Goal: Transaction & Acquisition: Purchase product/service

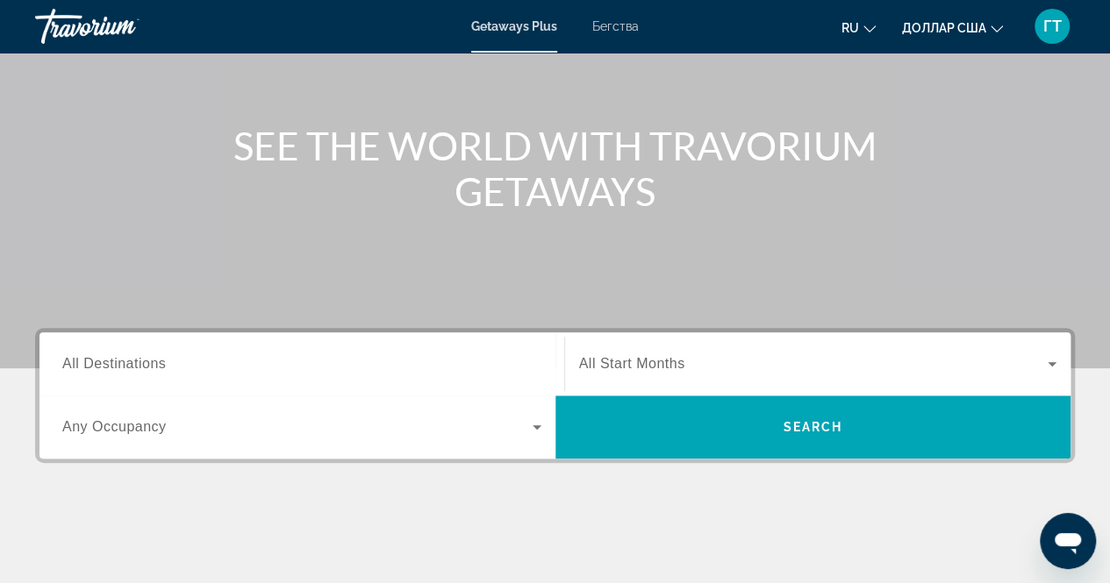
scroll to position [159, 0]
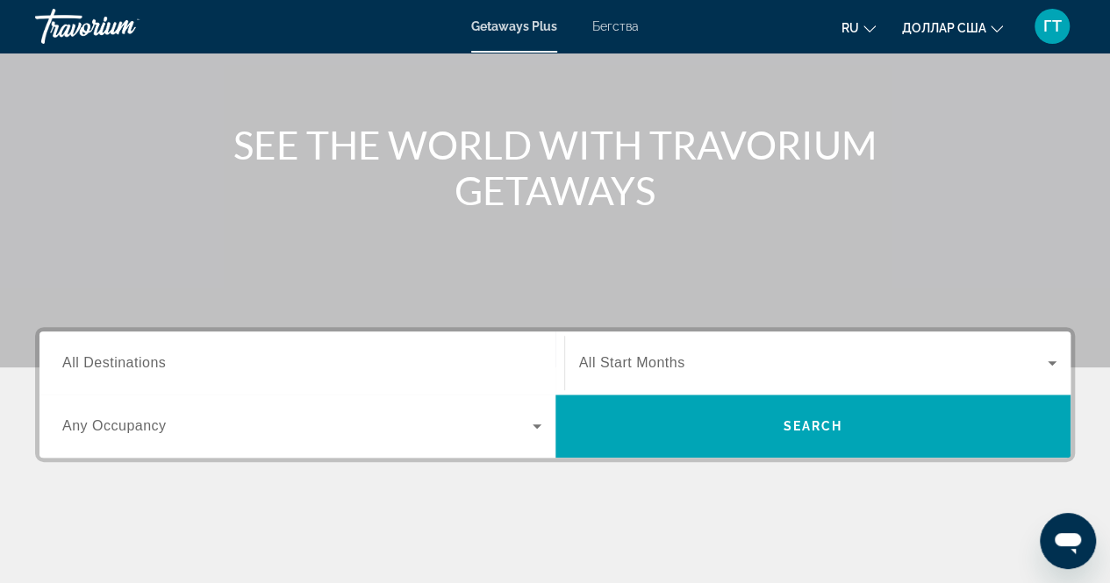
click at [353, 348] on div "Виджет поиска" at bounding box center [301, 364] width 479 height 50
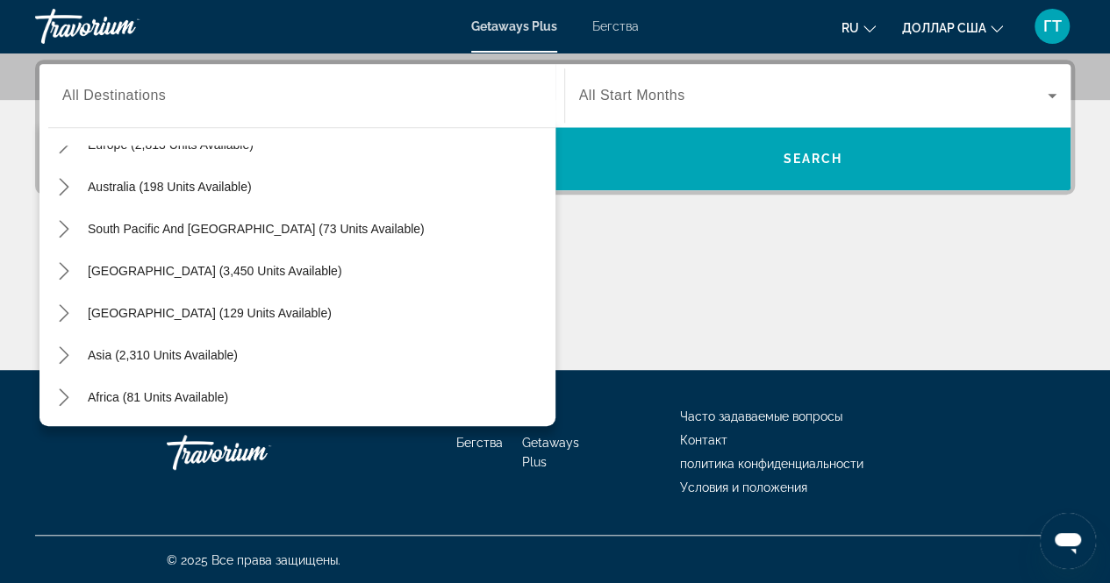
scroll to position [284, 0]
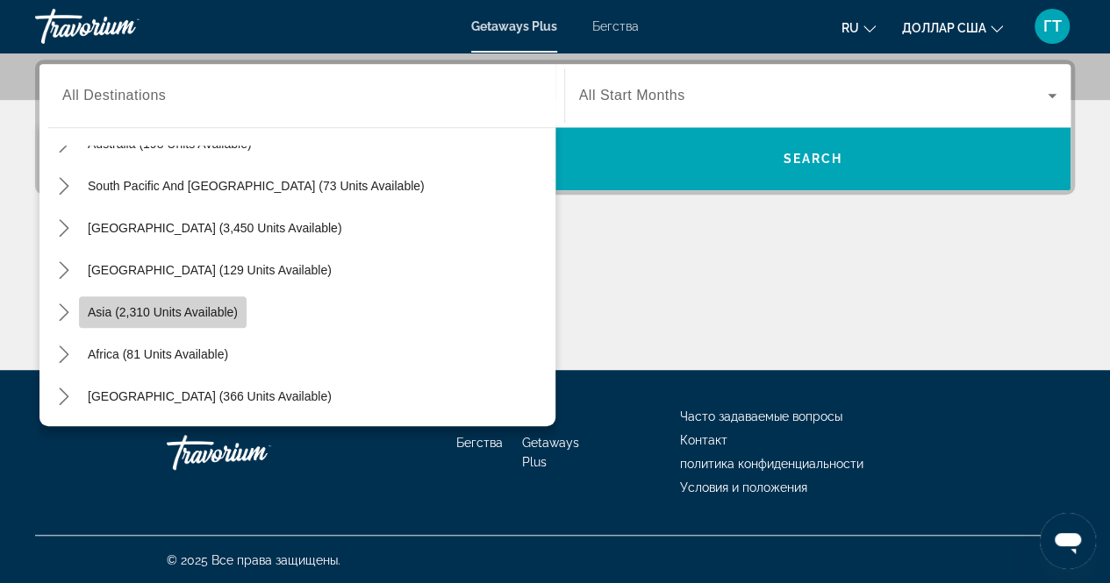
click at [134, 308] on span "Asia (2,310 units available)" at bounding box center [163, 312] width 150 height 14
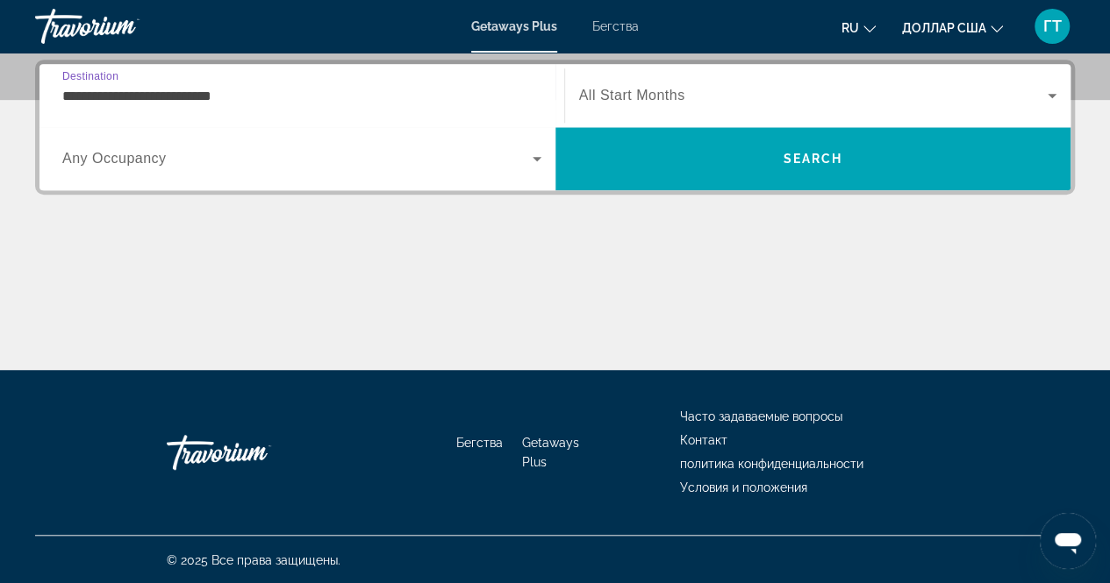
click at [77, 97] on input "**********" at bounding box center [301, 96] width 479 height 21
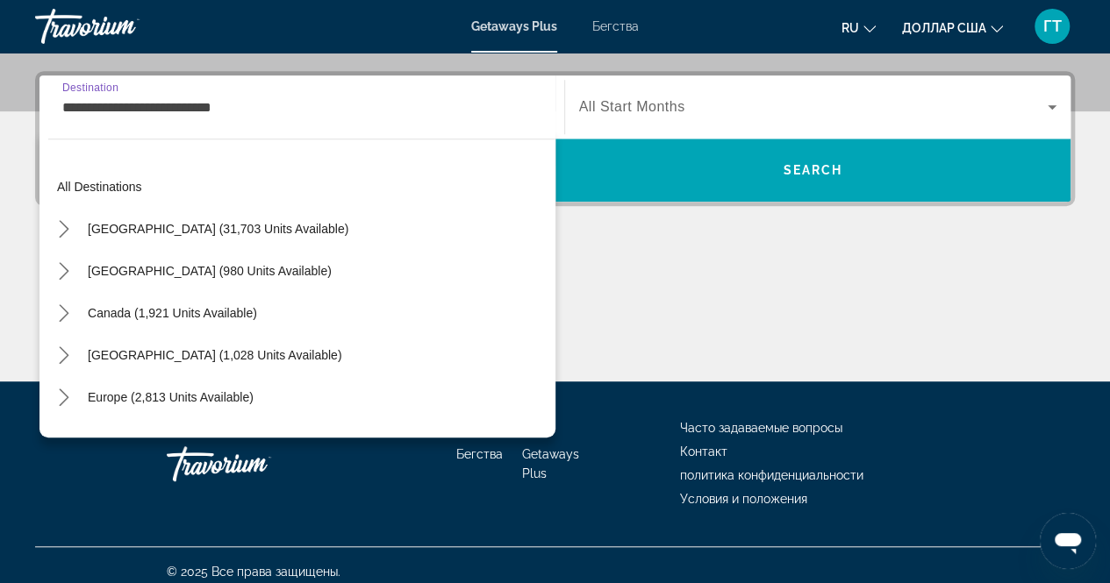
scroll to position [315, 0]
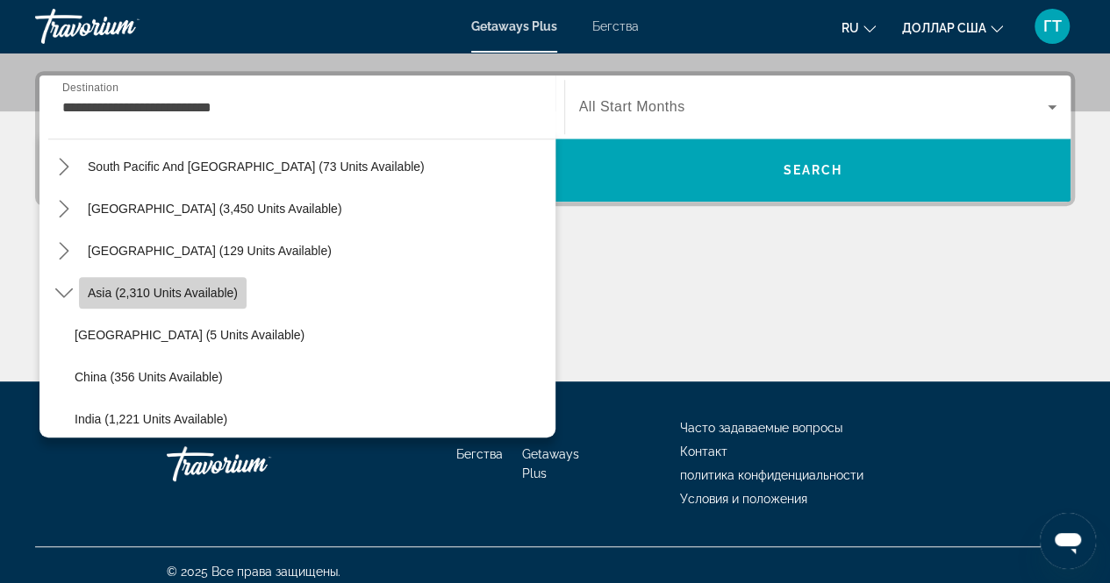
click at [193, 290] on span "Asia (2,310 units available)" at bounding box center [163, 293] width 150 height 14
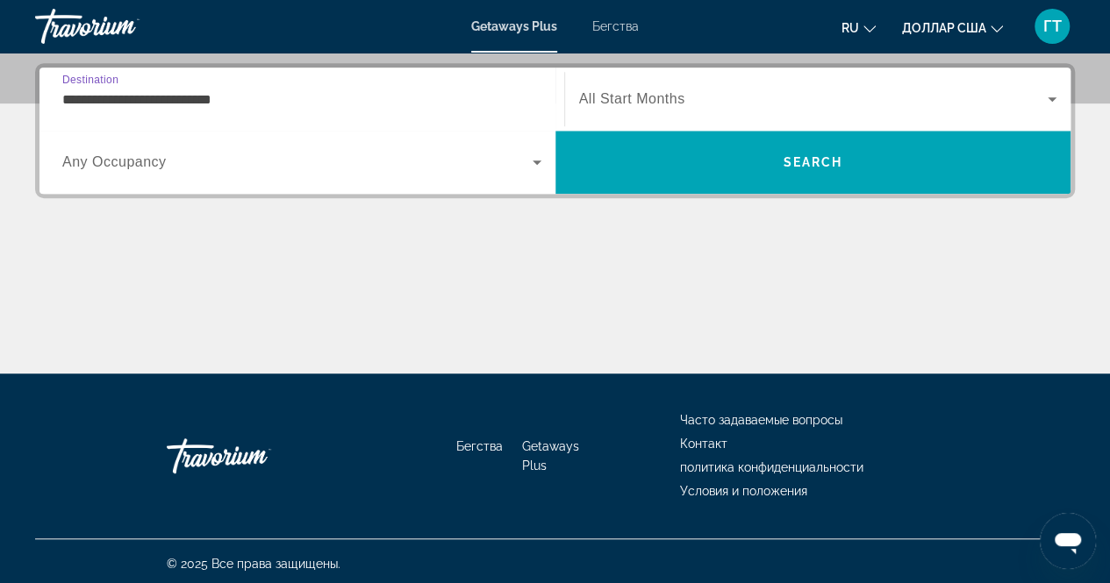
scroll to position [426, 0]
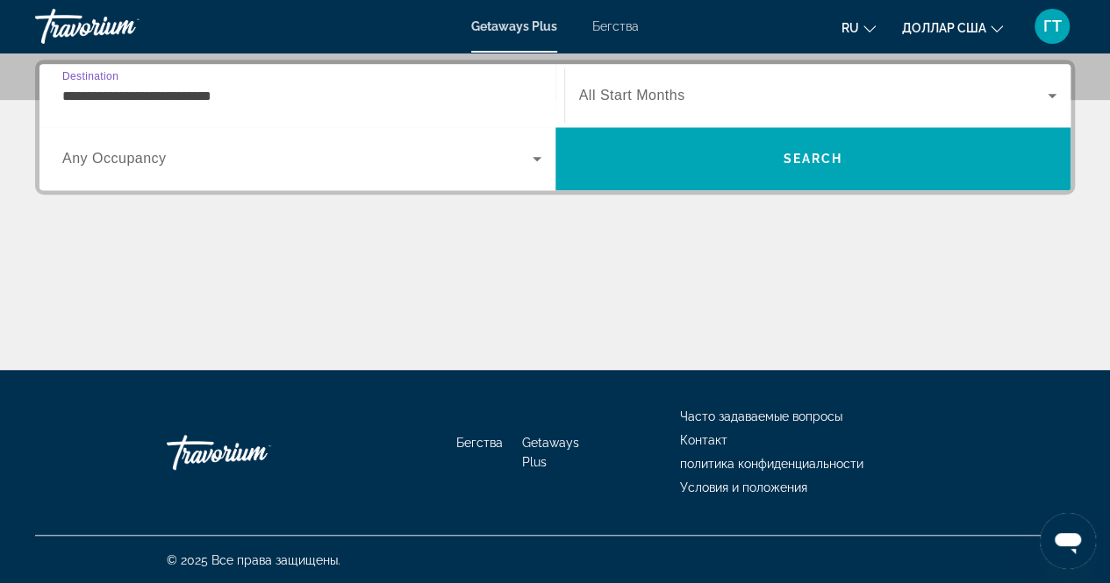
click at [80, 102] on input "**********" at bounding box center [301, 96] width 479 height 21
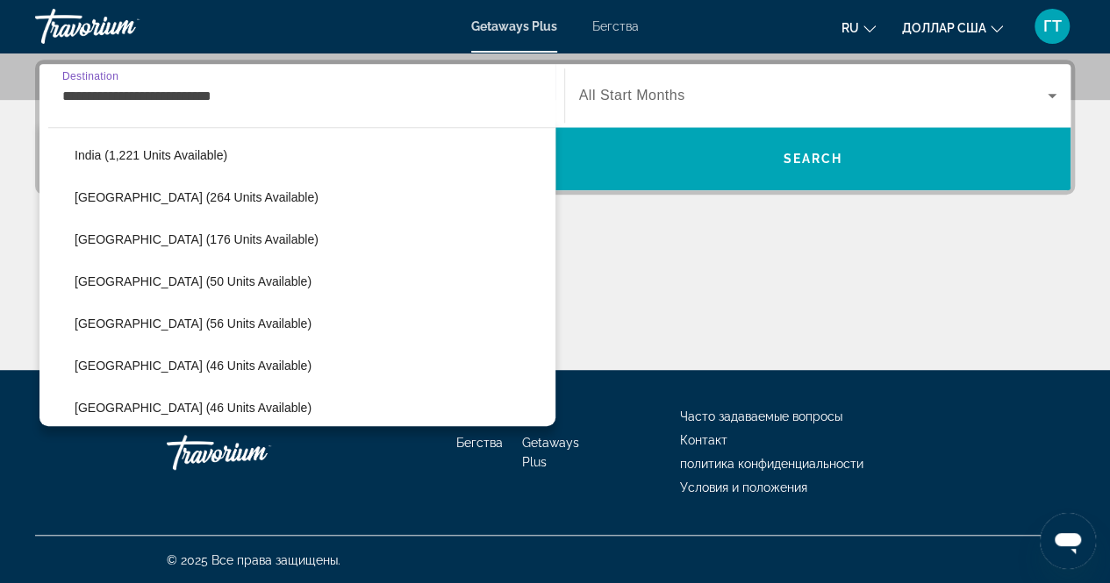
scroll to position [569, 0]
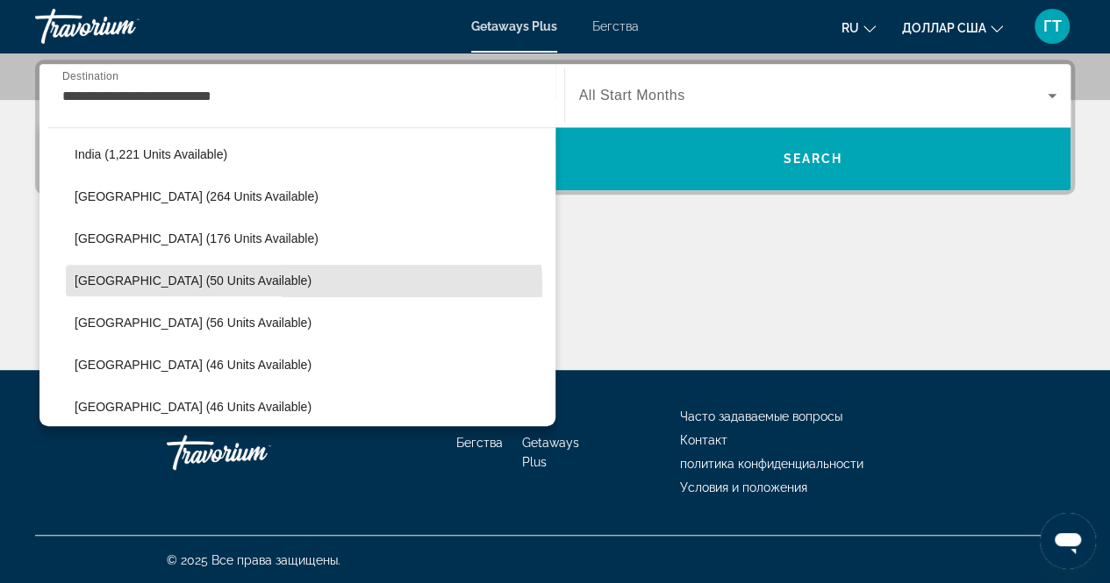
click at [300, 285] on span "Select destination: Maldives (50 units available)" at bounding box center [311, 281] width 490 height 42
type input "**********"
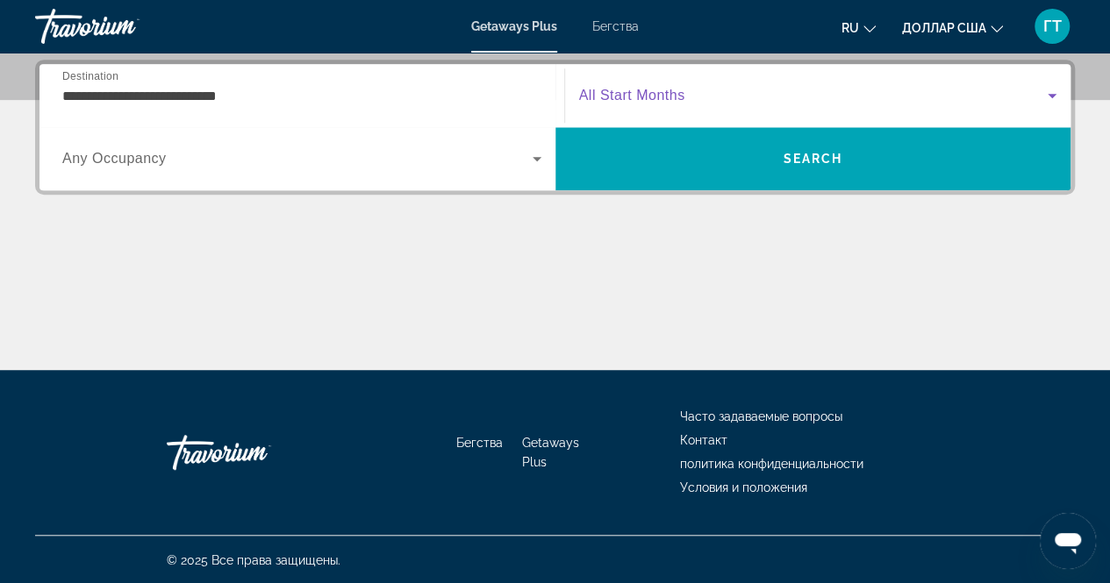
click at [723, 90] on span "Виджет поиска" at bounding box center [813, 95] width 469 height 21
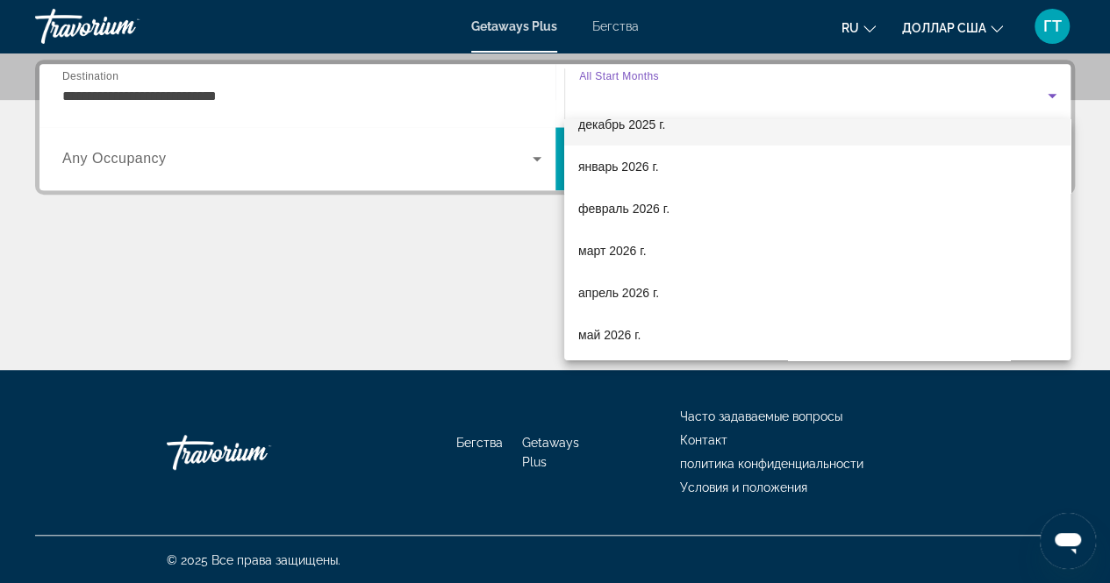
scroll to position [150, 0]
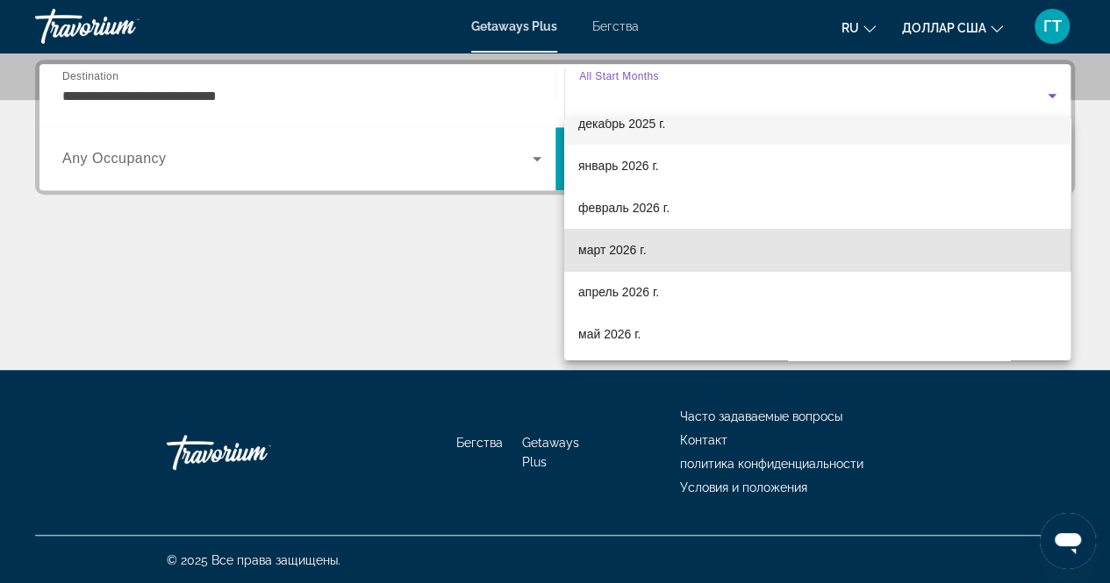
click at [904, 259] on mat-option "март 2026 г." at bounding box center [817, 250] width 506 height 42
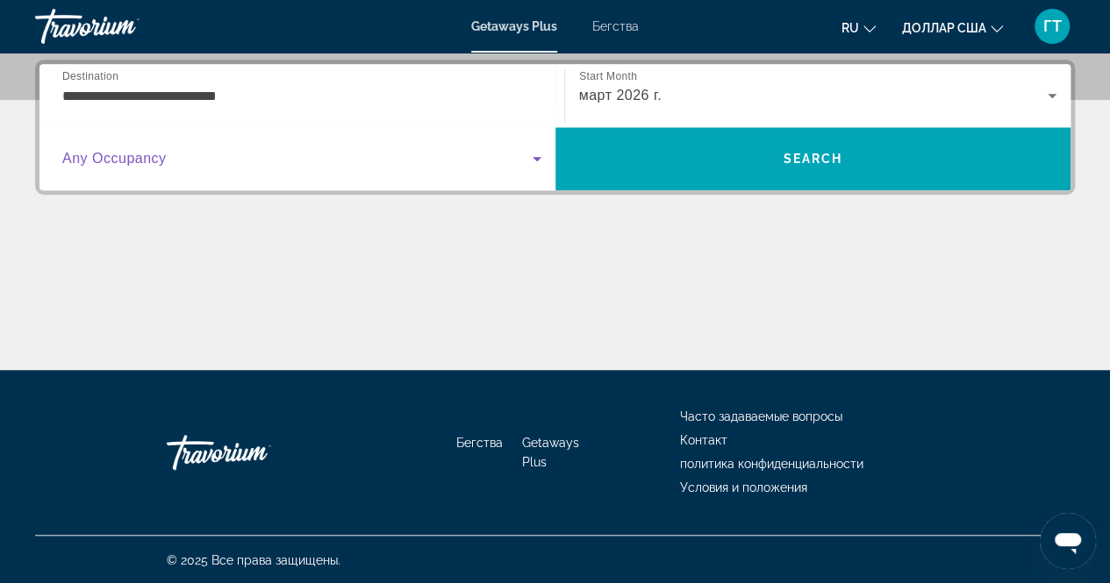
click at [166, 162] on span "Виджет поиска" at bounding box center [297, 158] width 470 height 21
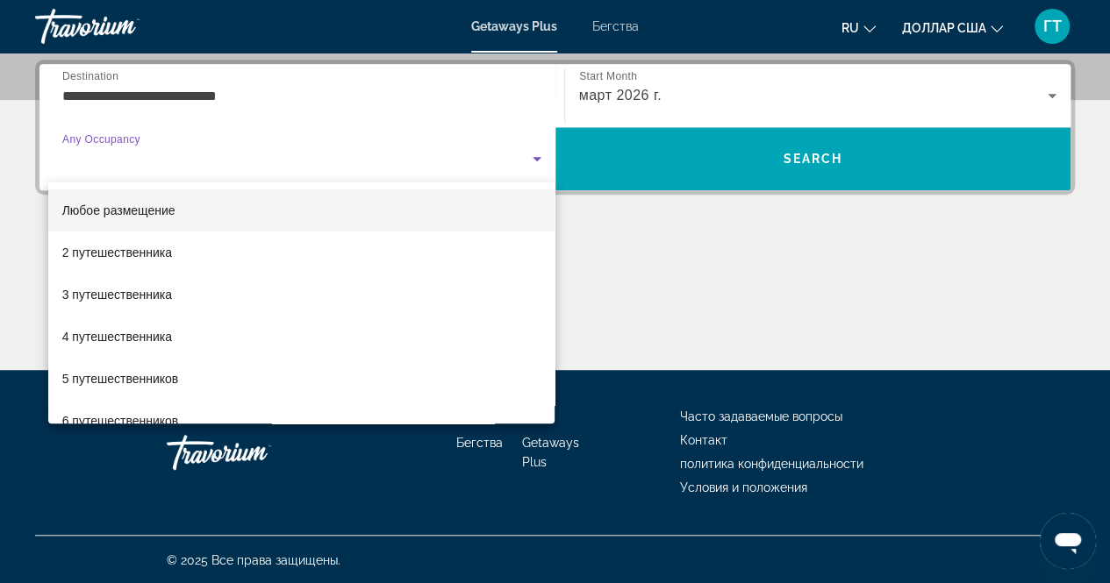
click at [166, 162] on div at bounding box center [555, 291] width 1110 height 583
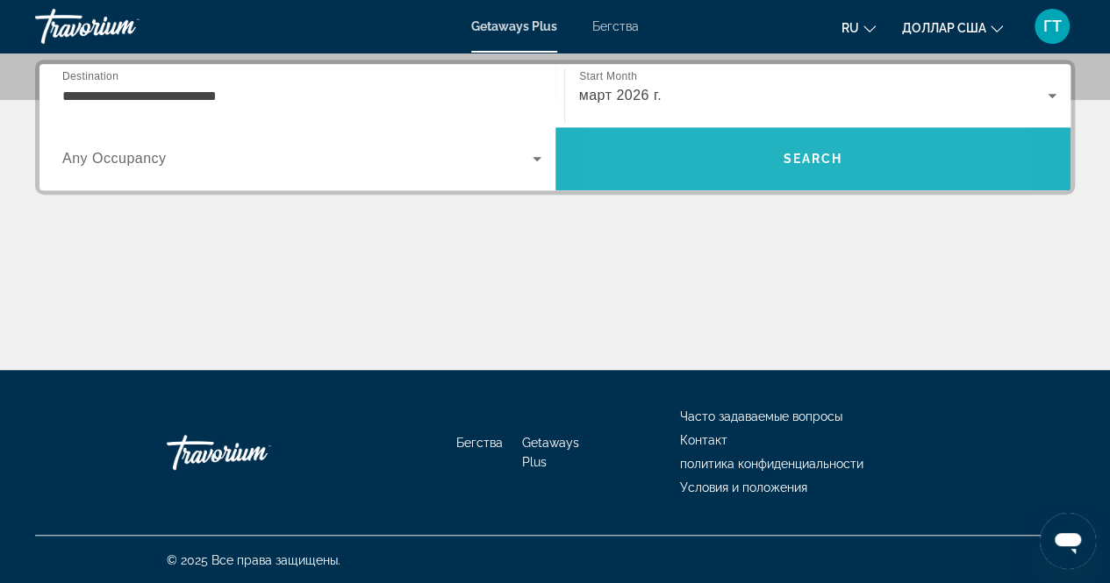
click at [716, 164] on span "Поиск" at bounding box center [813, 159] width 516 height 42
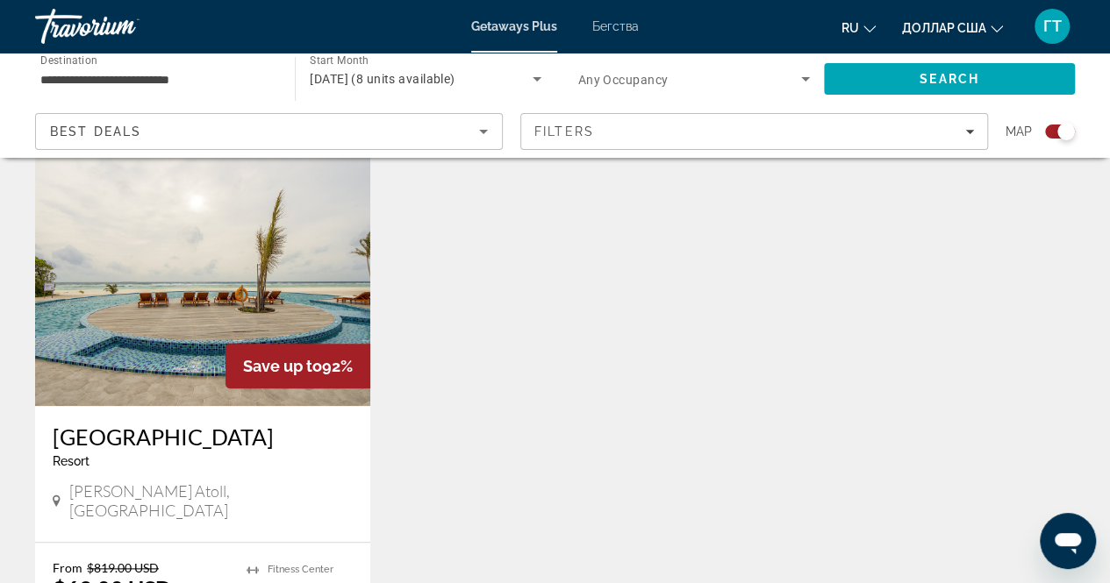
scroll to position [633, 0]
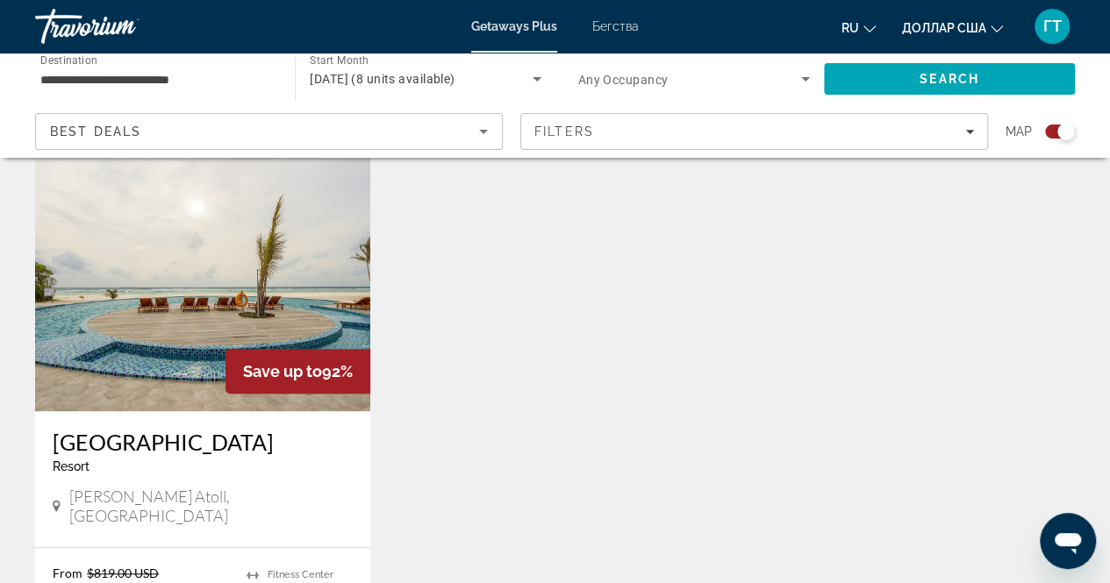
click at [234, 271] on img "Основное содержание" at bounding box center [202, 271] width 335 height 281
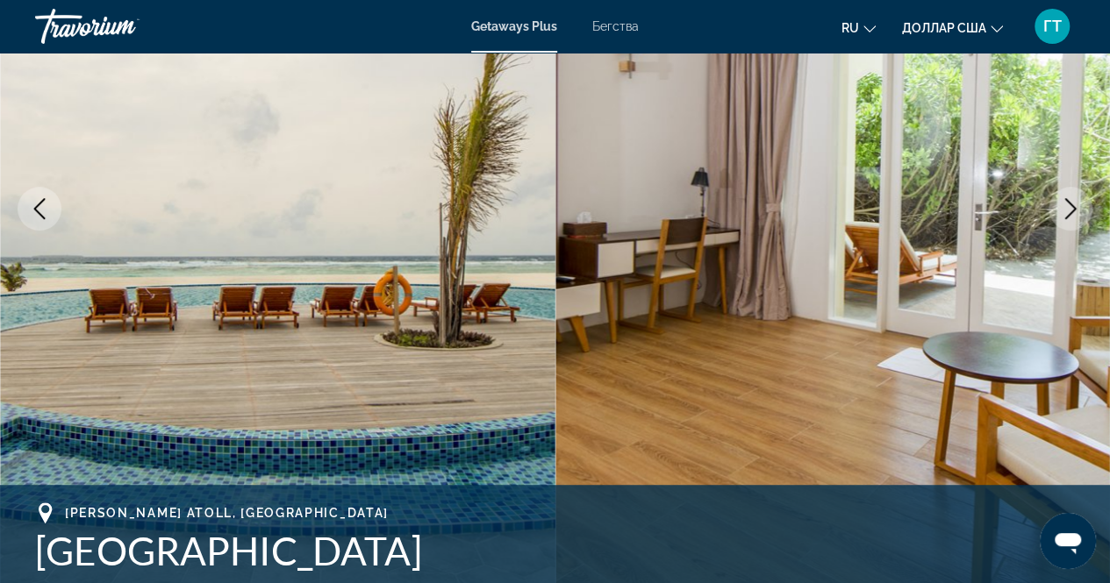
scroll to position [271, 0]
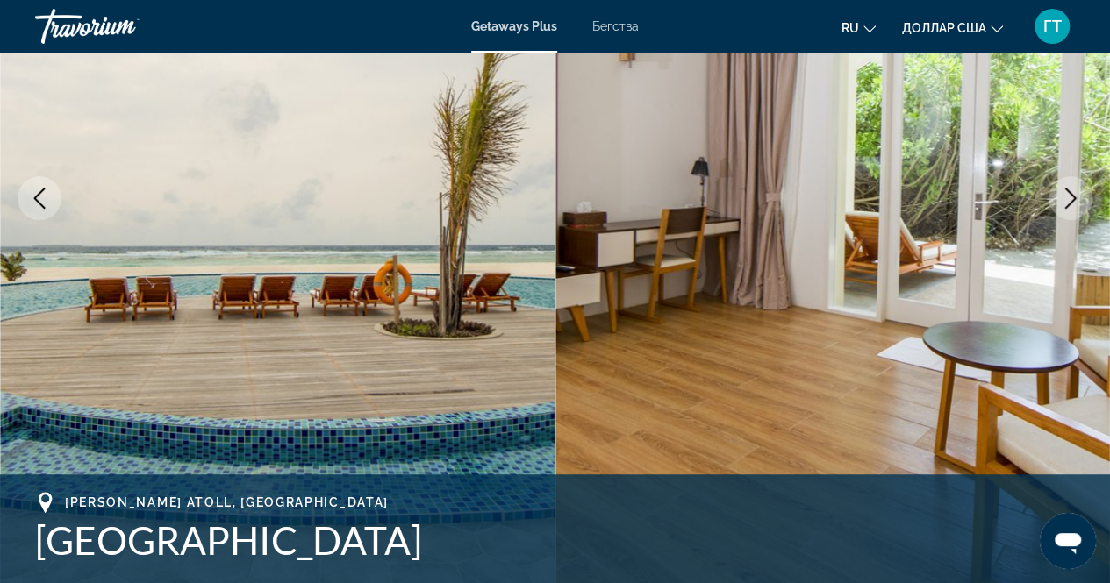
click at [1066, 191] on icon "Next image" at bounding box center [1070, 198] width 21 height 21
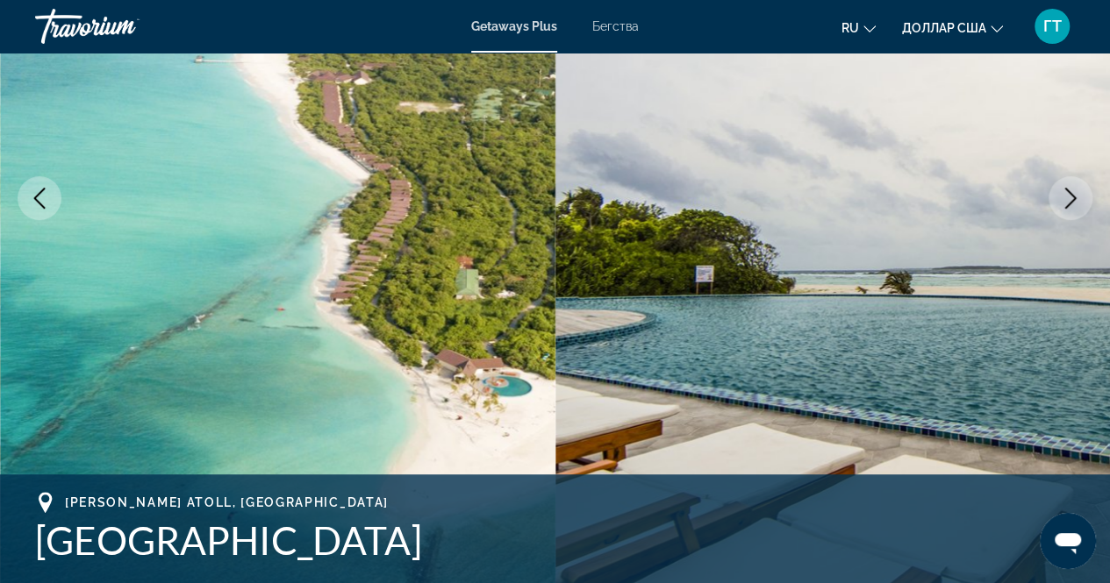
click at [1066, 191] on icon "Next image" at bounding box center [1070, 198] width 21 height 21
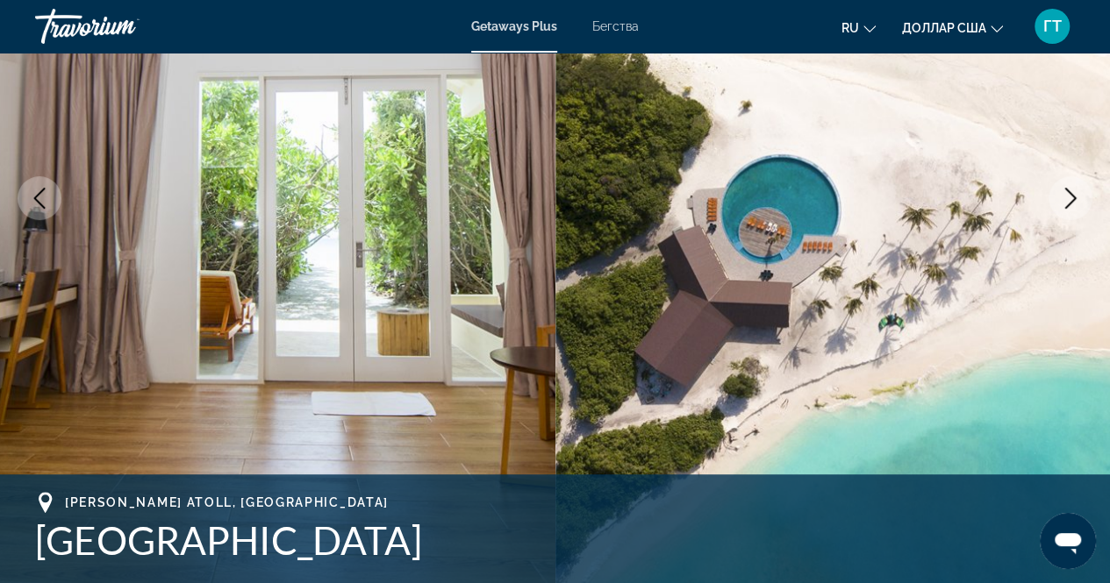
click at [1066, 191] on icon "Next image" at bounding box center [1070, 198] width 21 height 21
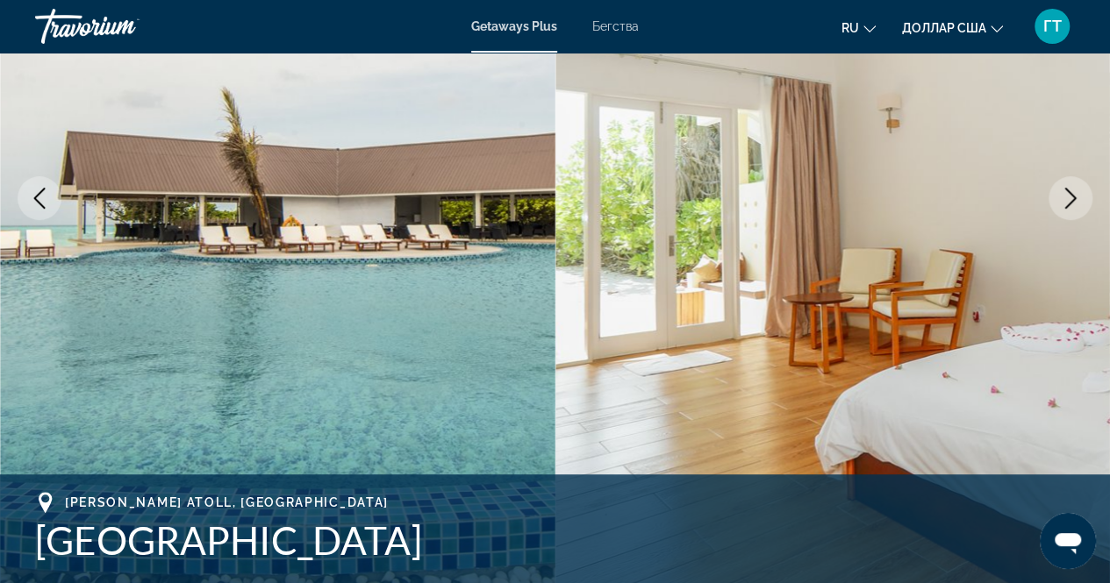
click at [1066, 191] on icon "Next image" at bounding box center [1070, 198] width 21 height 21
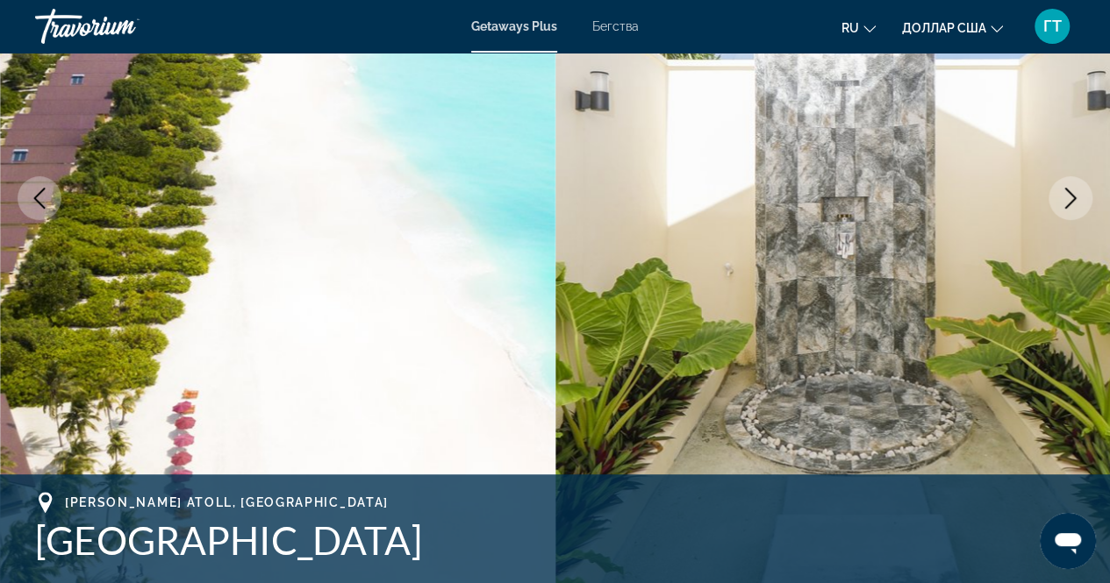
click at [1066, 191] on icon "Next image" at bounding box center [1070, 198] width 21 height 21
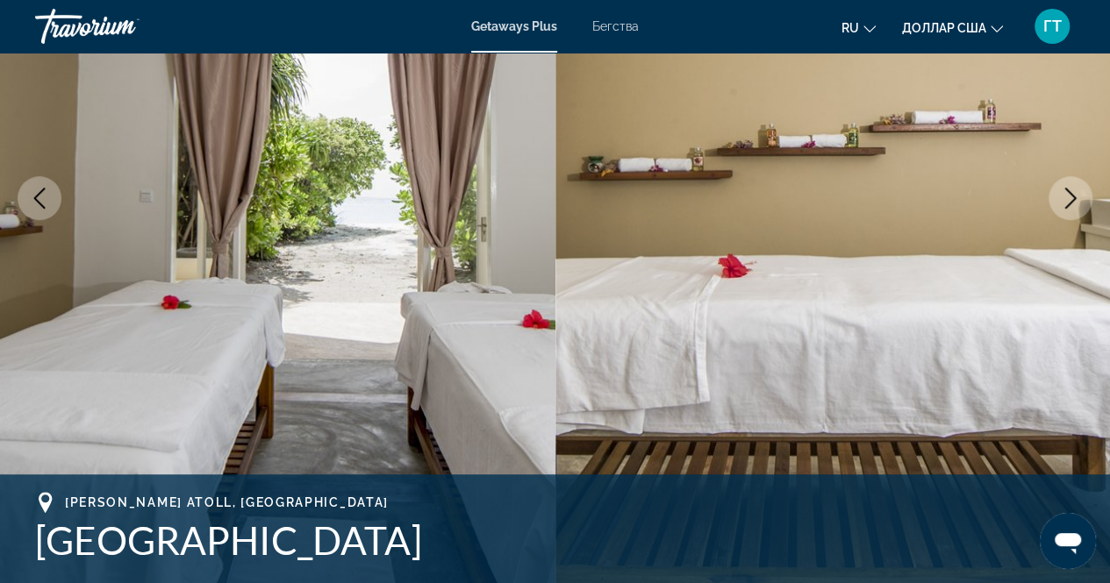
scroll to position [782, 0]
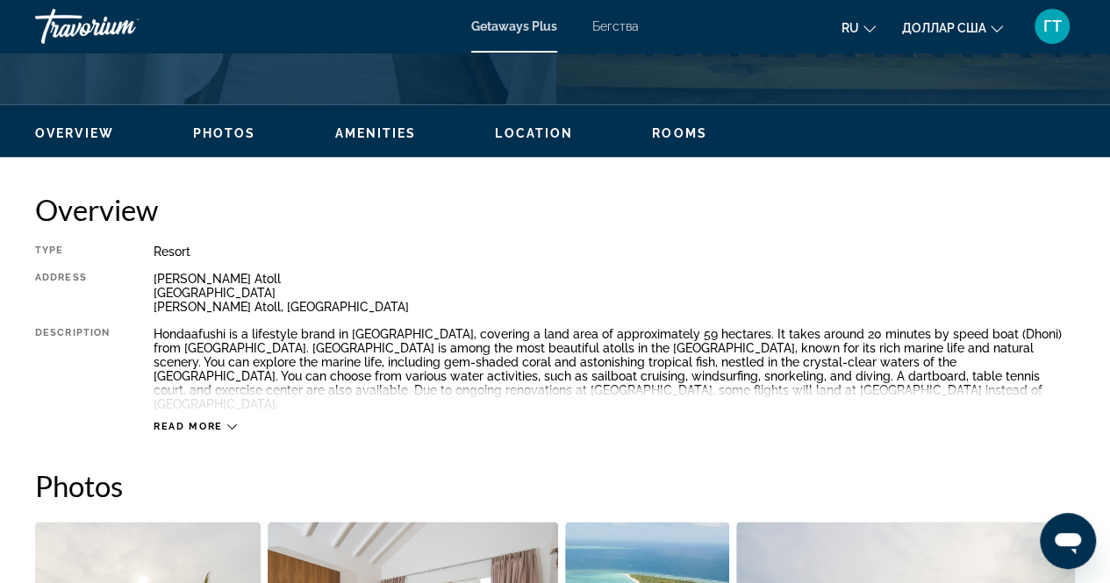
click at [870, 22] on mat-icon "Изменить язык" at bounding box center [869, 26] width 12 height 12
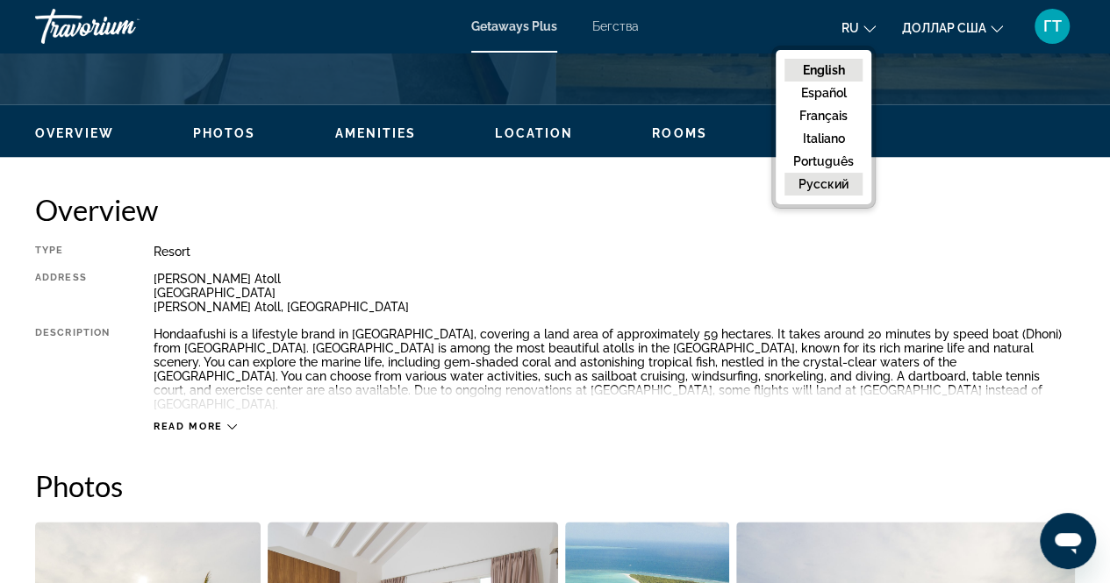
click at [825, 175] on button "русский" at bounding box center [823, 184] width 78 height 23
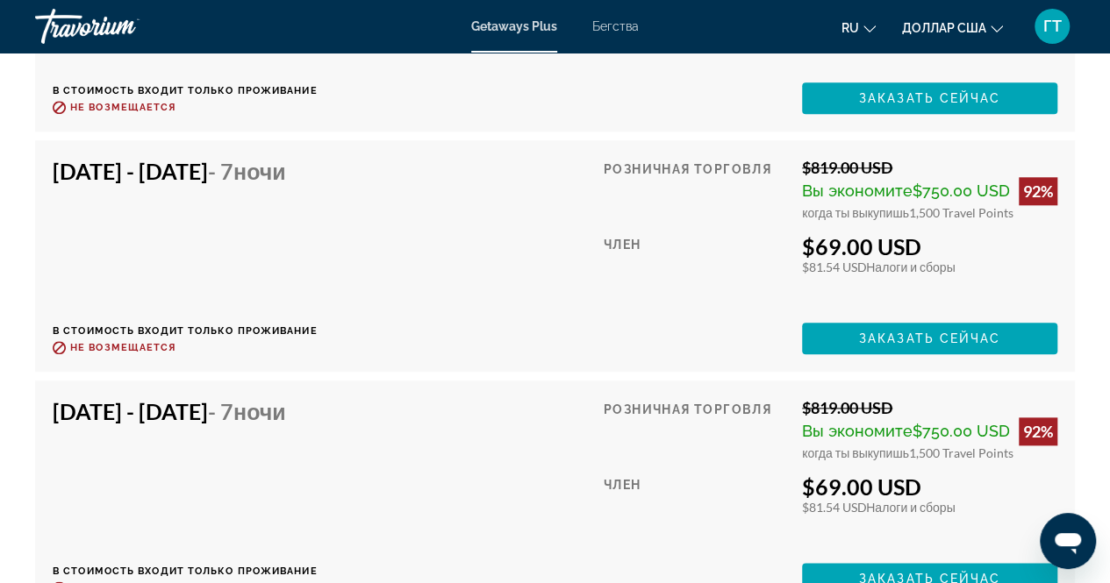
scroll to position [4131, 0]
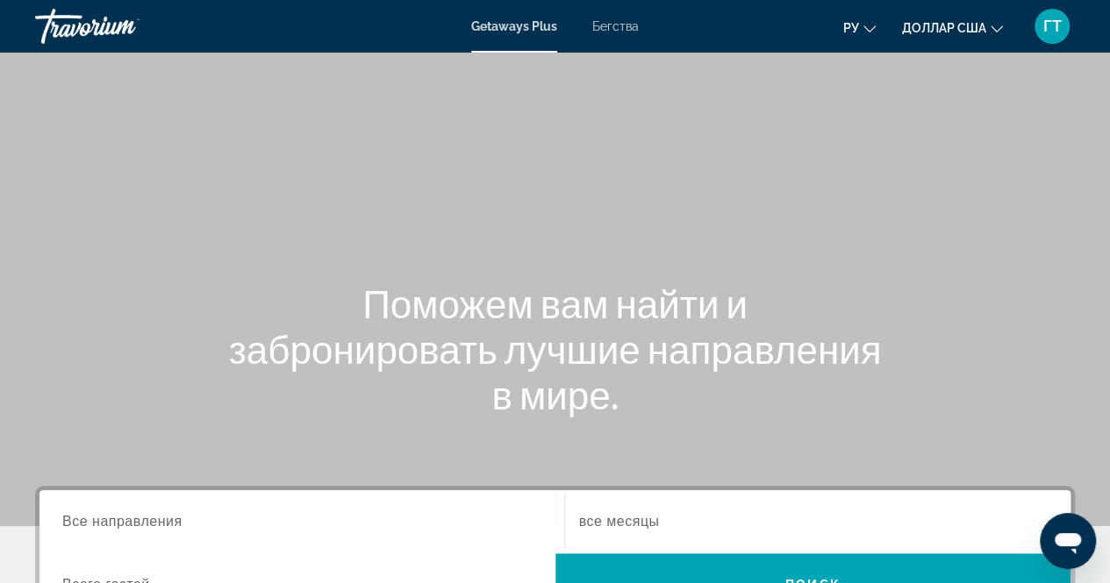
scroll to position [426, 0]
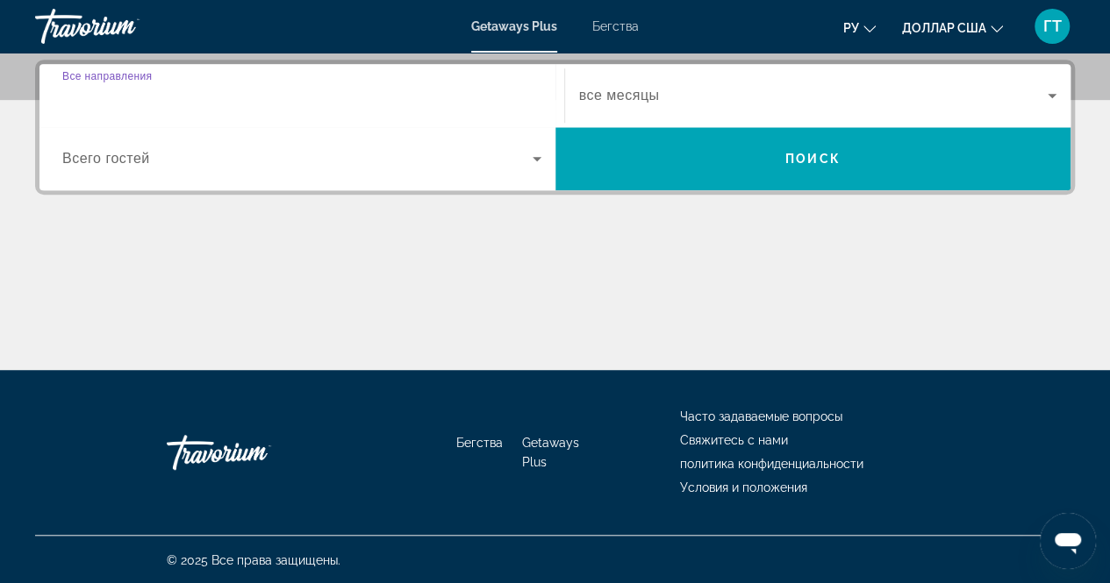
click at [209, 90] on input "Destination Все направления" at bounding box center [301, 96] width 479 height 21
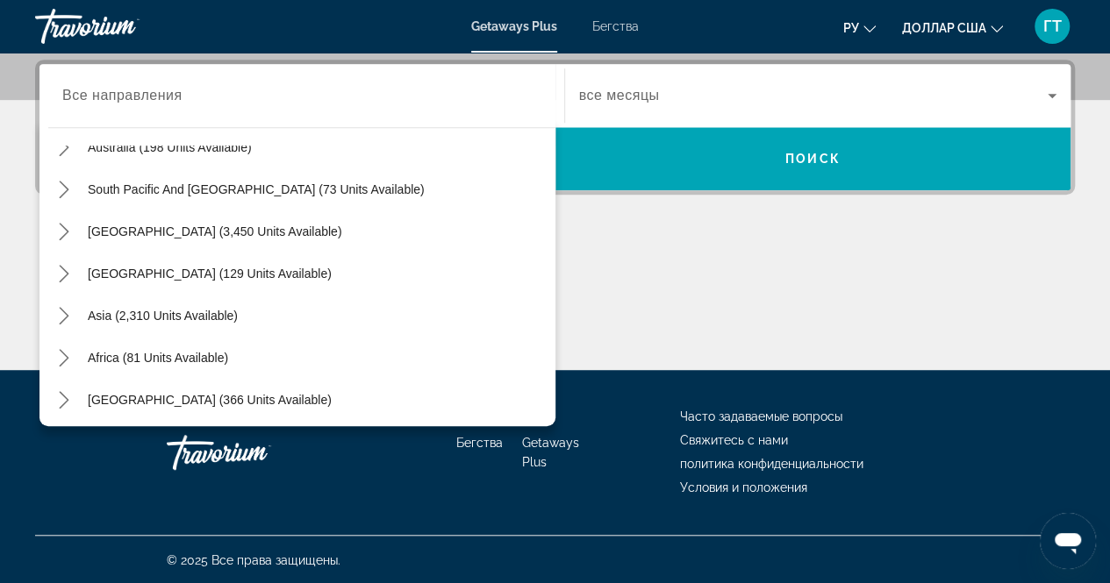
scroll to position [284, 0]
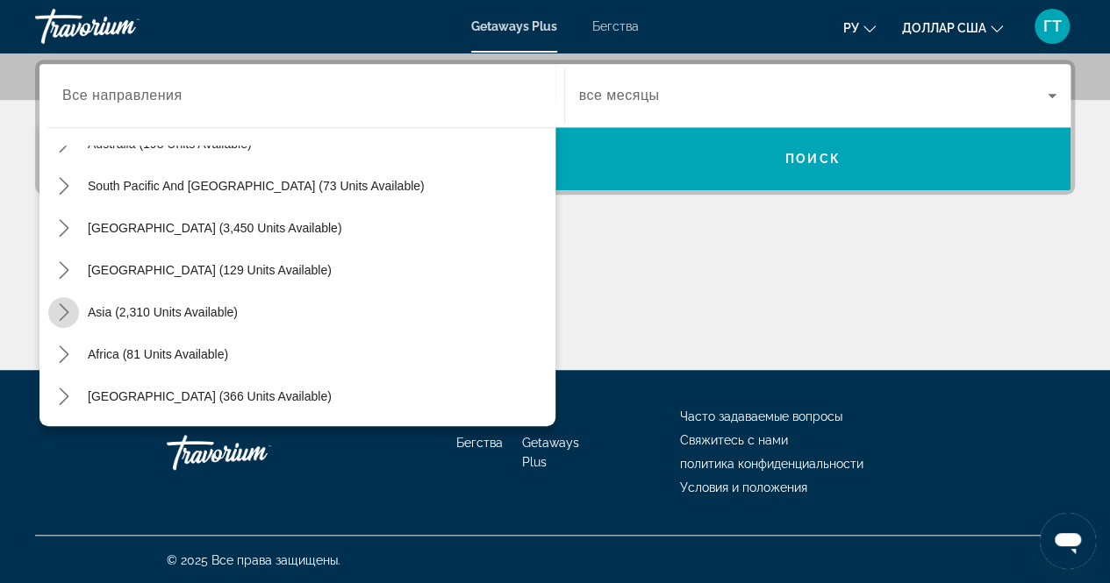
click at [68, 308] on icon "Toggle Asia (2,310 units available) submenu" at bounding box center [64, 313] width 18 height 18
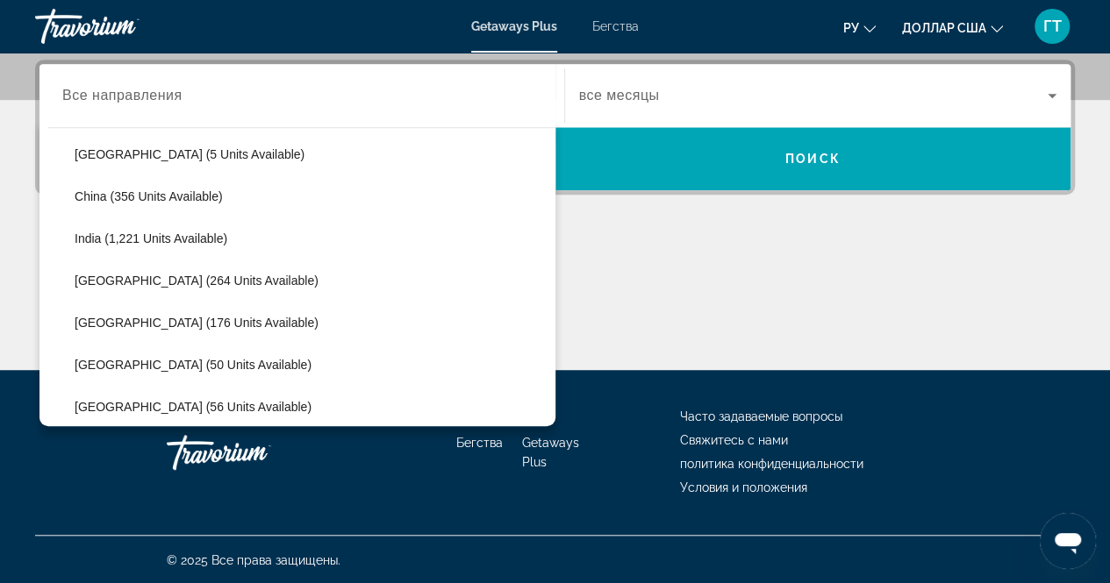
scroll to position [500, 0]
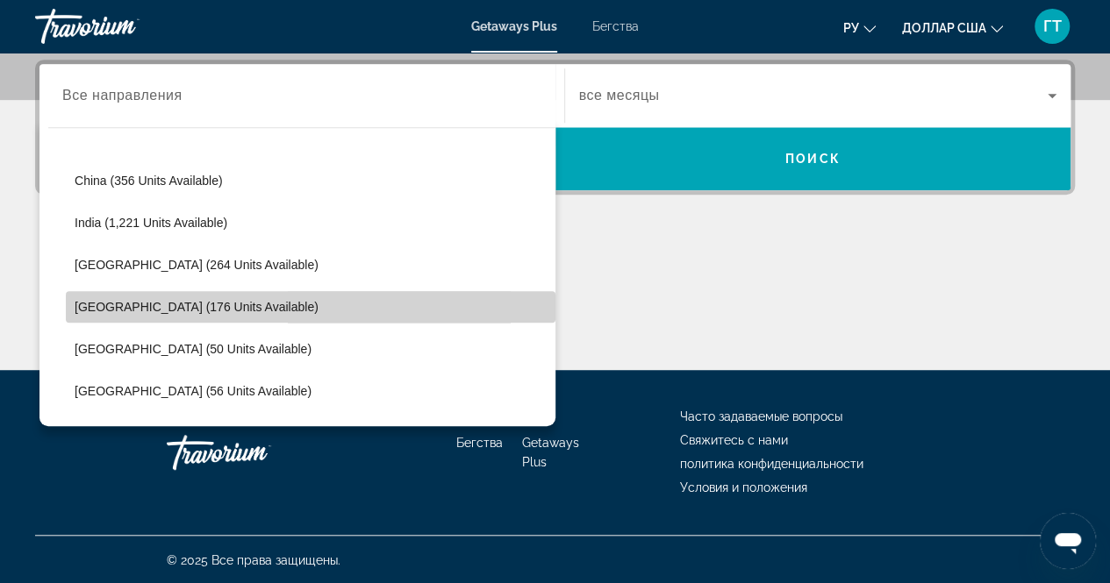
click at [340, 293] on span "Select destination: Malaysia (176 units available)" at bounding box center [311, 307] width 490 height 42
type input "**********"
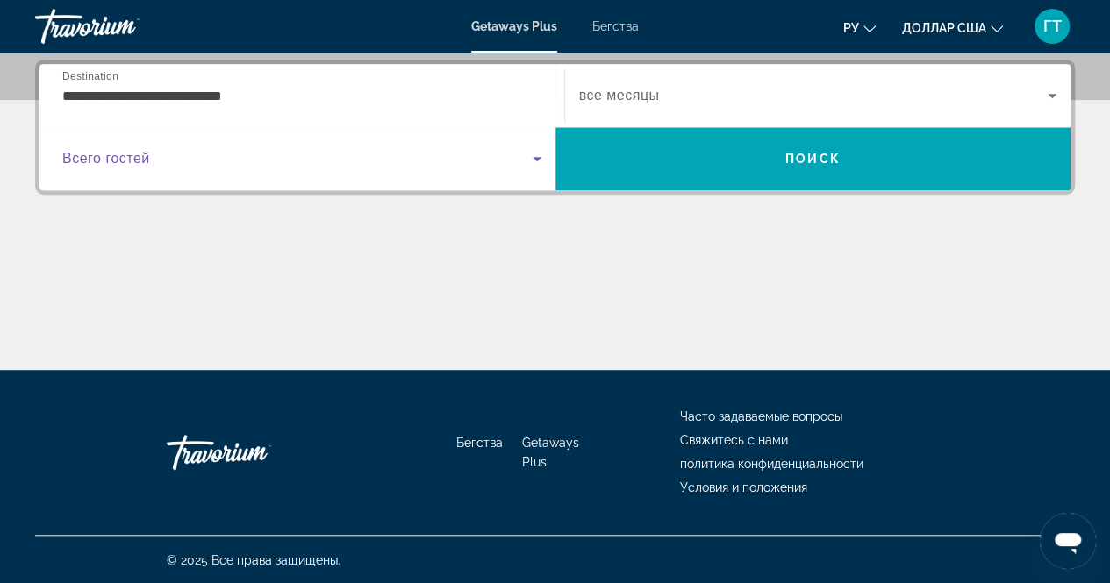
click at [535, 157] on icon "Виджет поиска" at bounding box center [537, 159] width 9 height 4
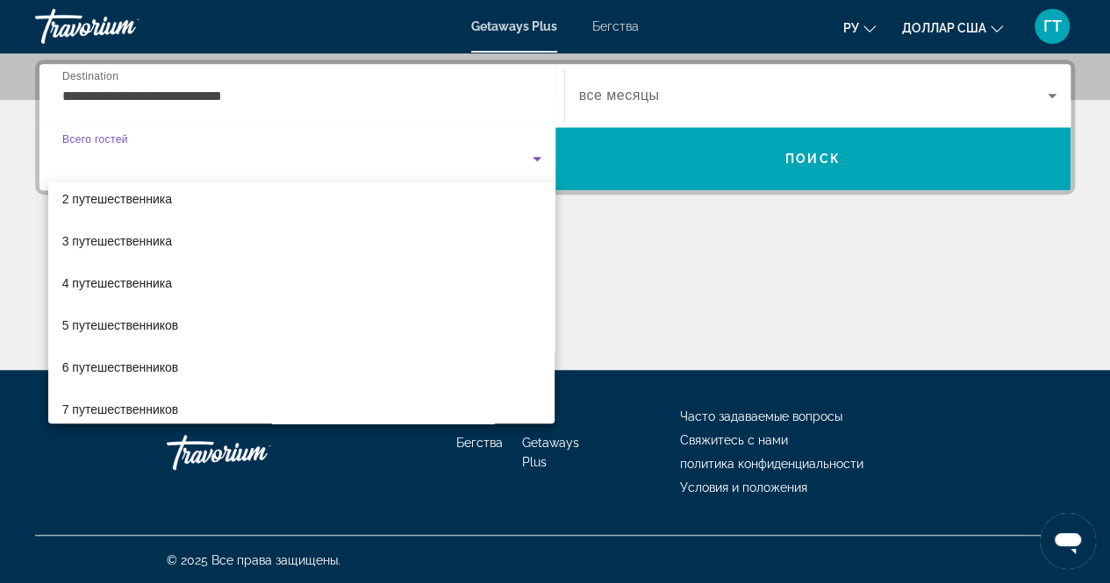
scroll to position [70, 0]
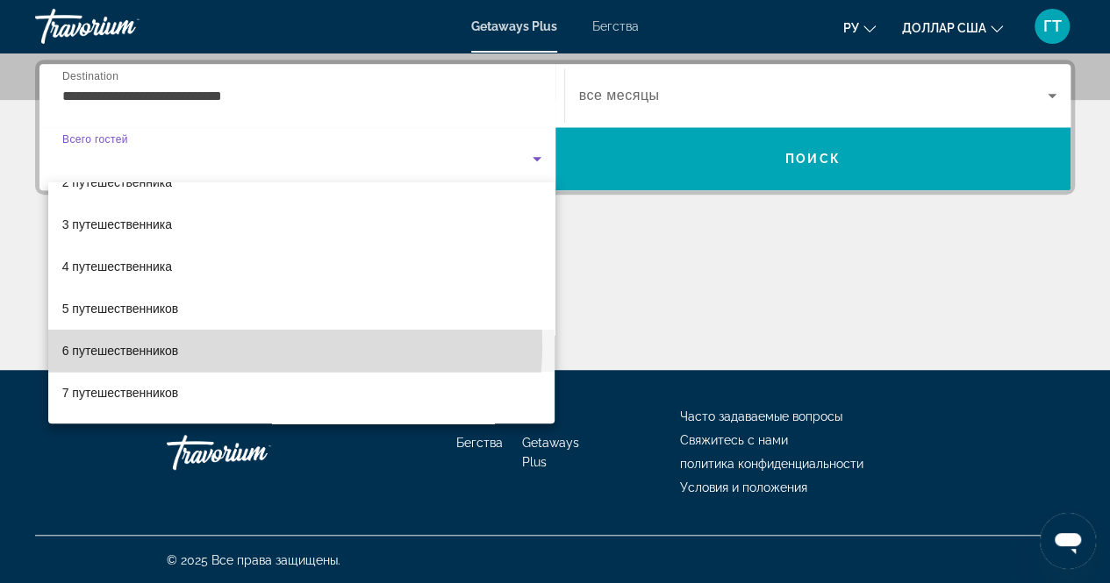
click at [260, 345] on mat-option "6 путешественников" at bounding box center [301, 351] width 507 height 42
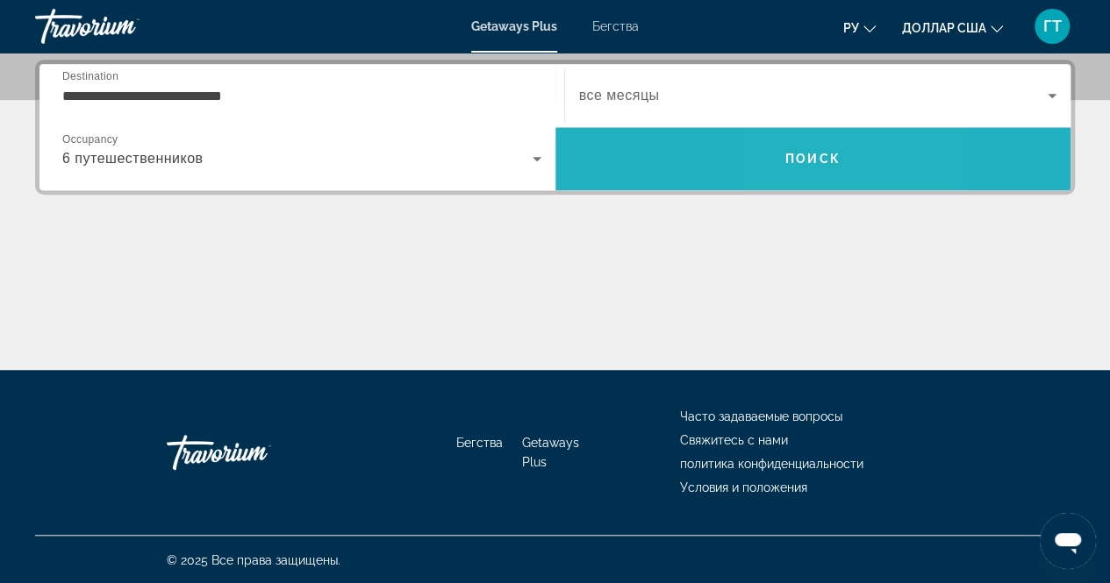
click at [797, 152] on span "Поиск" at bounding box center [812, 159] width 55 height 14
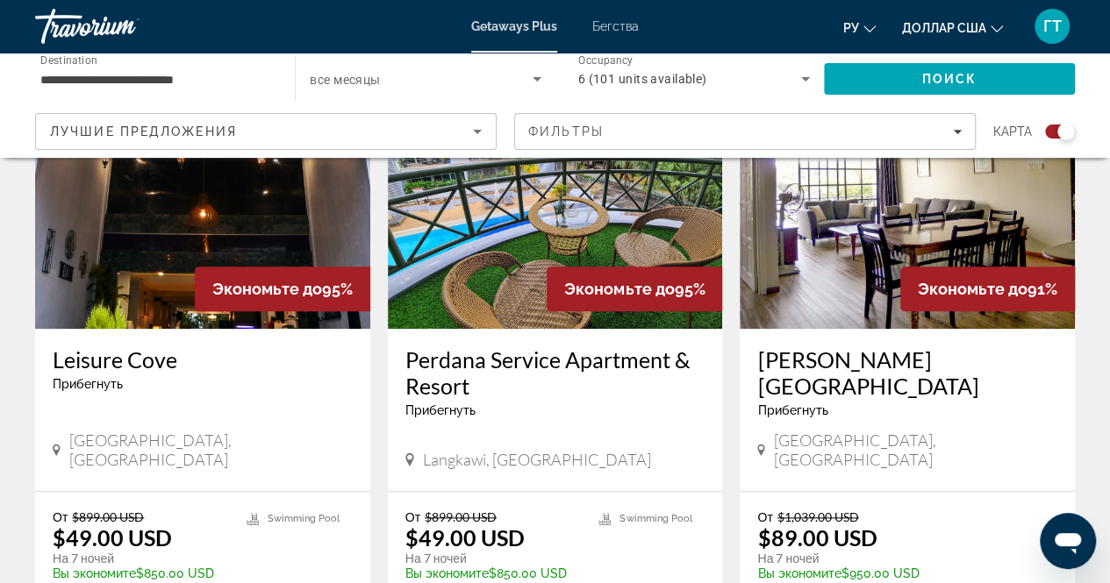
scroll to position [690, 0]
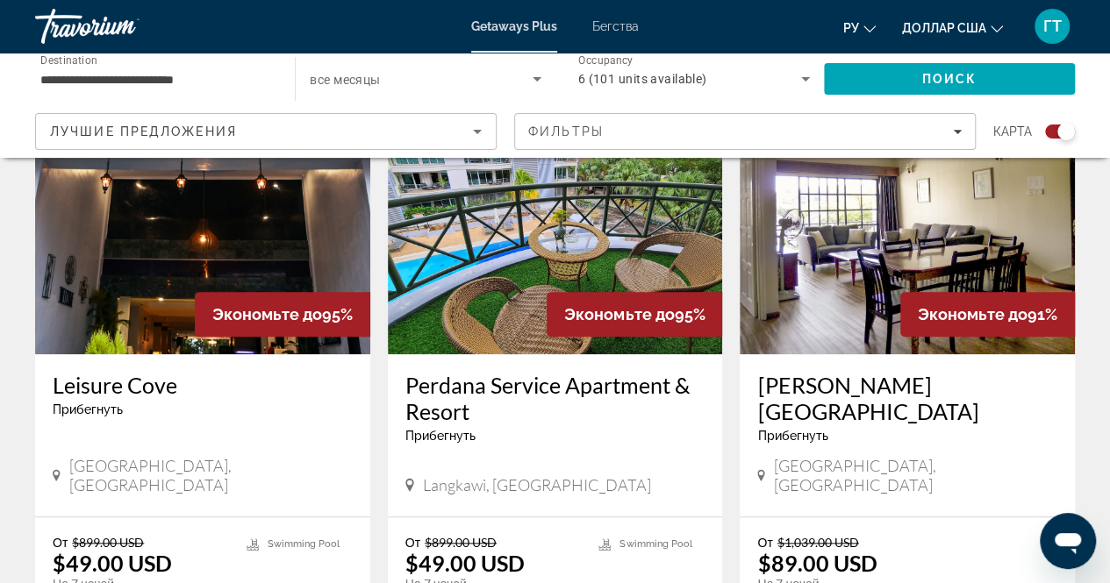
click at [116, 297] on img "Основное содержание" at bounding box center [202, 214] width 335 height 281
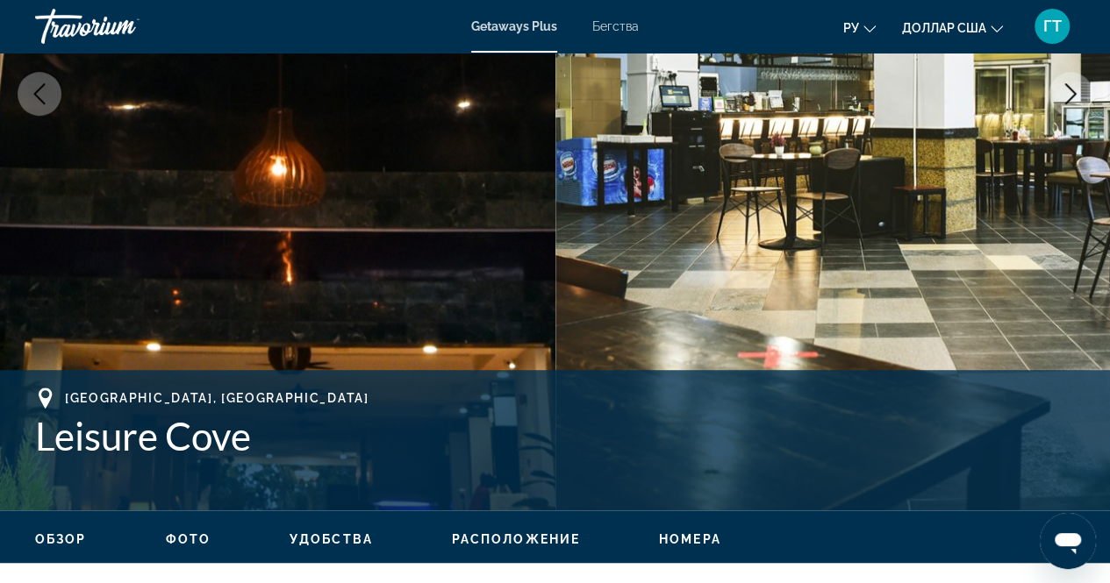
scroll to position [386, 0]
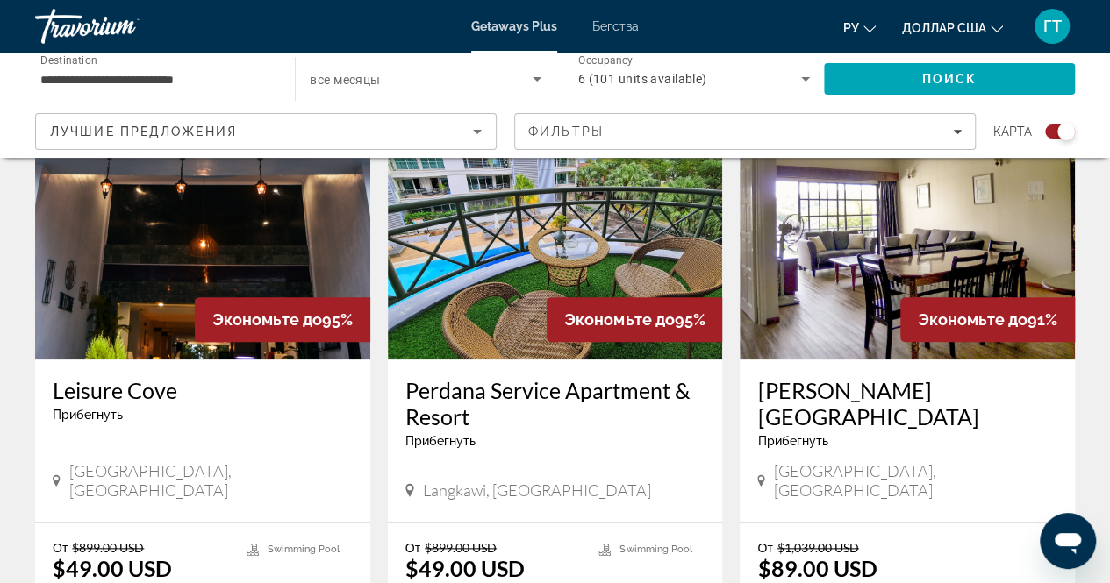
scroll to position [686, 0]
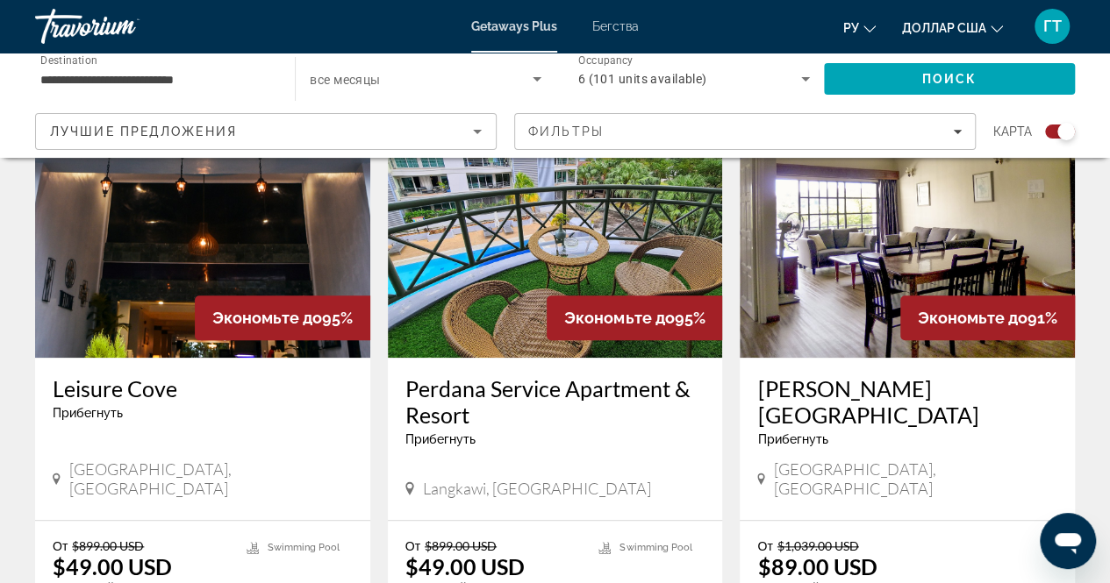
click at [562, 236] on img "Основное содержание" at bounding box center [555, 217] width 335 height 281
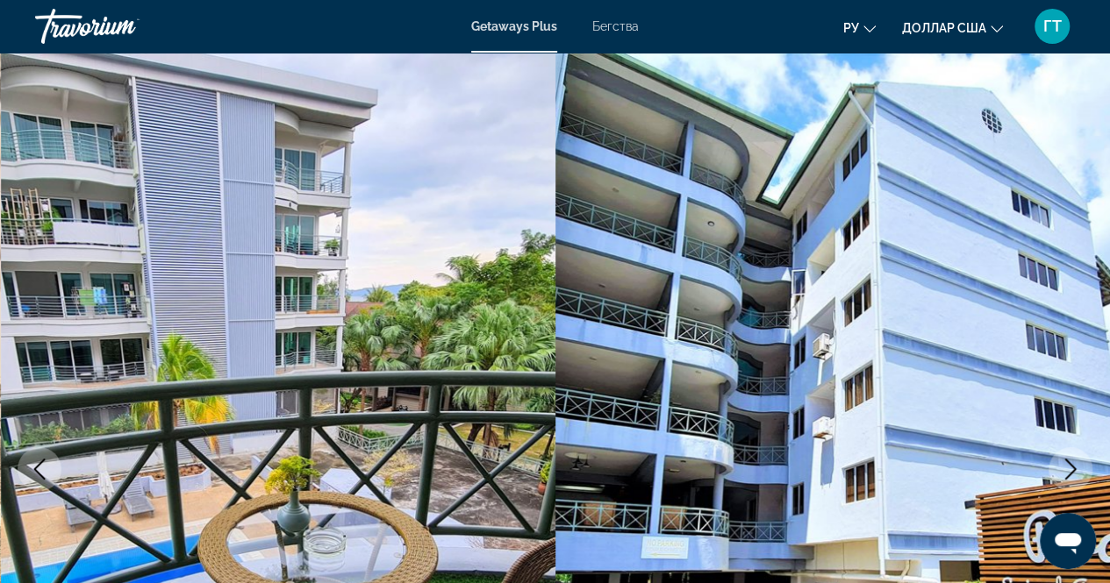
click at [1067, 465] on icon "Next image" at bounding box center [1070, 469] width 21 height 21
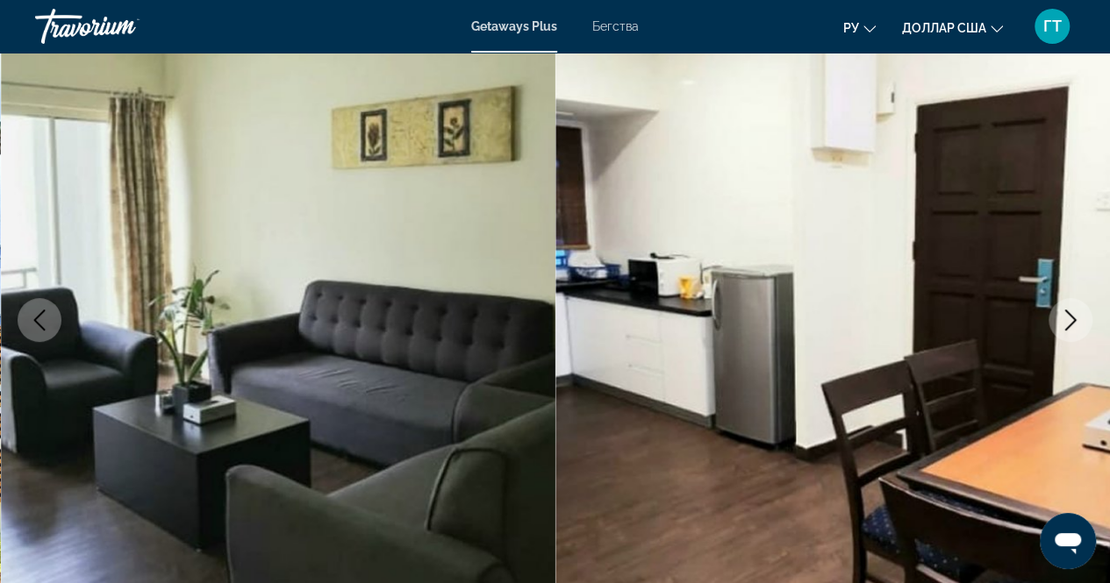
scroll to position [175, 0]
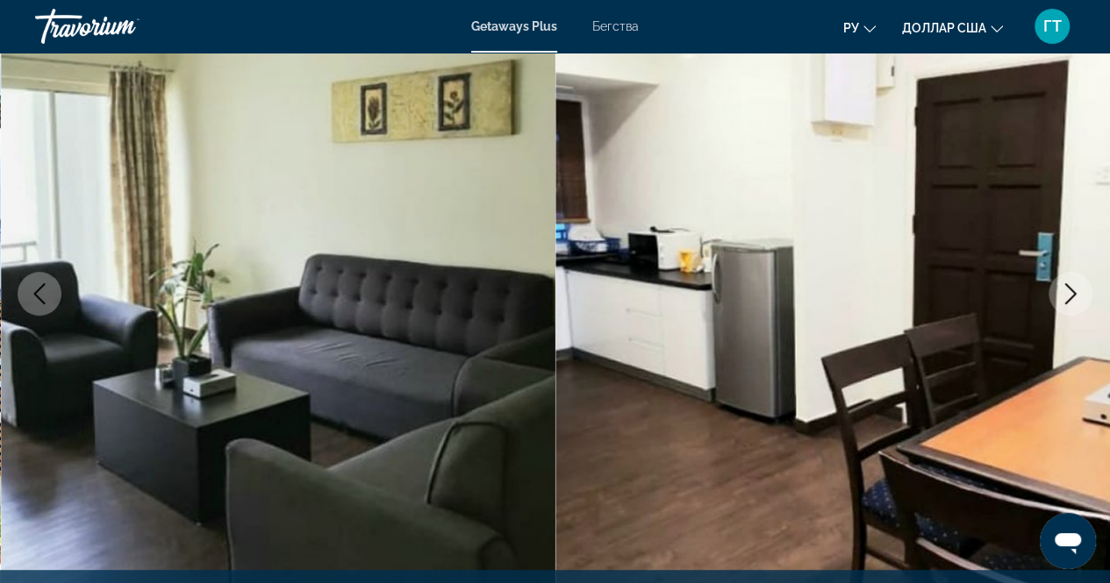
click at [1065, 285] on icon "Next image" at bounding box center [1070, 293] width 21 height 21
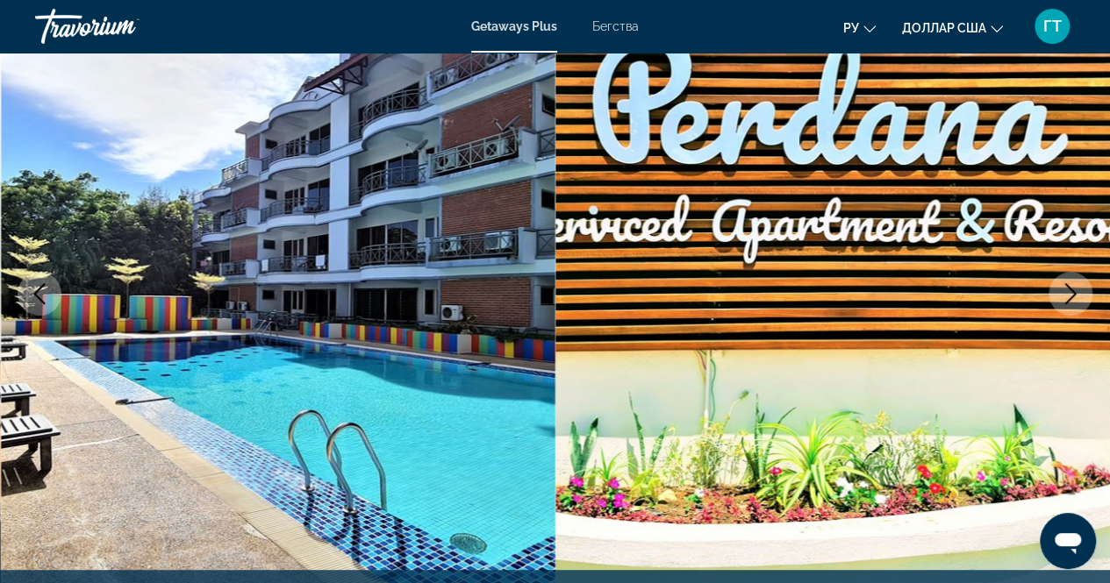
click at [1068, 294] on icon "Next image" at bounding box center [1070, 293] width 21 height 21
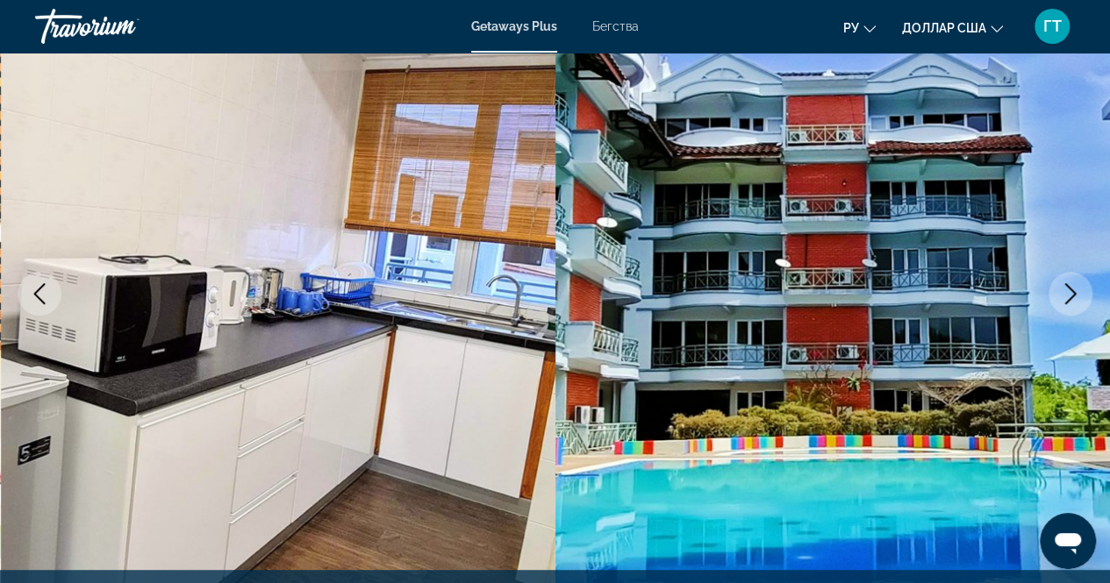
click at [1068, 294] on icon "Next image" at bounding box center [1070, 293] width 21 height 21
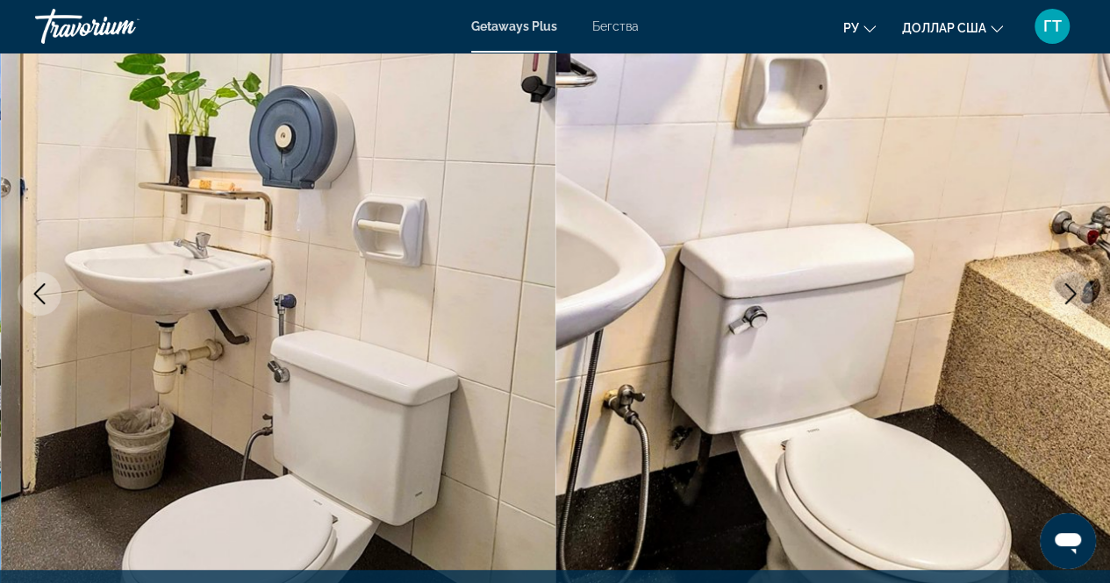
click at [1068, 294] on icon "Next image" at bounding box center [1070, 293] width 21 height 21
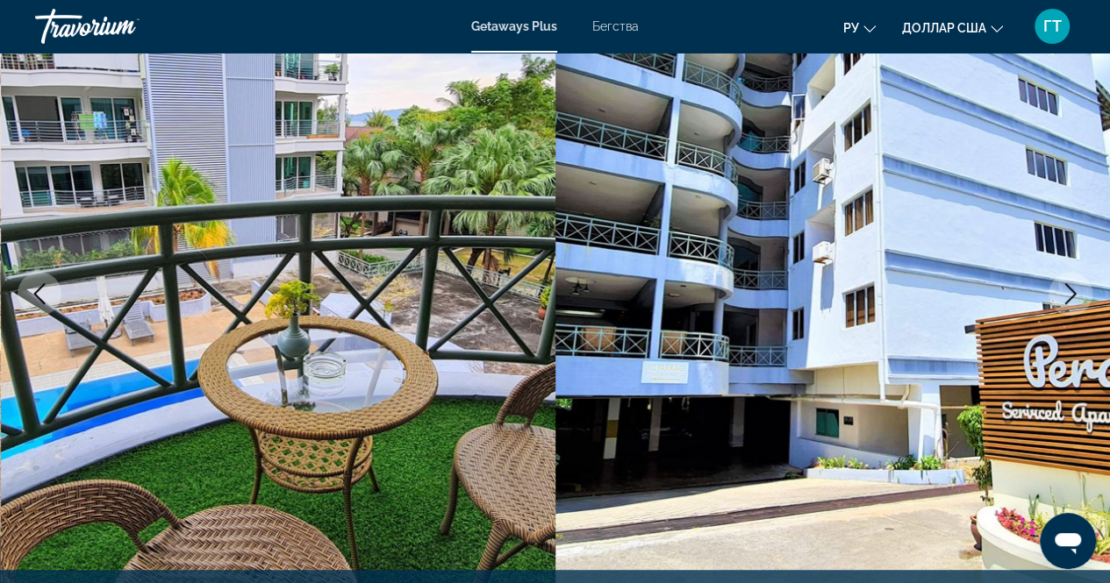
click at [1068, 294] on icon "Next image" at bounding box center [1070, 293] width 21 height 21
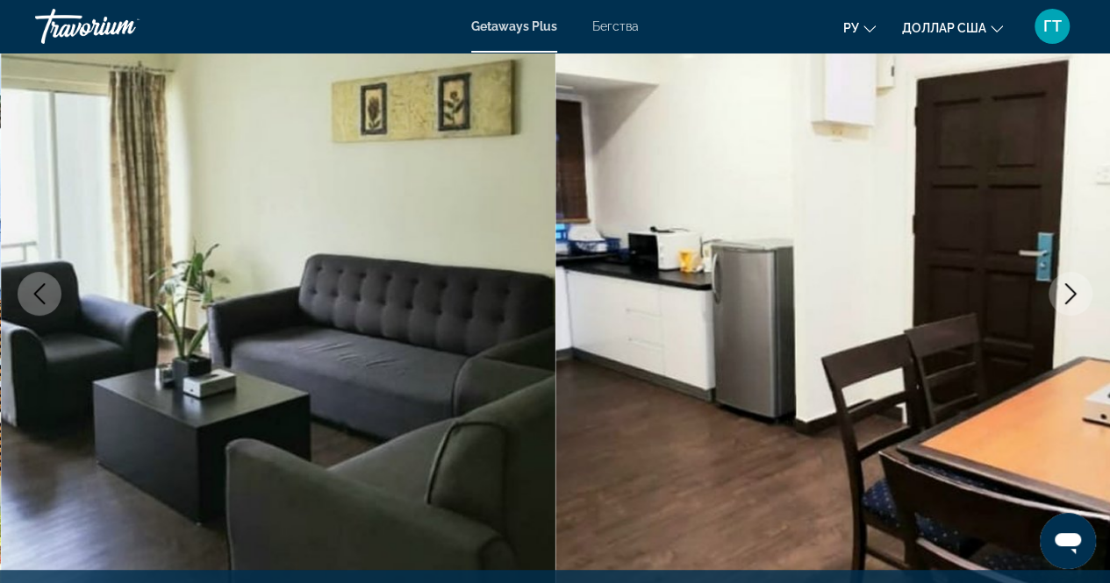
click at [1068, 294] on icon "Next image" at bounding box center [1070, 293] width 21 height 21
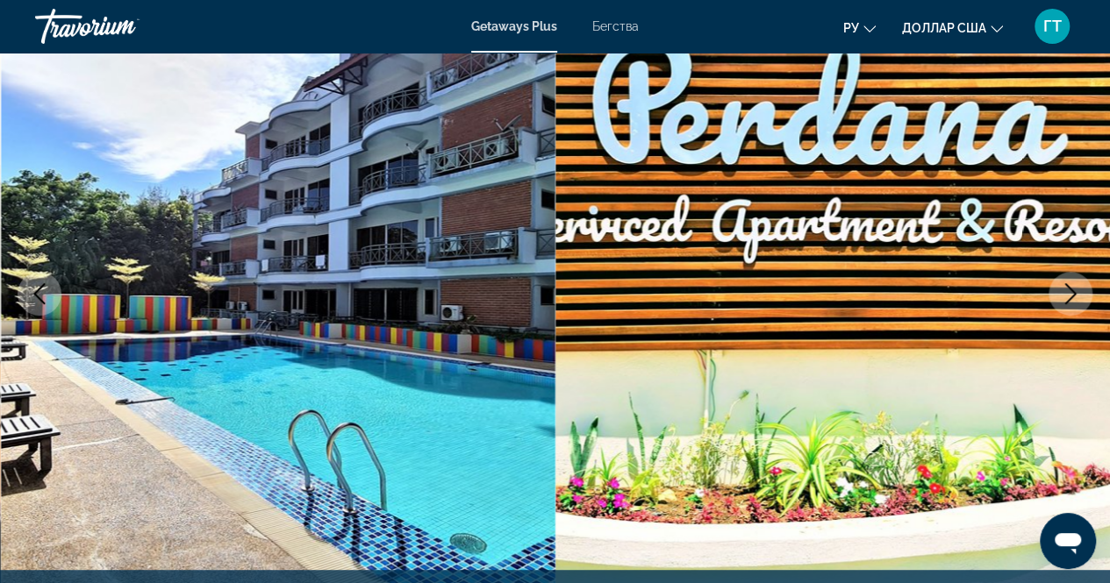
click at [1068, 294] on icon "Next image" at bounding box center [1070, 293] width 21 height 21
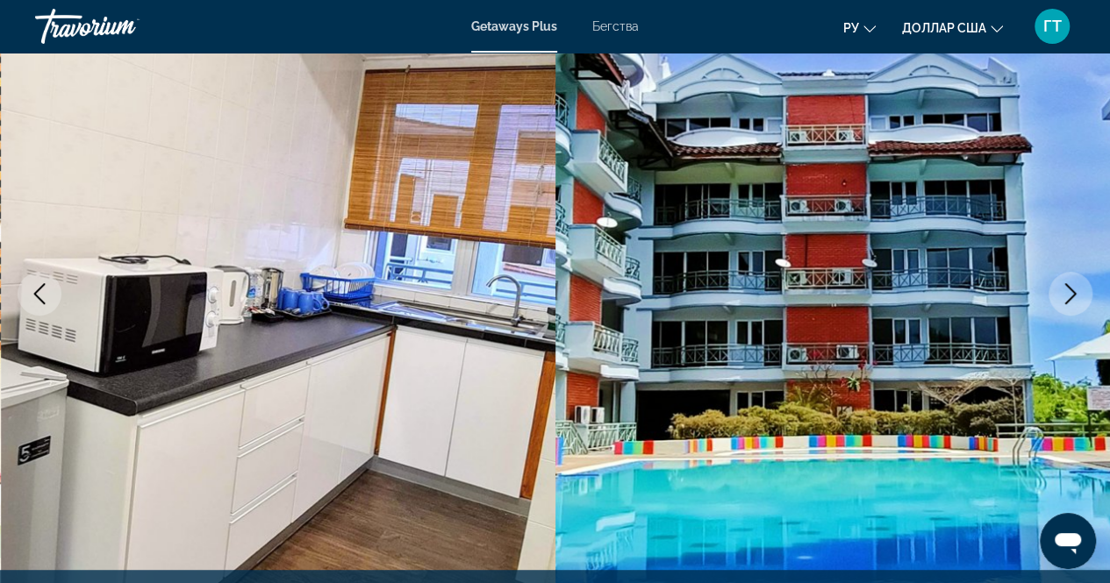
click at [1068, 294] on icon "Next image" at bounding box center [1070, 293] width 21 height 21
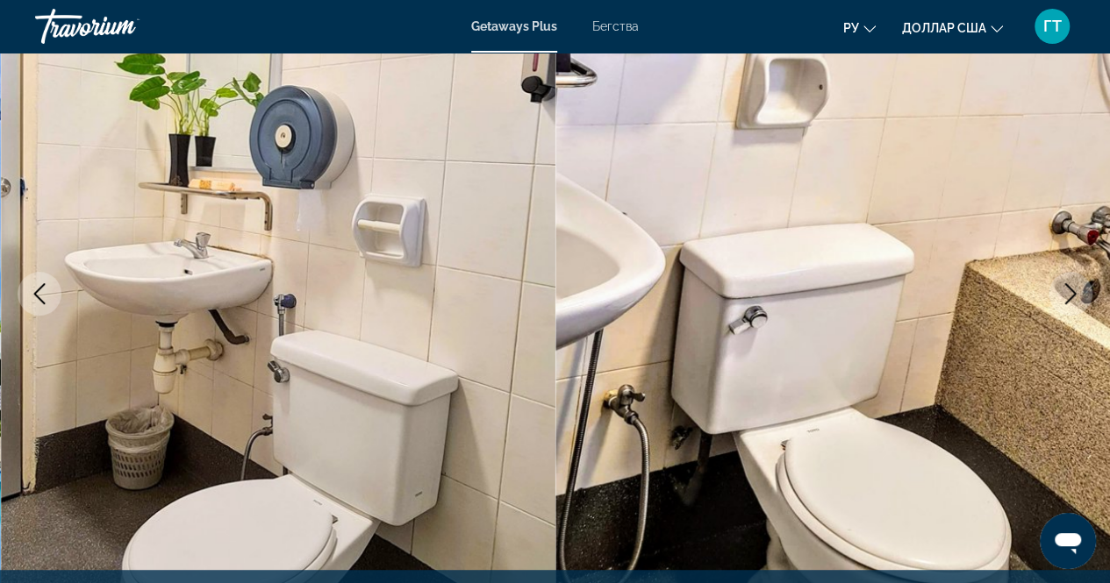
click at [1068, 294] on icon "Next image" at bounding box center [1070, 293] width 21 height 21
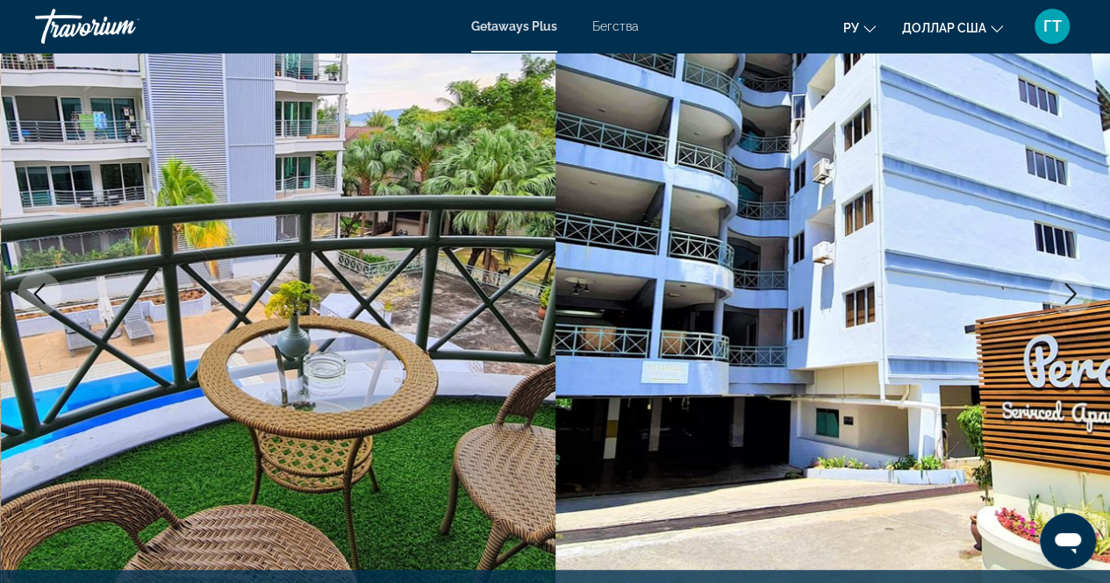
click at [1068, 294] on icon "Next image" at bounding box center [1070, 293] width 21 height 21
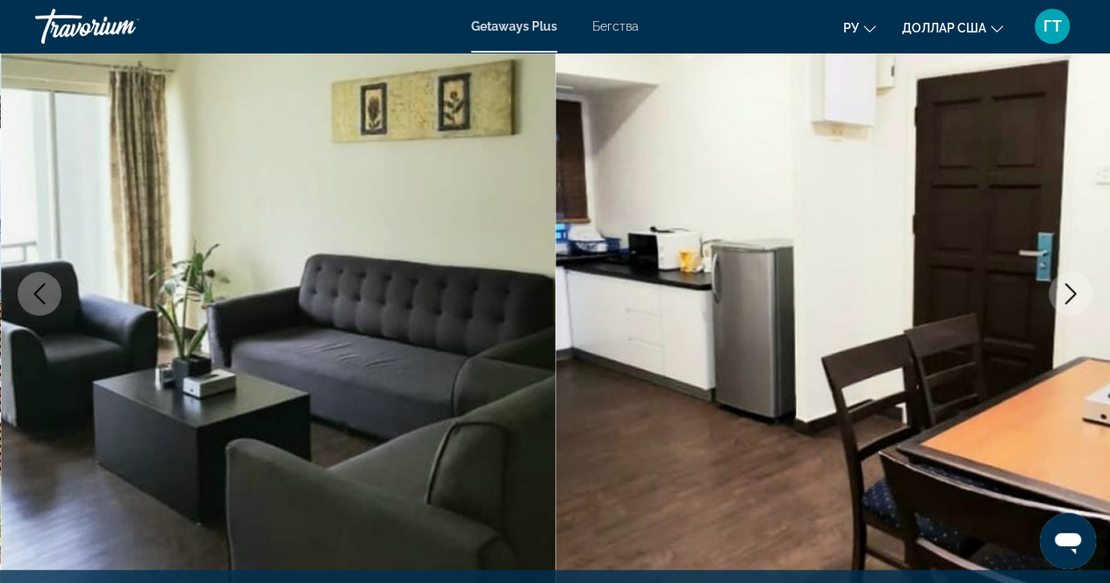
click at [1068, 294] on icon "Next image" at bounding box center [1070, 293] width 21 height 21
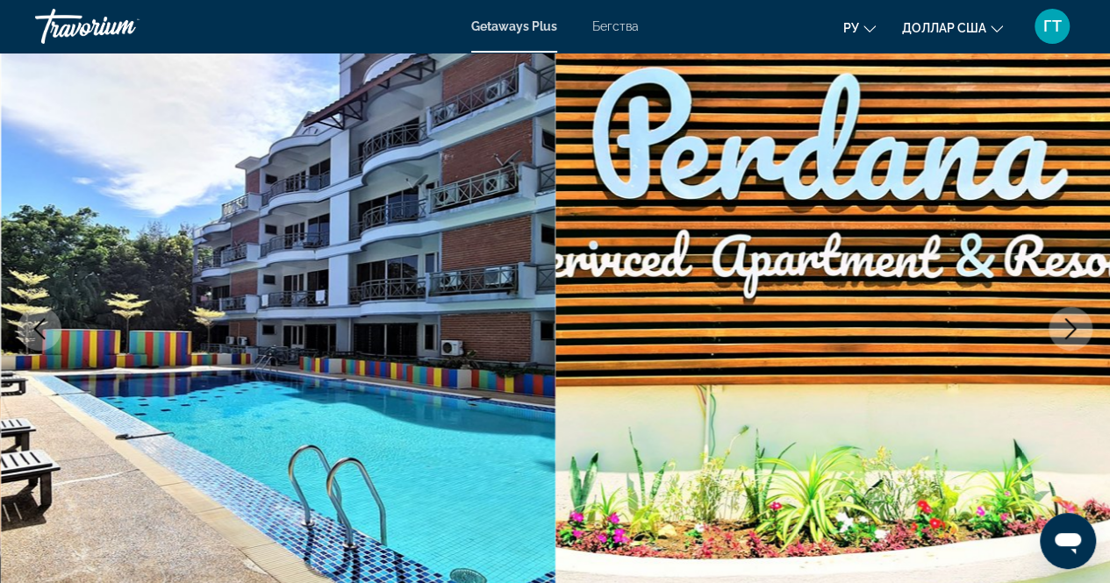
scroll to position [105, 0]
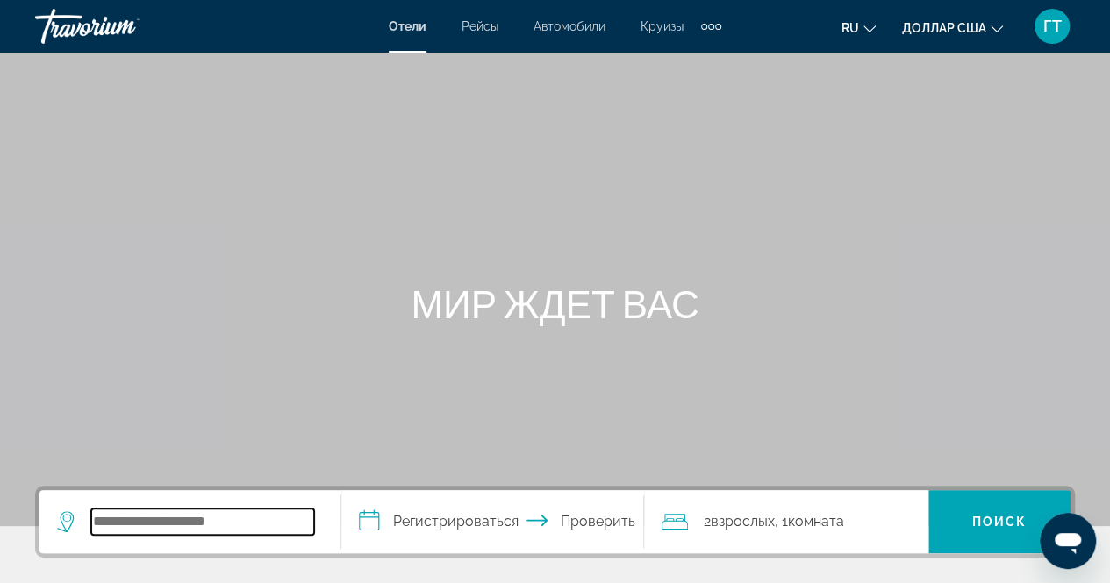
click at [104, 529] on input "Поиск отеля" at bounding box center [202, 522] width 223 height 26
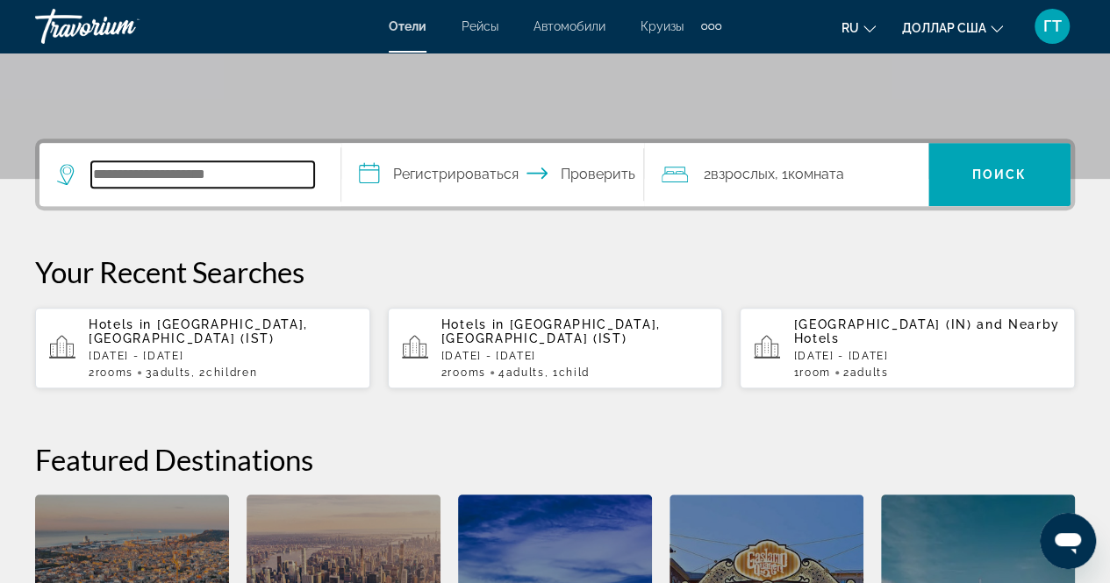
scroll to position [428, 0]
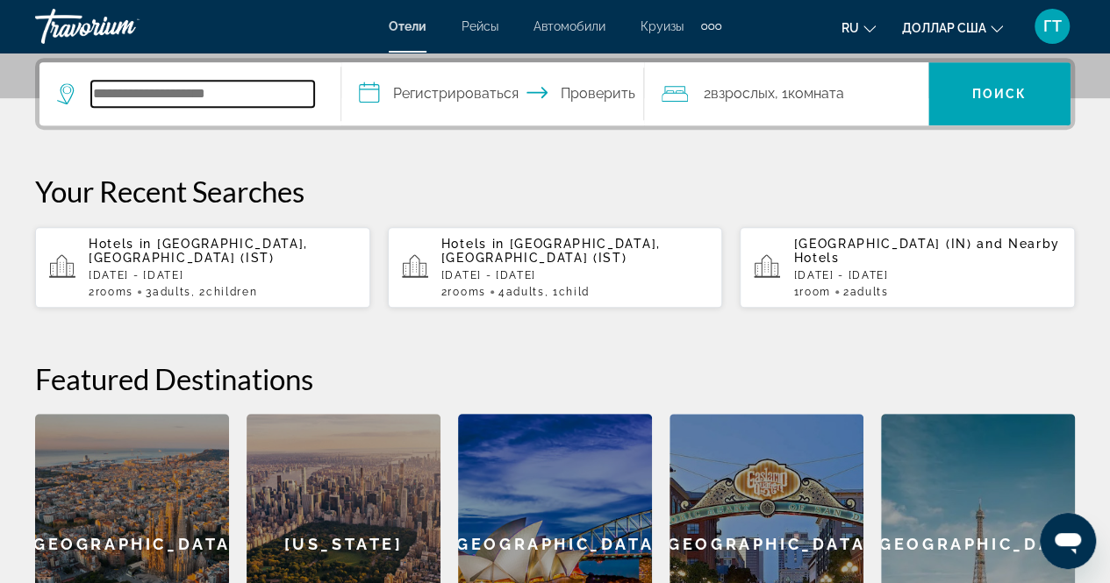
click at [260, 93] on input "Поиск отеля" at bounding box center [202, 94] width 223 height 26
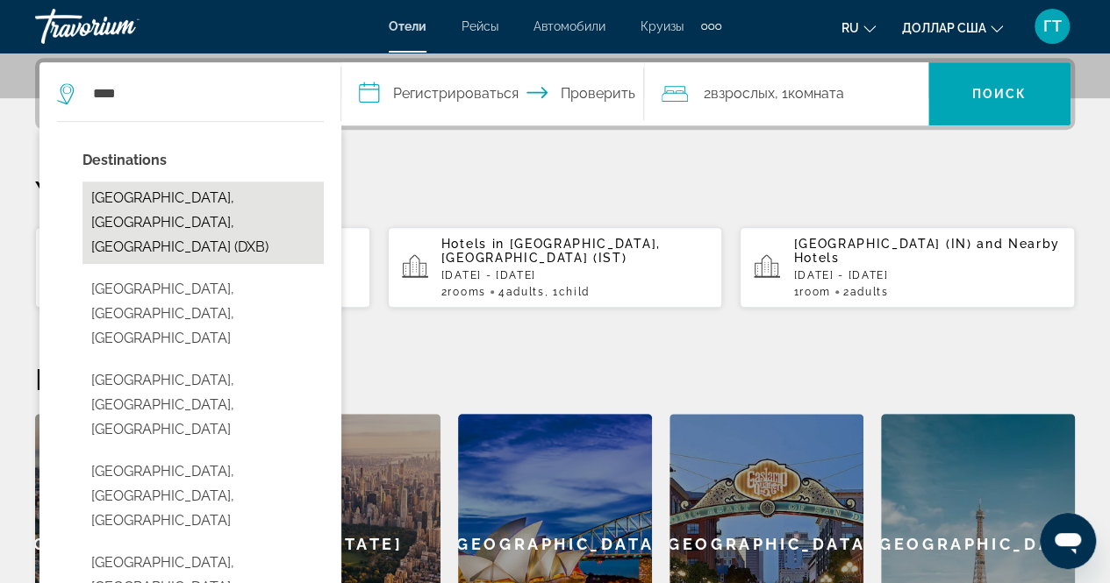
click at [197, 200] on button "Dubai, Dubai Emirate, United Arab Emirates (DXB)" at bounding box center [202, 223] width 241 height 82
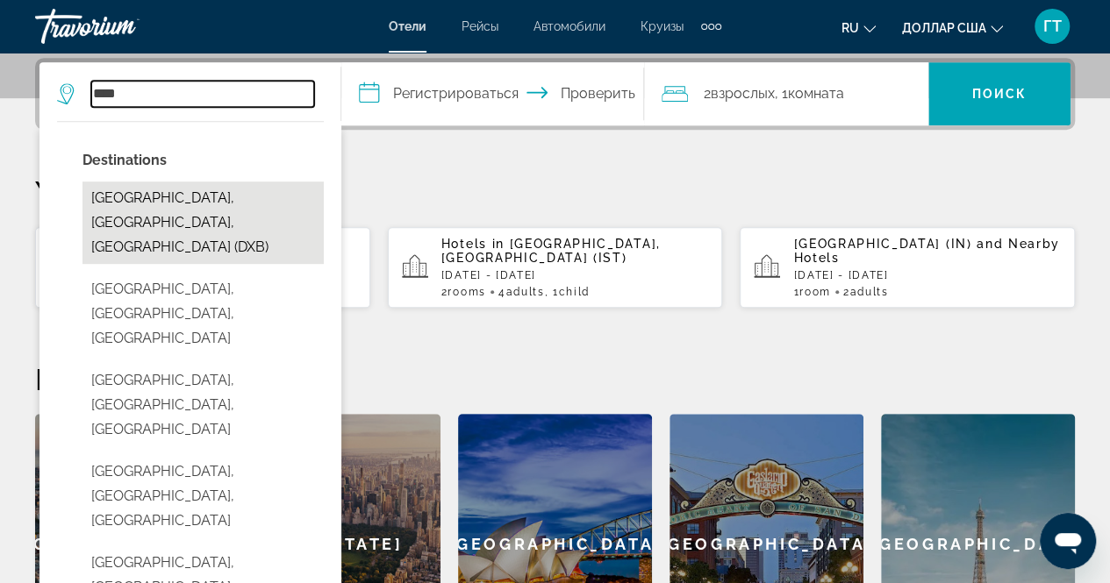
type input "**********"
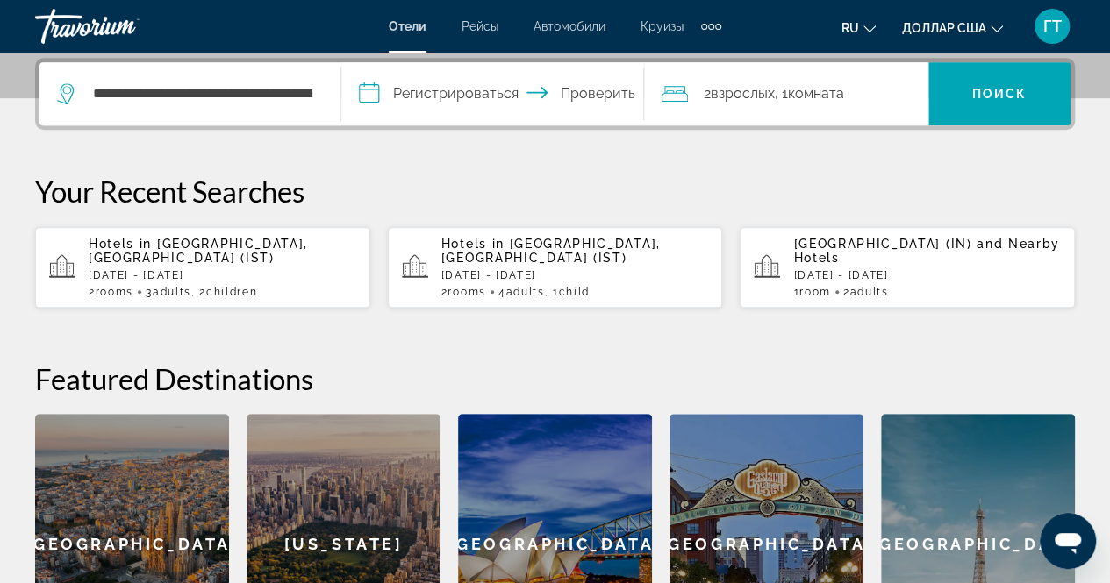
click at [381, 87] on input "**********" at bounding box center [495, 96] width 309 height 68
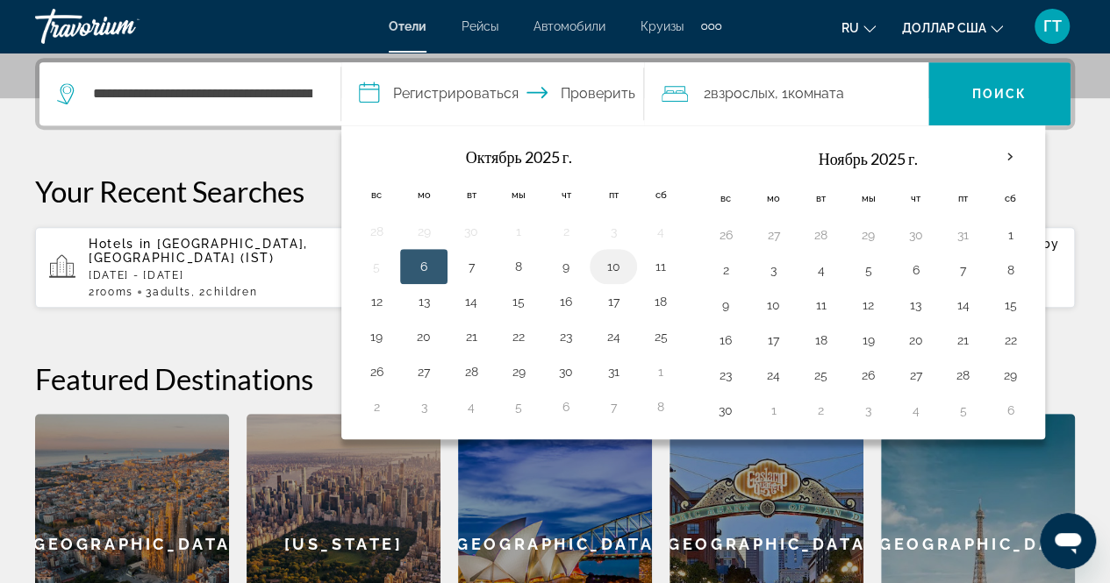
click at [614, 261] on button "10" at bounding box center [613, 266] width 28 height 25
click at [425, 266] on button "6" at bounding box center [424, 266] width 28 height 25
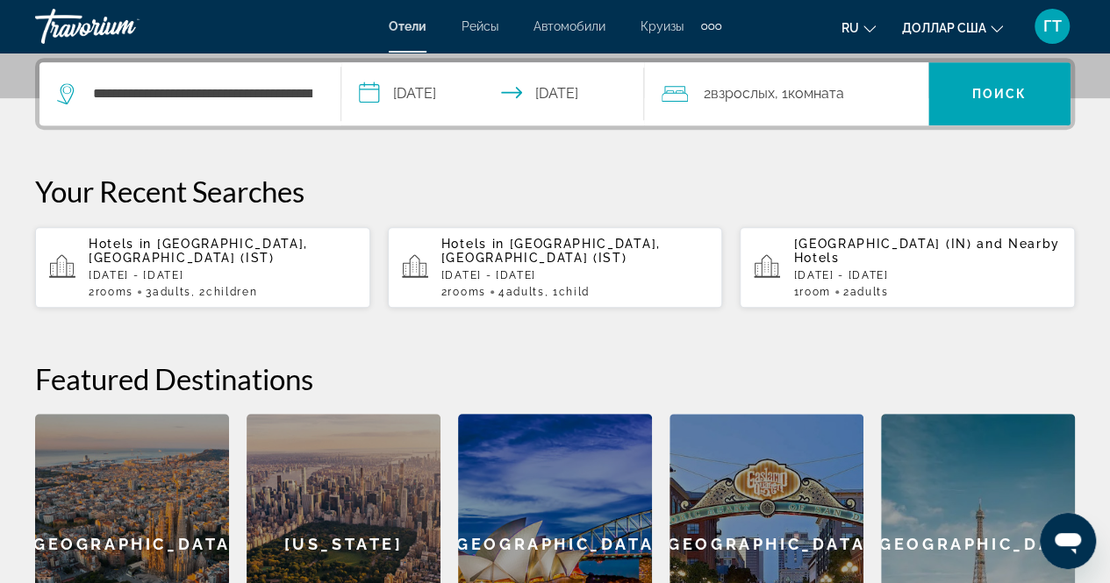
click at [481, 95] on input "**********" at bounding box center [495, 96] width 309 height 68
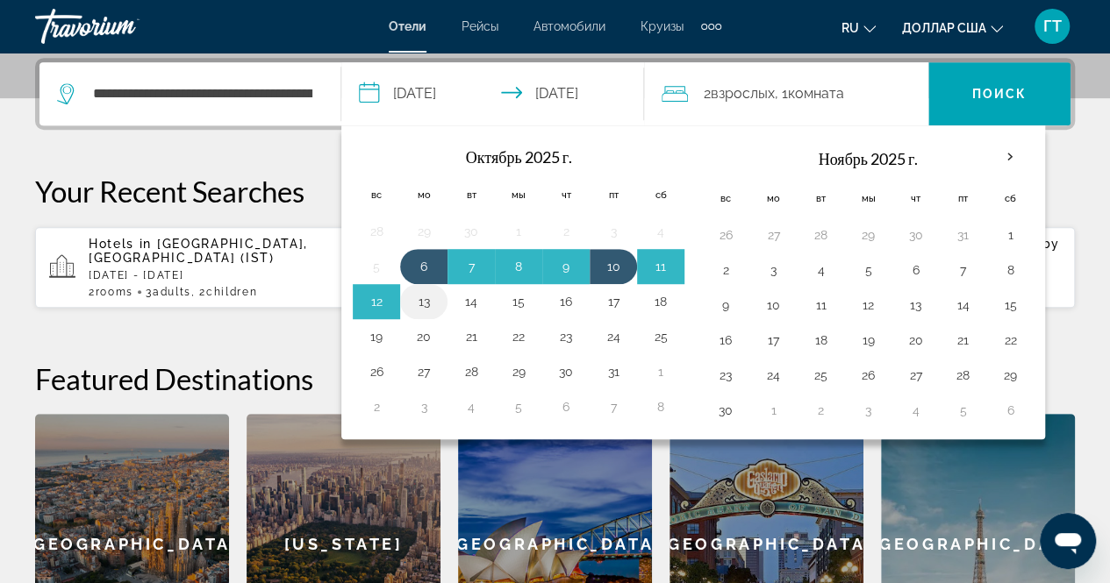
click at [423, 297] on button "13" at bounding box center [424, 302] width 28 height 25
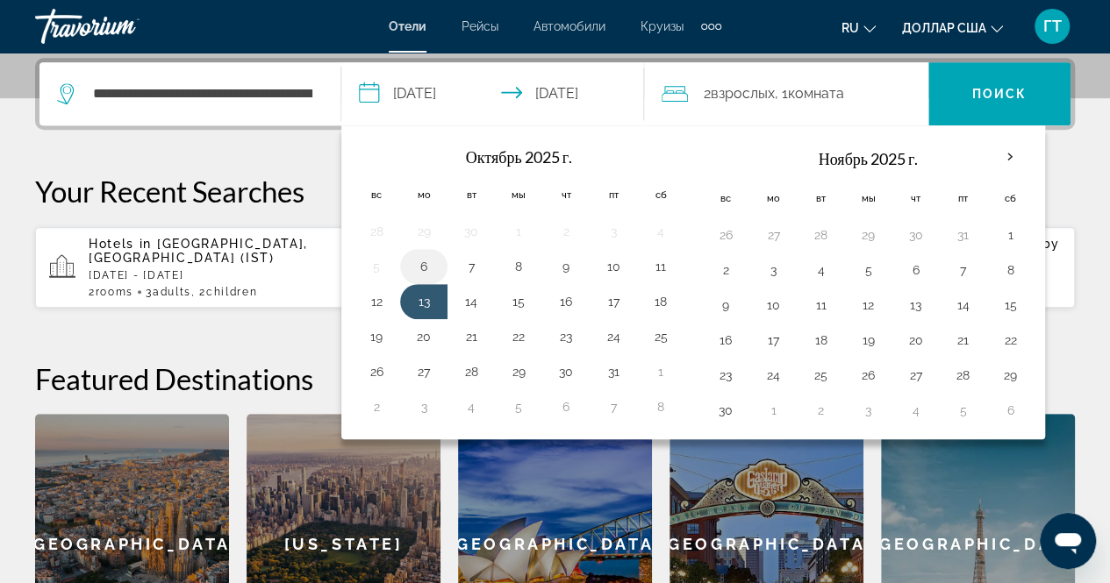
click at [436, 263] on button "6" at bounding box center [424, 266] width 28 height 25
type input "**********"
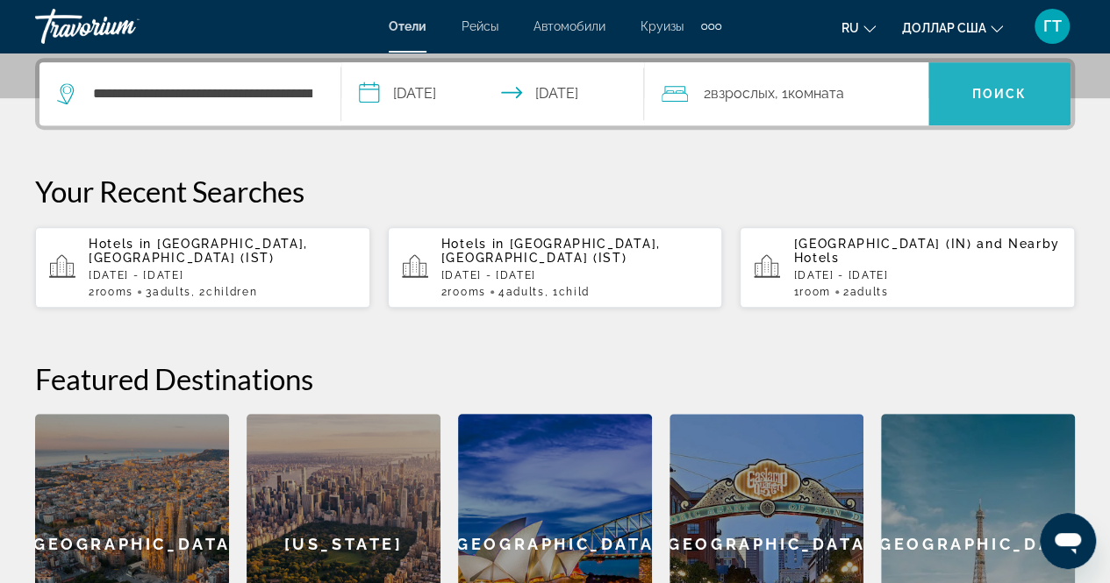
click at [1001, 96] on font "Поиск" at bounding box center [999, 94] width 55 height 14
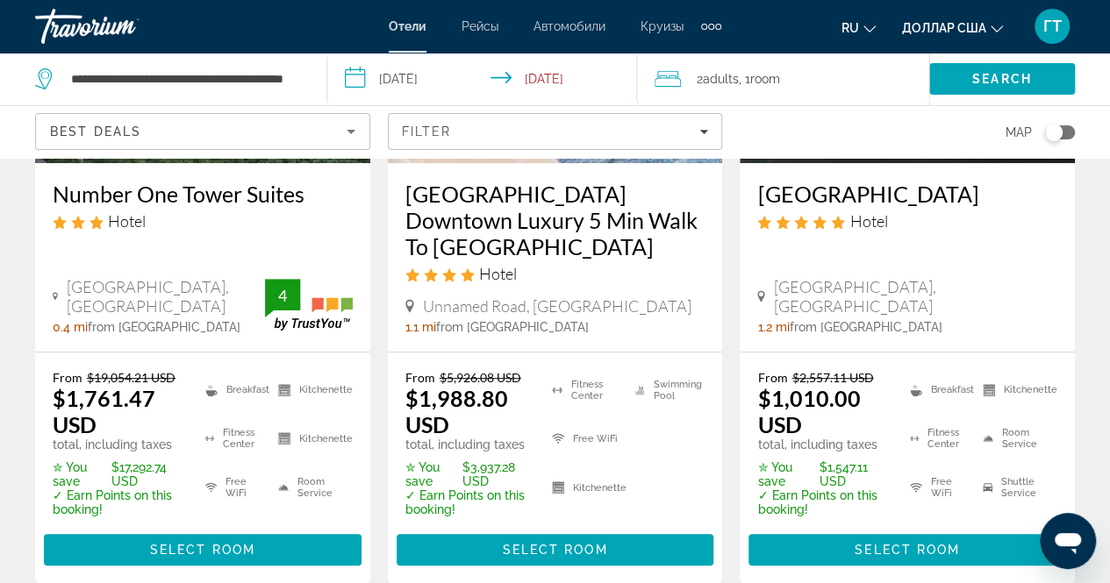
scroll to position [338, 0]
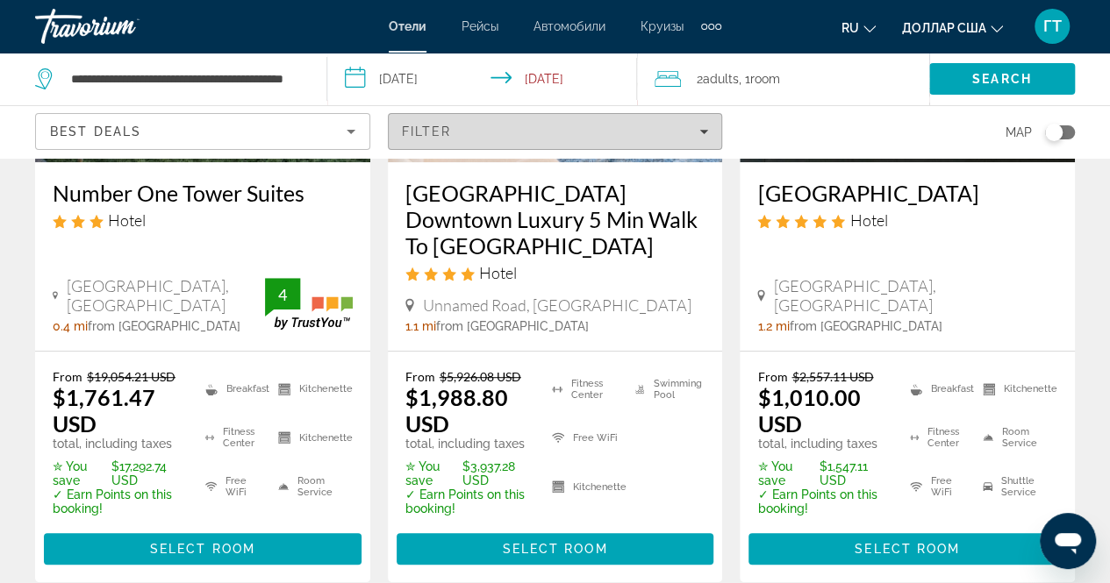
click at [705, 129] on icon "Filters" at bounding box center [703, 131] width 9 height 9
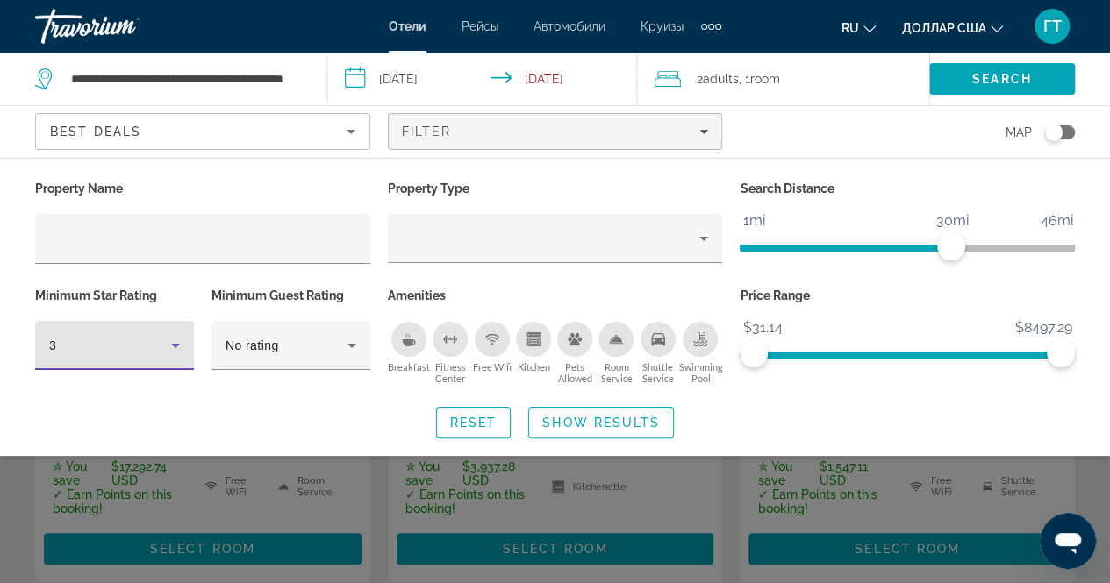
click at [174, 340] on icon "Hotel Filters" at bounding box center [175, 345] width 21 height 21
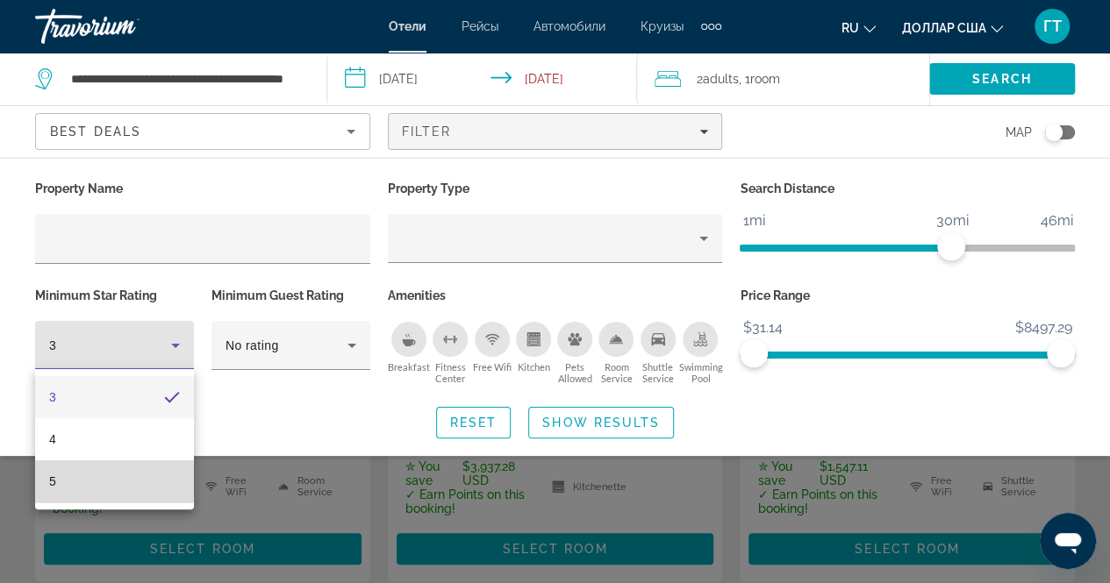
click at [68, 480] on mat-option "5" at bounding box center [114, 482] width 159 height 42
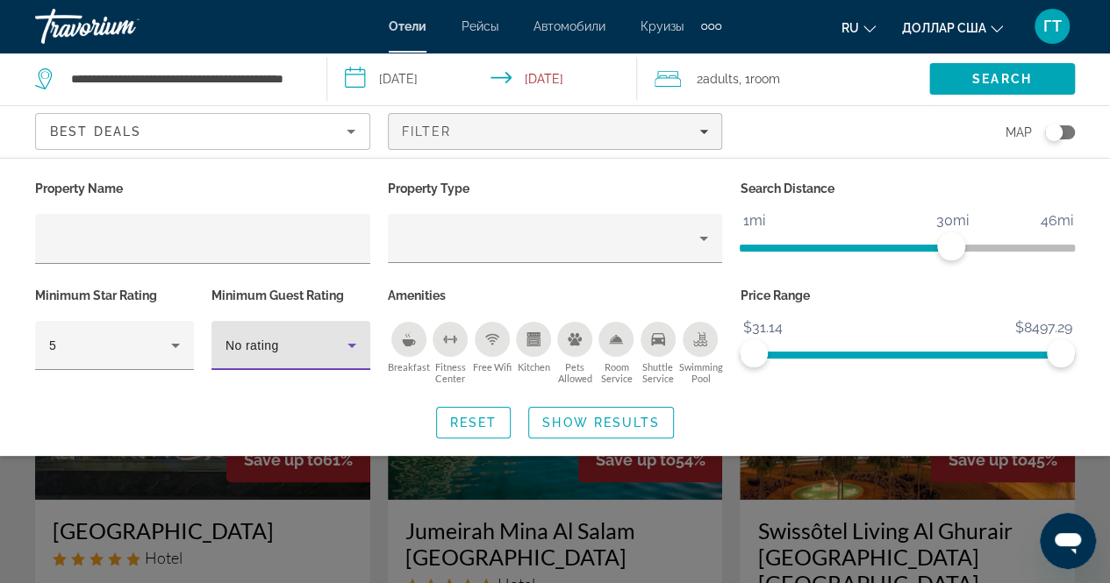
click at [350, 346] on icon "Hotel Filters" at bounding box center [351, 346] width 9 height 4
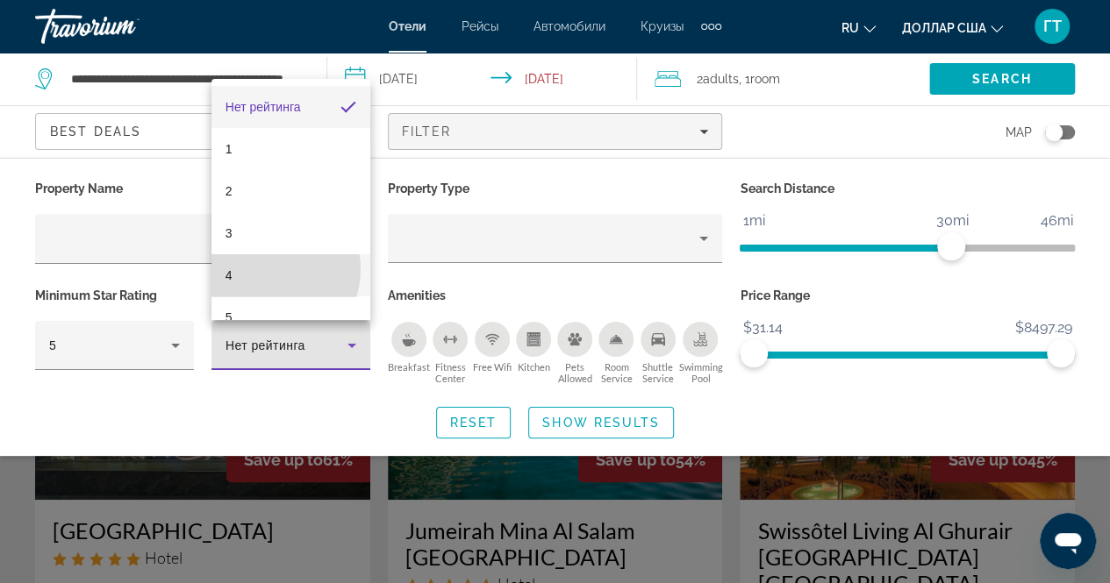
click at [268, 269] on mat-option "4" at bounding box center [290, 275] width 159 height 42
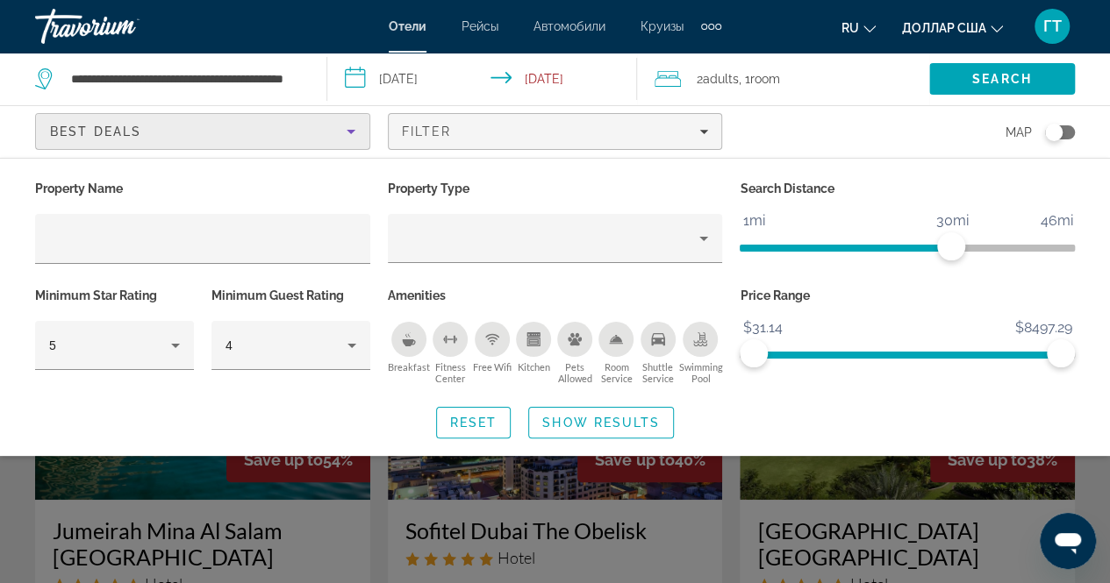
click at [354, 127] on icon "Sort by" at bounding box center [350, 131] width 21 height 21
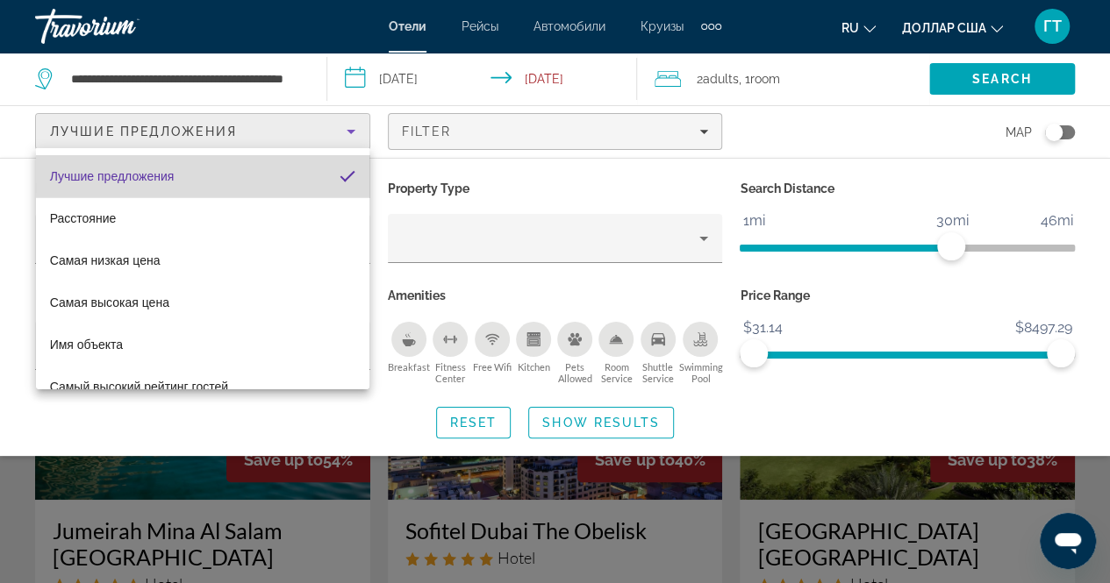
click at [309, 170] on mat-option "Лучшие предложения" at bounding box center [202, 176] width 333 height 42
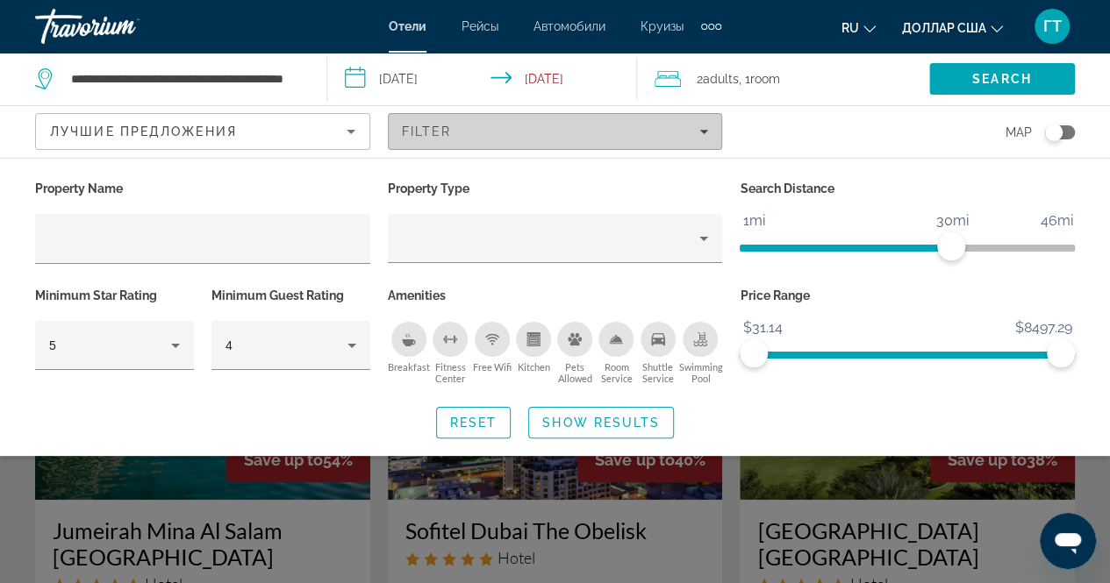
click at [708, 127] on icon "Filters" at bounding box center [703, 131] width 9 height 9
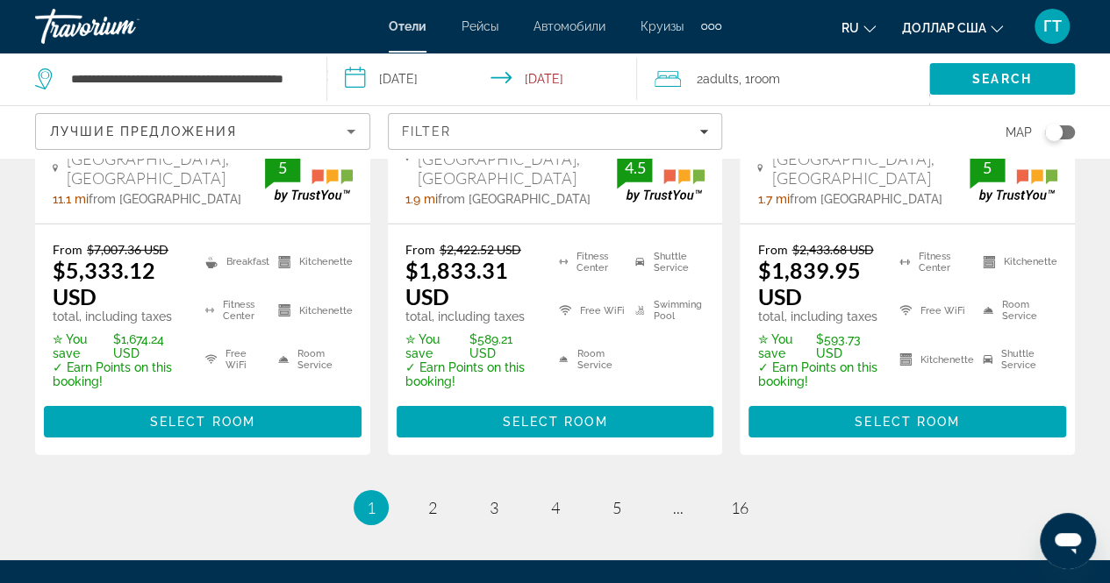
scroll to position [2690, 0]
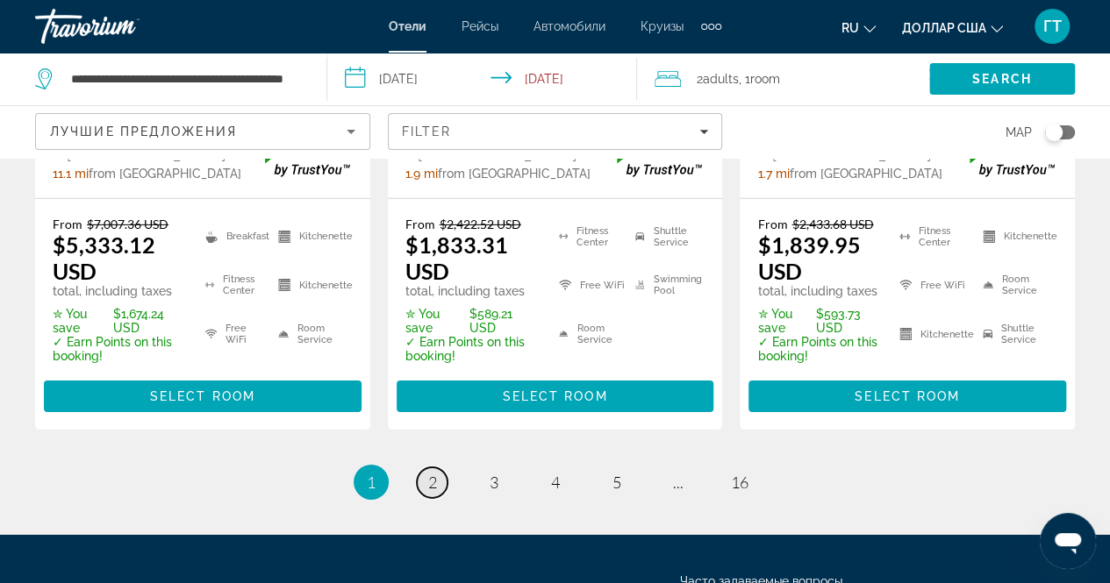
click at [432, 473] on span "2" at bounding box center [432, 482] width 9 height 19
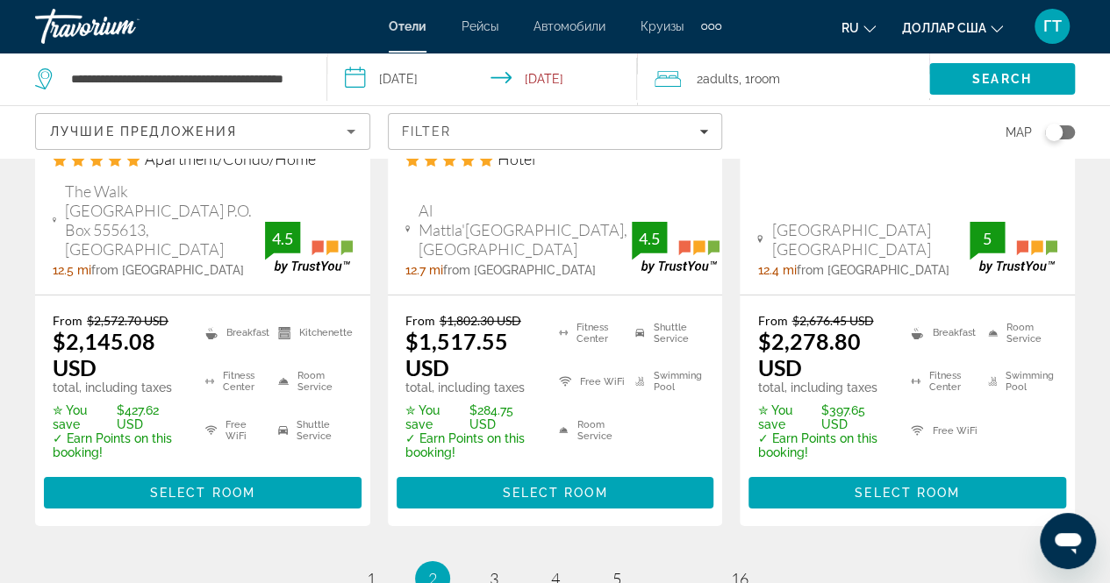
scroll to position [2702, 0]
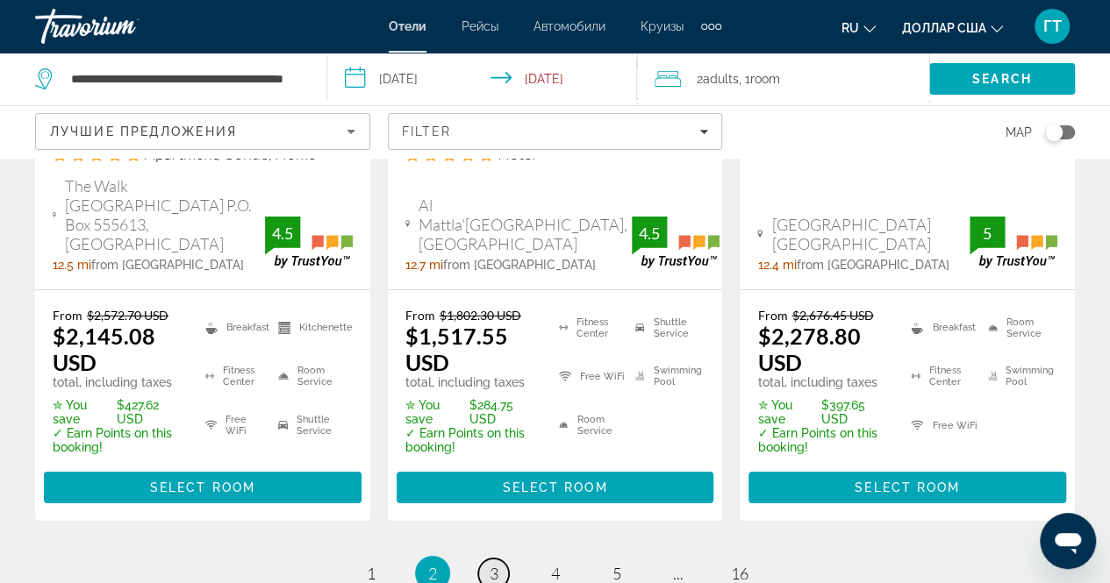
click at [491, 564] on span "3" at bounding box center [494, 573] width 9 height 19
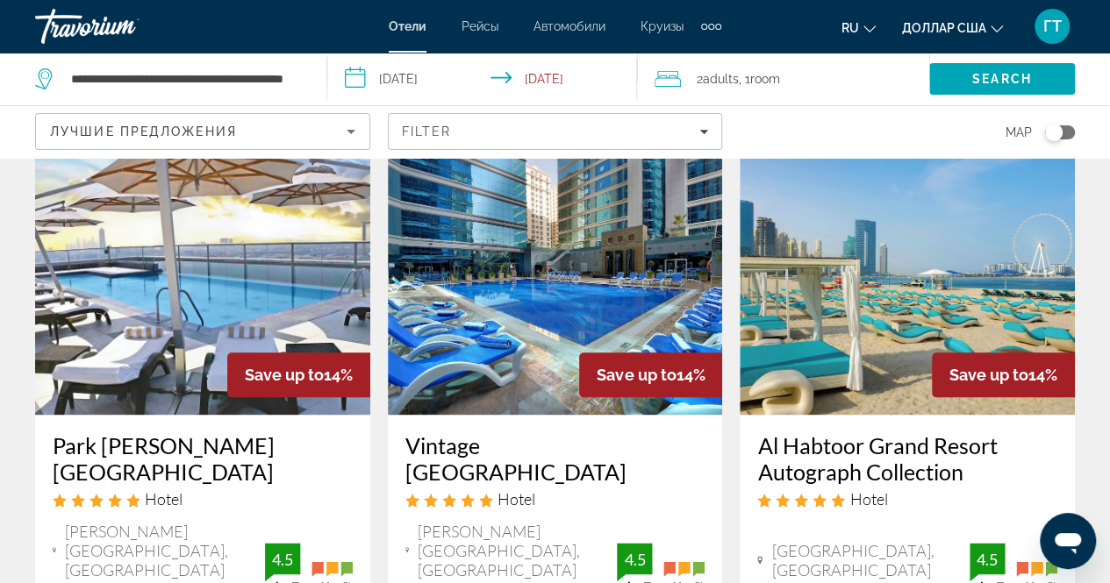
scroll to position [807, 0]
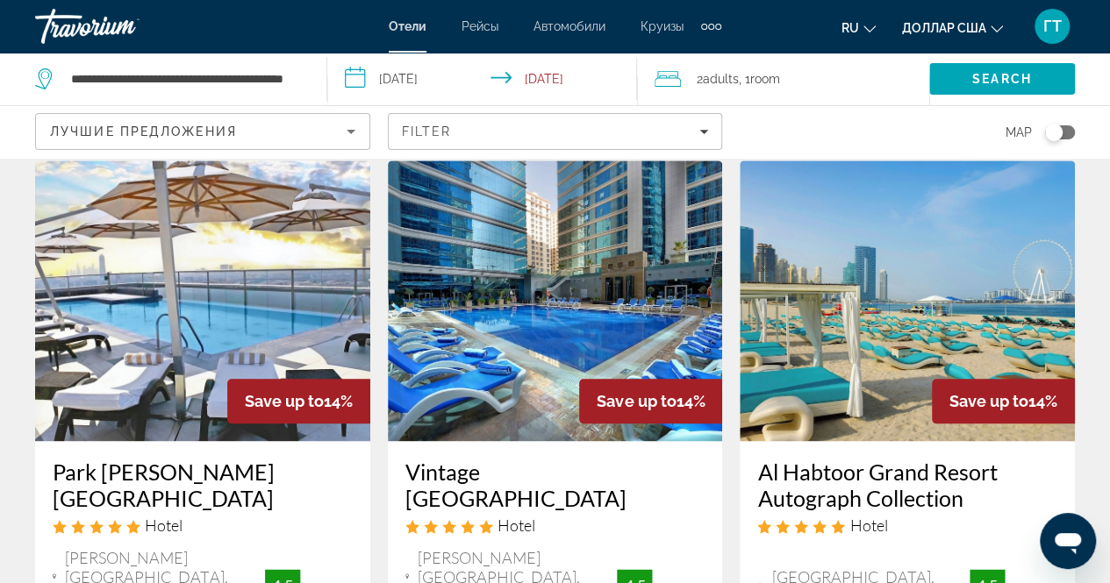
click at [536, 306] on img "Основное содержание" at bounding box center [555, 301] width 335 height 281
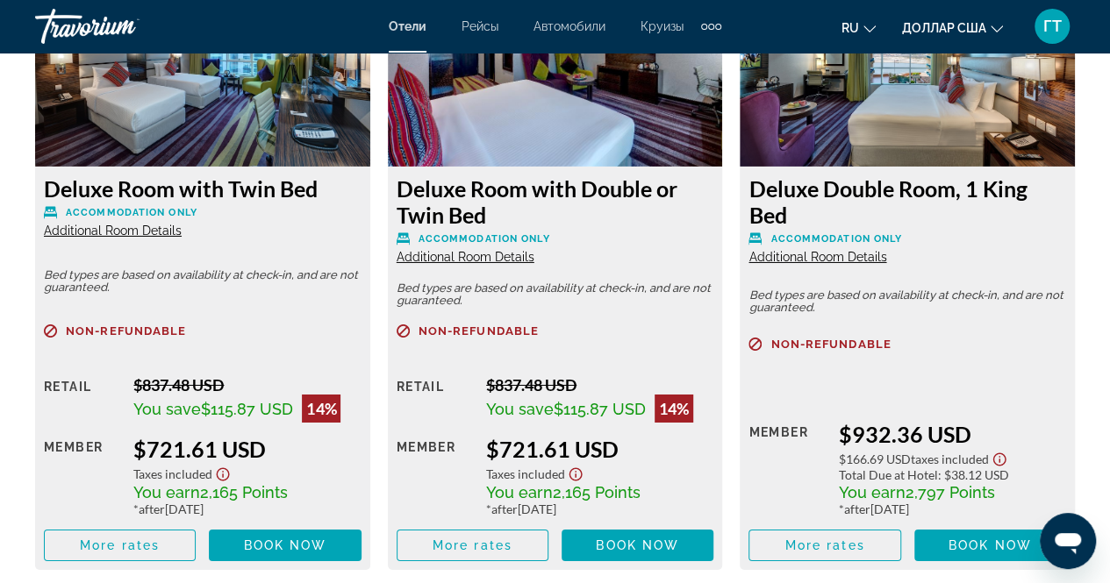
scroll to position [2854, 0]
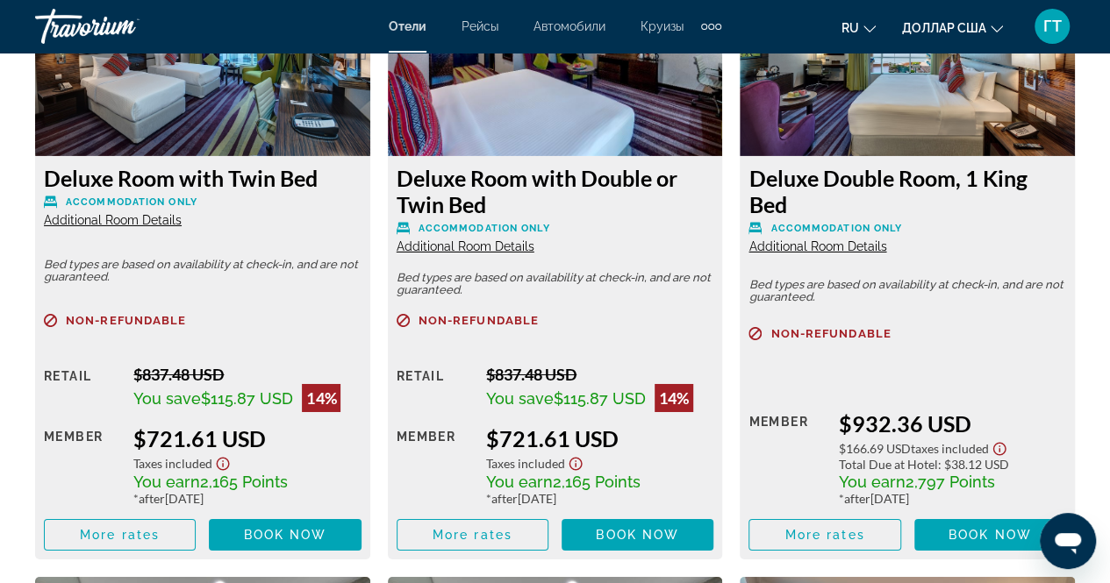
click at [251, 103] on img "Основное содержание" at bounding box center [202, 46] width 335 height 219
click at [283, 534] on span "Book now" at bounding box center [285, 535] width 83 height 14
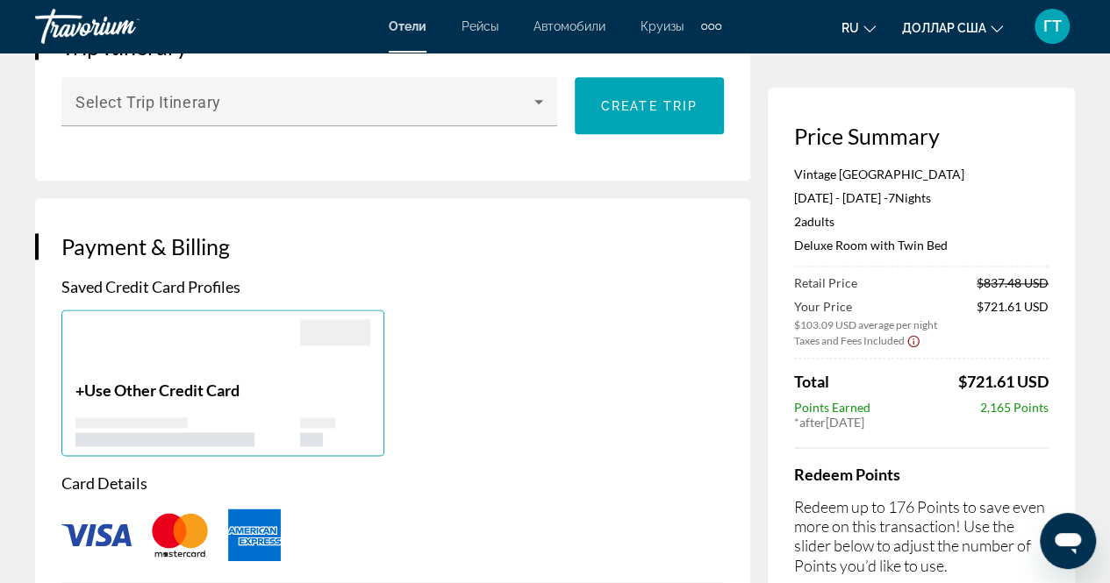
scroll to position [1005, 0]
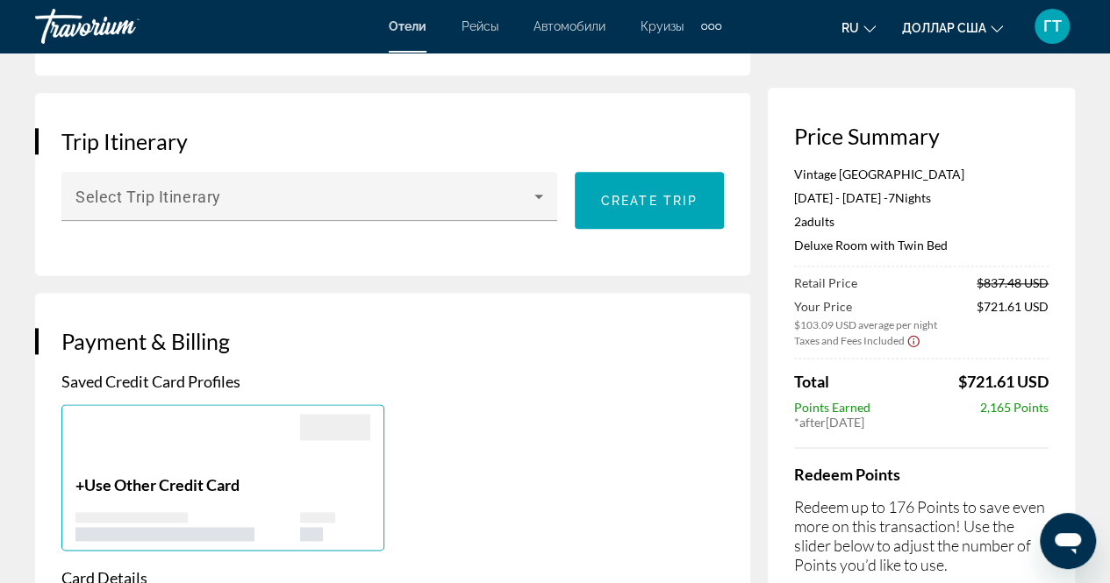
click at [870, 24] on icon "Изменить язык" at bounding box center [869, 29] width 12 height 12
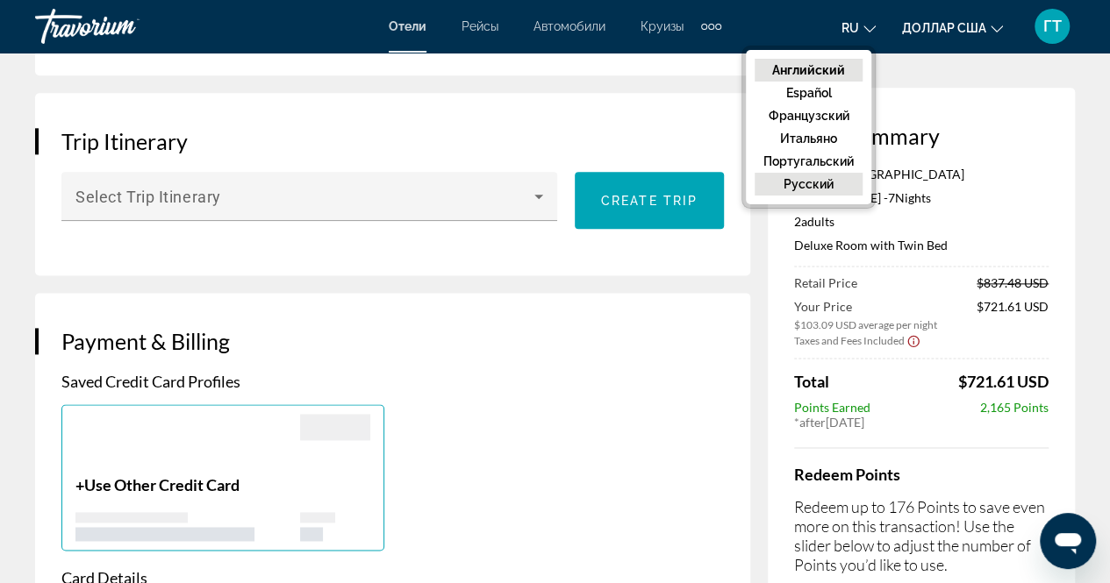
click at [813, 173] on button "русский" at bounding box center [809, 184] width 108 height 23
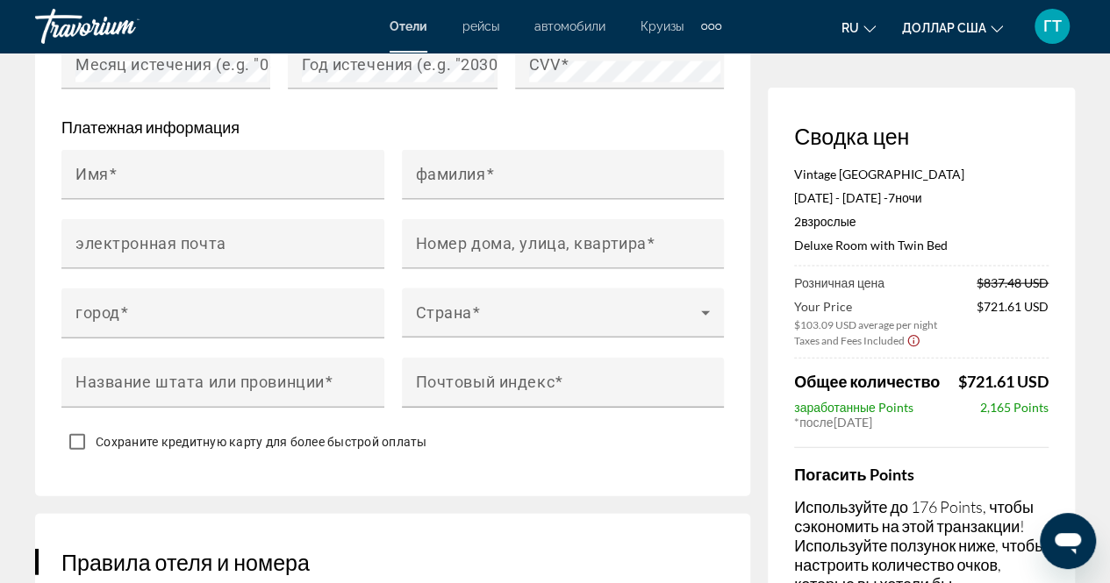
scroll to position [1778, 0]
click at [921, 431] on div "Vintage Grand Hotel Oct 6, 2025 - Oct 13, 2025 - 7 ночь ночи 2 Взрослый Взрослы…" at bounding box center [921, 420] width 254 height 507
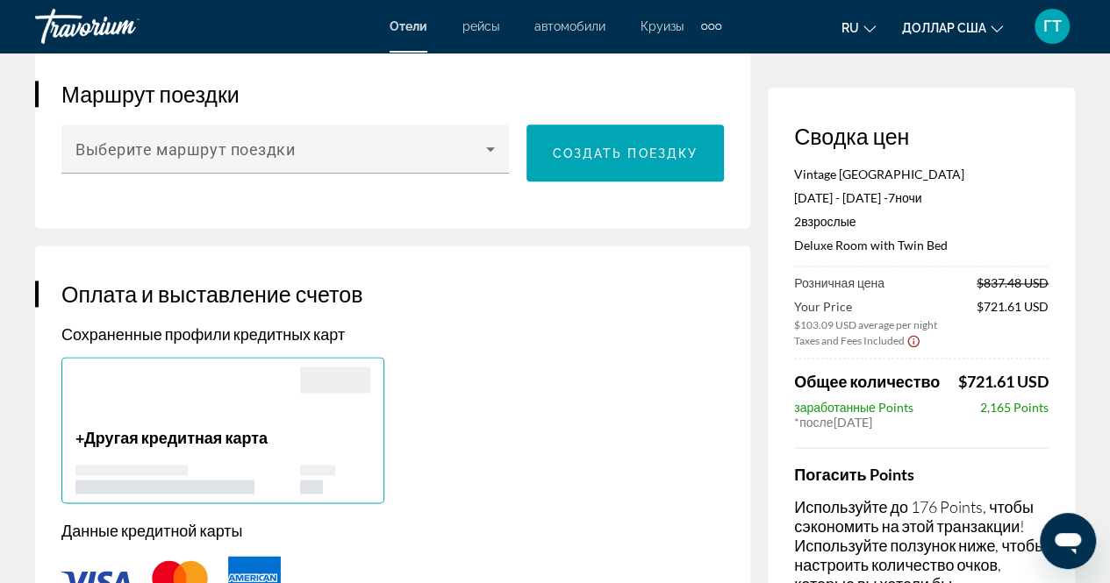
scroll to position [1041, 0]
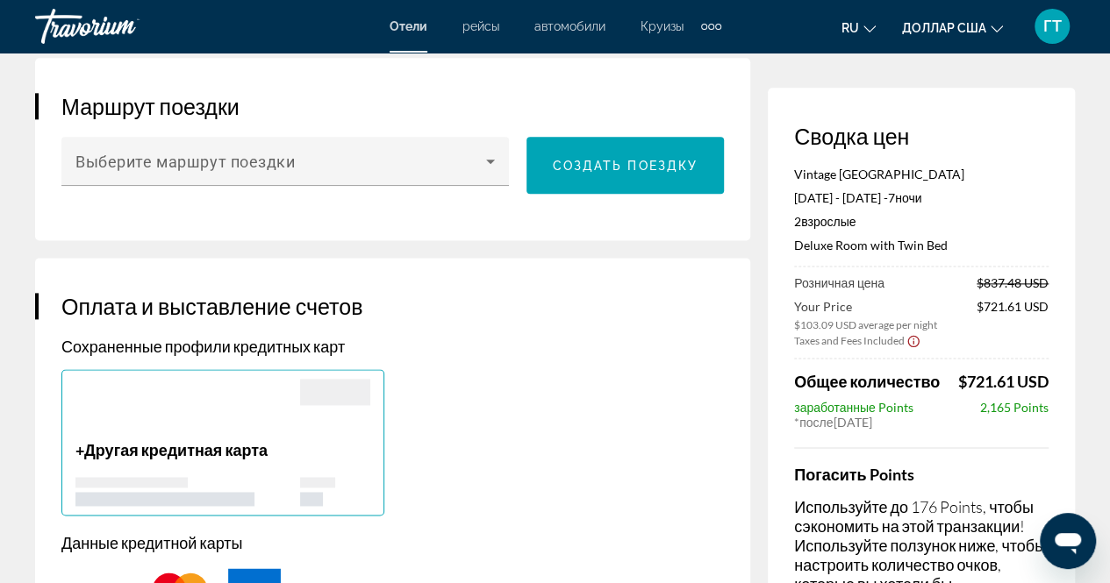
click at [977, 325] on span "$721.61 USD" at bounding box center [1013, 315] width 72 height 32
click at [949, 210] on div "Vintage Grand Hotel Oct 6, 2025 - Oct 13, 2025 - 7 ночь ночи 2 Взрослый Взрослы…" at bounding box center [921, 217] width 254 height 100
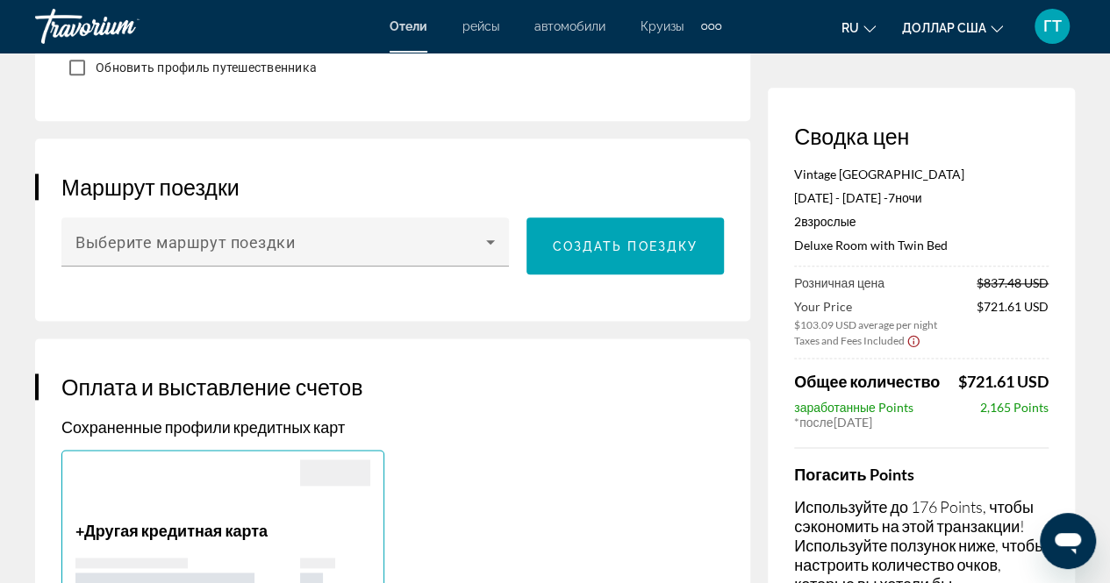
scroll to position [1014, 0]
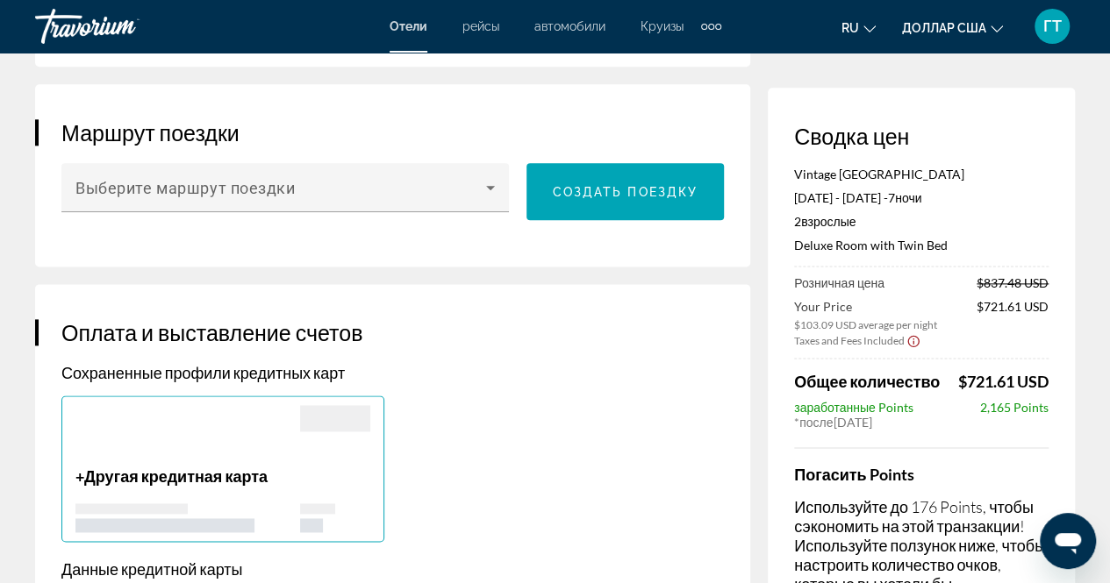
click at [1060, 132] on div "Сводка цен Vintage Grand Hotel Oct 6, 2025 - Oct 13, 2025 - 7 ночь ночи 2 Взрос…" at bounding box center [921, 398] width 307 height 621
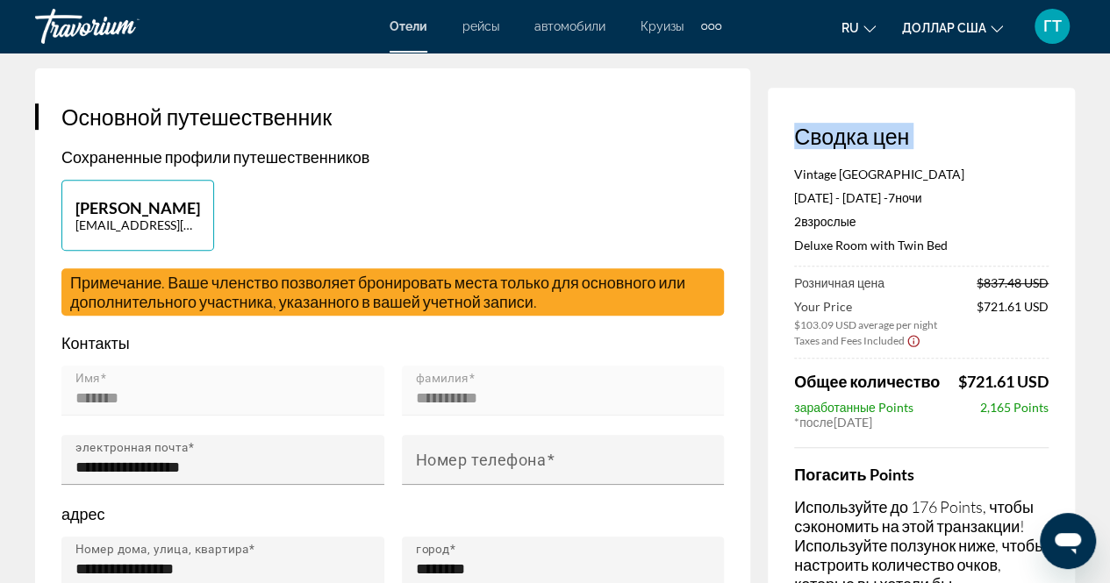
scroll to position [325, 0]
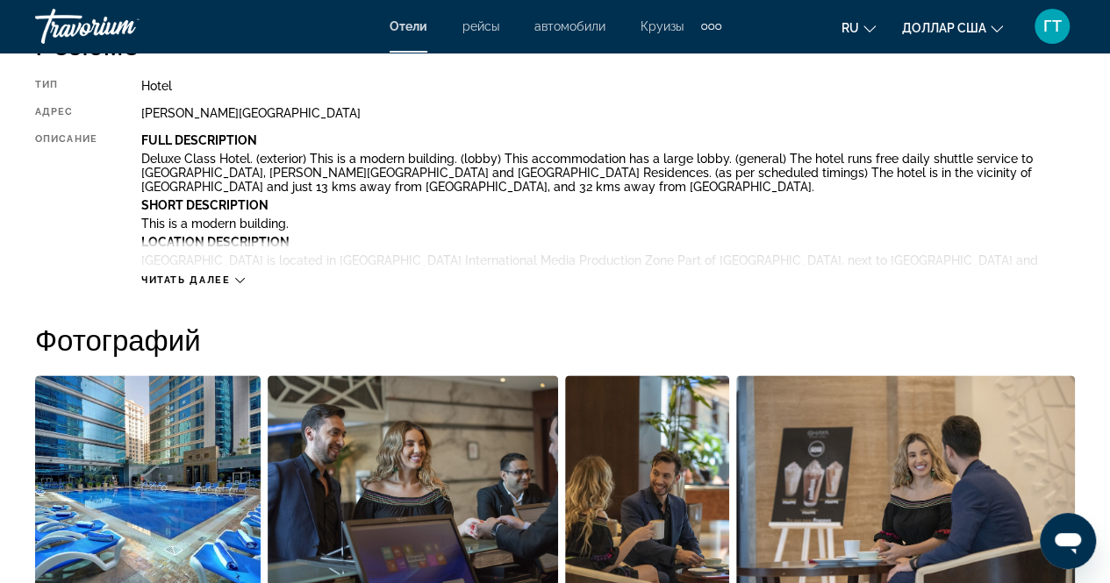
scroll to position [983, 0]
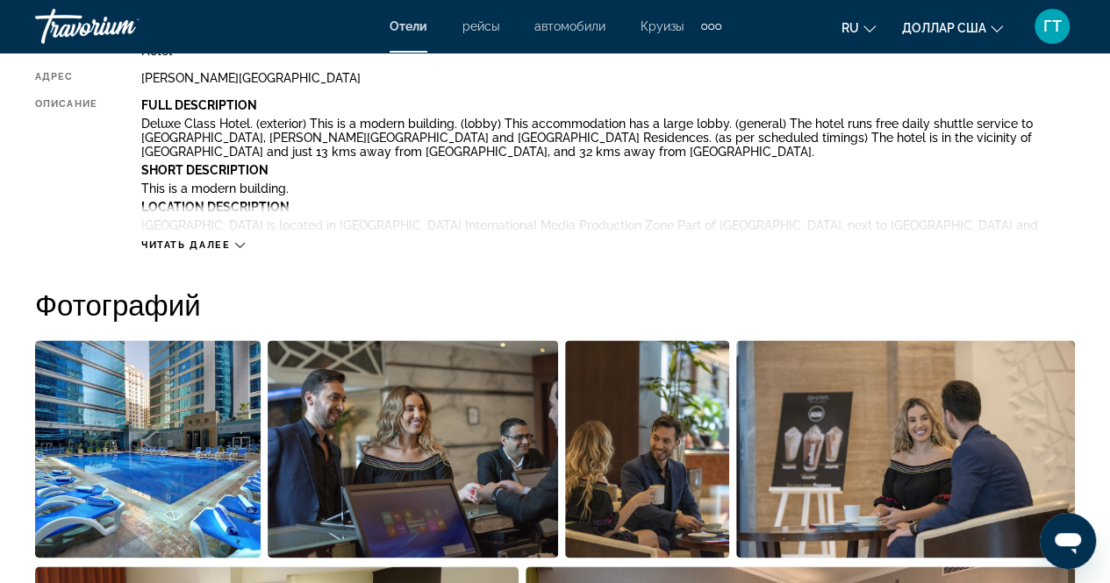
click at [233, 239] on button "Читать далее" at bounding box center [193, 245] width 104 height 13
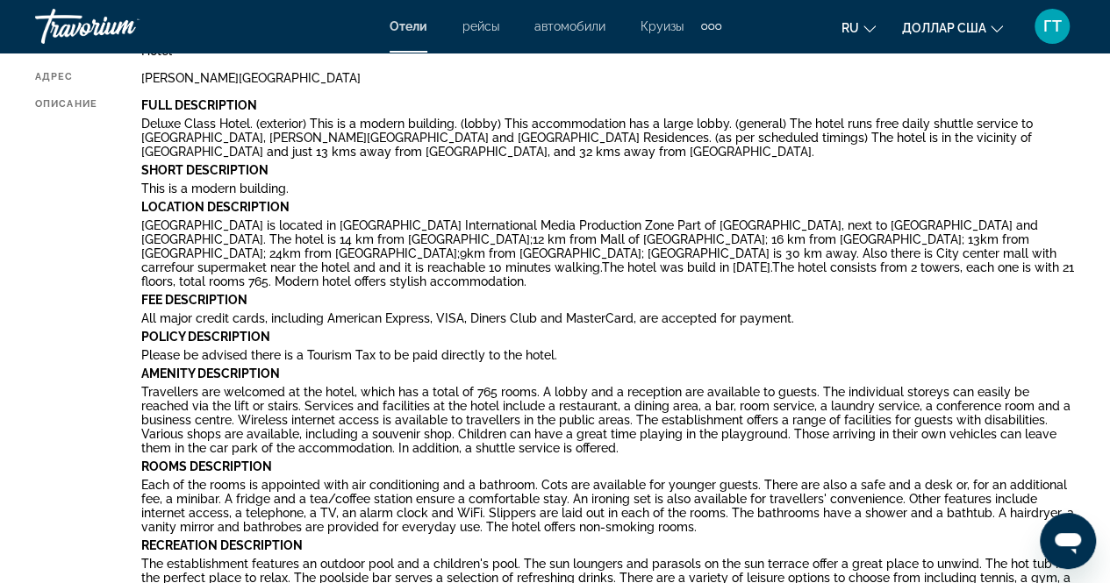
click at [866, 24] on icon "Изменить язык" at bounding box center [869, 29] width 12 height 12
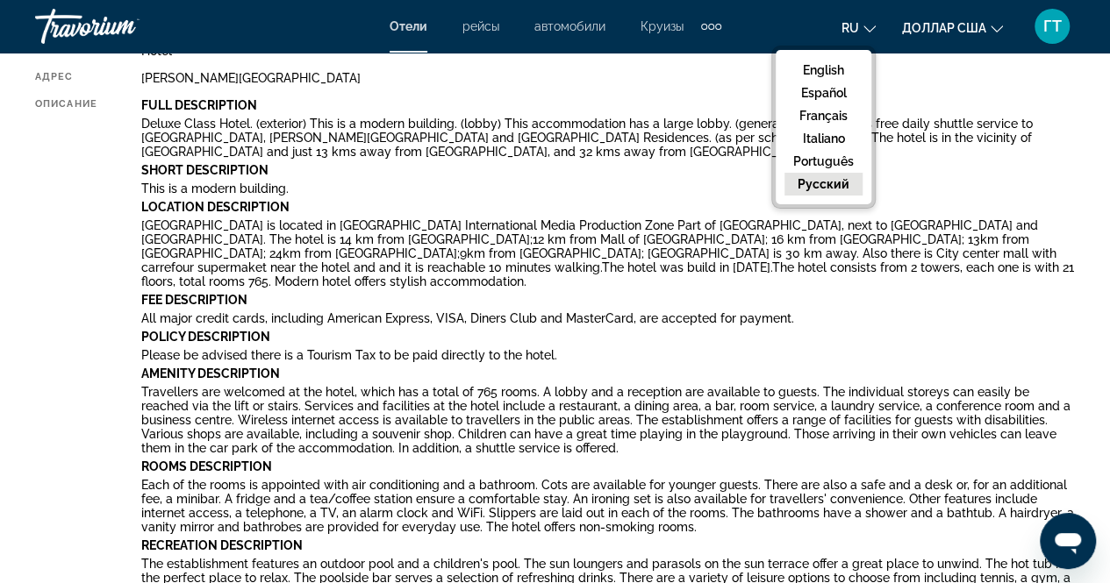
click at [835, 180] on button "русский" at bounding box center [823, 184] width 78 height 23
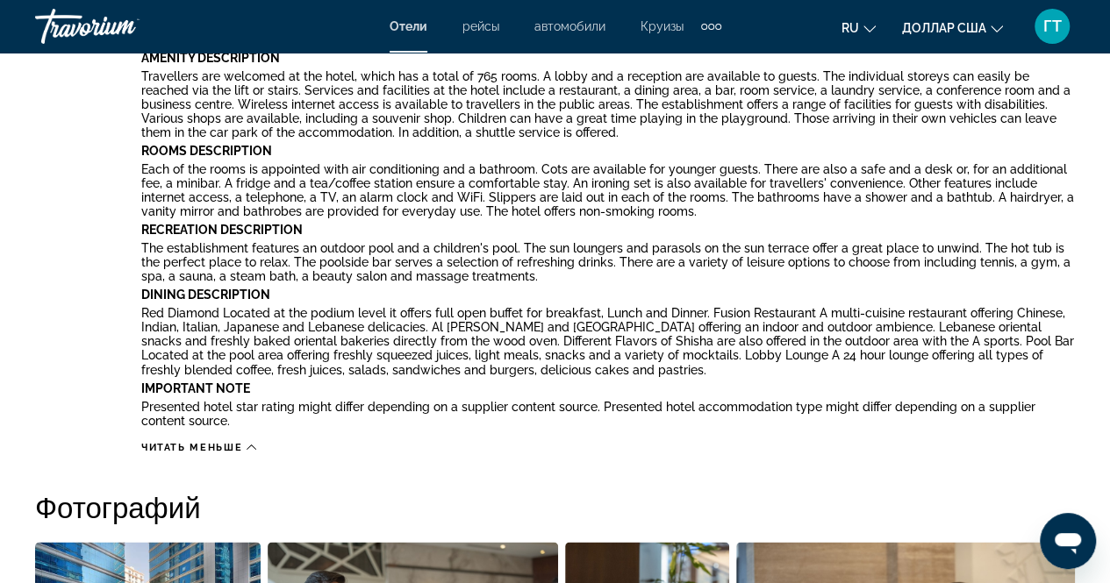
scroll to position [1334, 0]
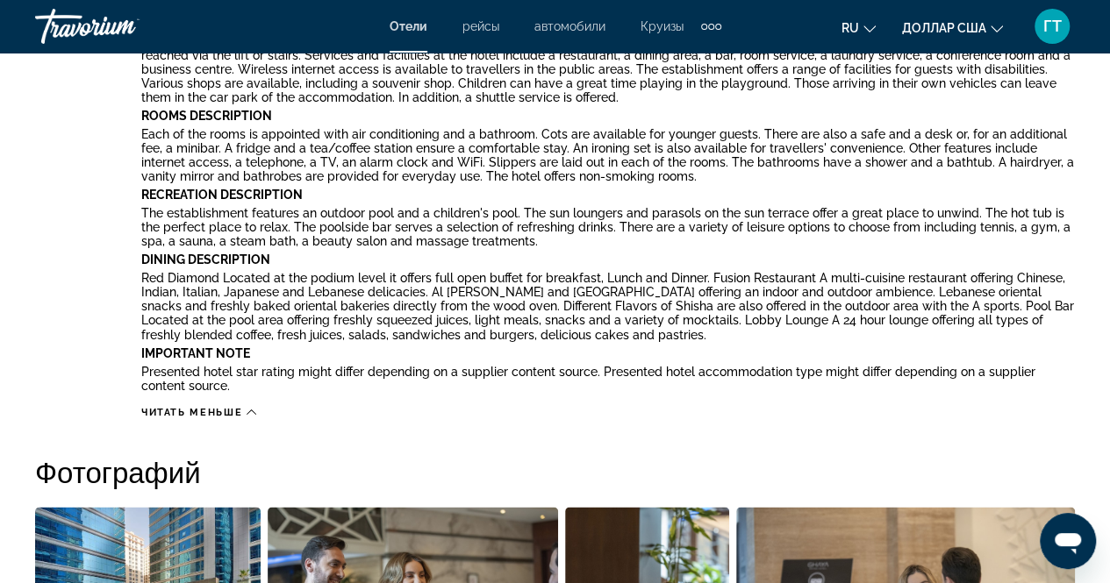
click at [863, 20] on mat-icon "Изменить язык" at bounding box center [869, 26] width 12 height 12
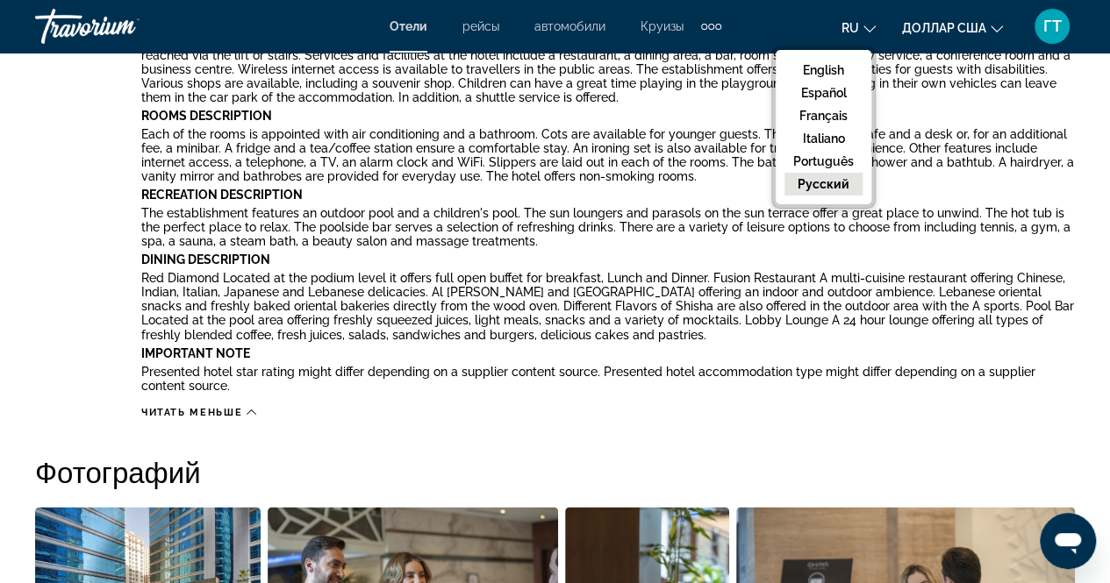
click at [825, 178] on button "русский" at bounding box center [823, 184] width 78 height 23
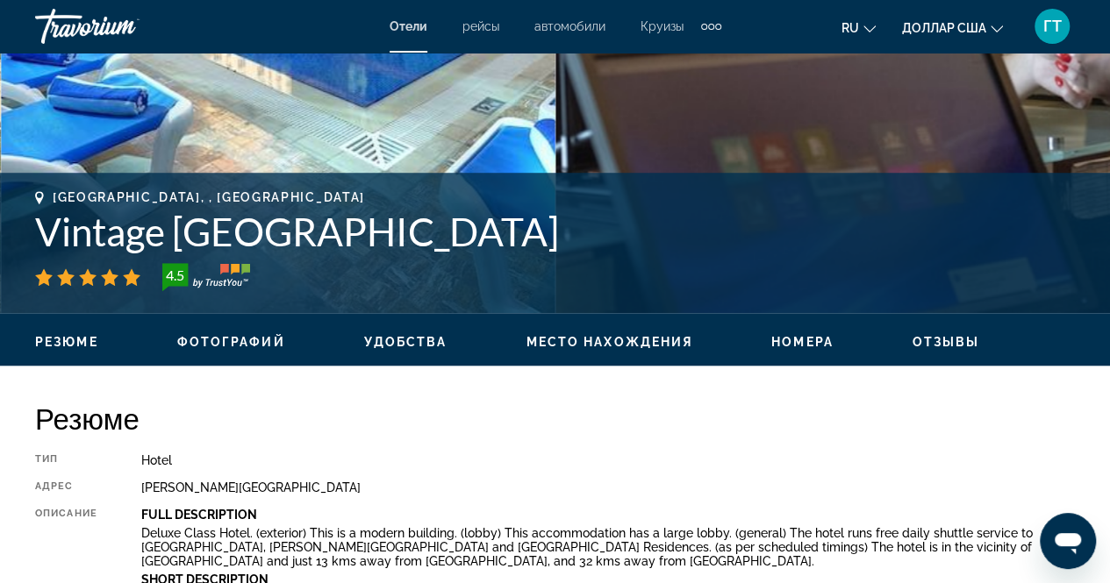
scroll to position [526, 0]
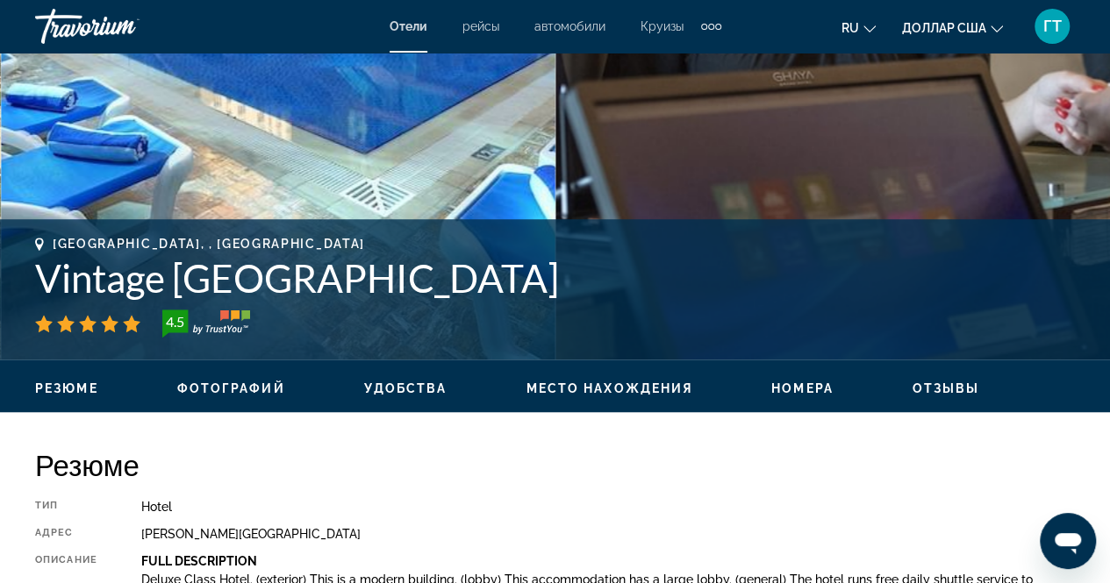
click at [791, 390] on span "Номера" at bounding box center [802, 389] width 62 height 14
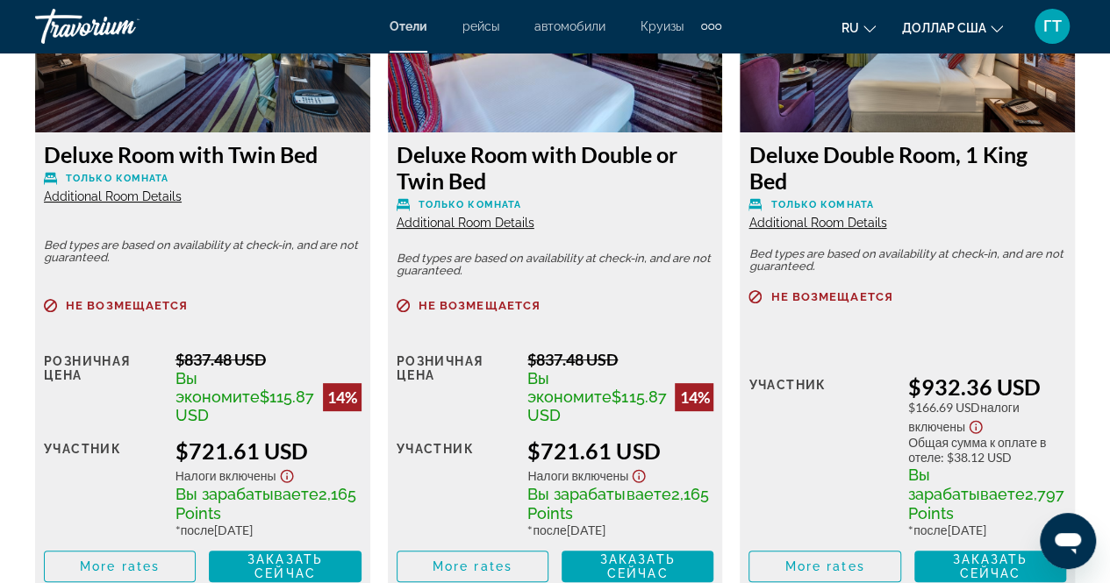
scroll to position [3431, 0]
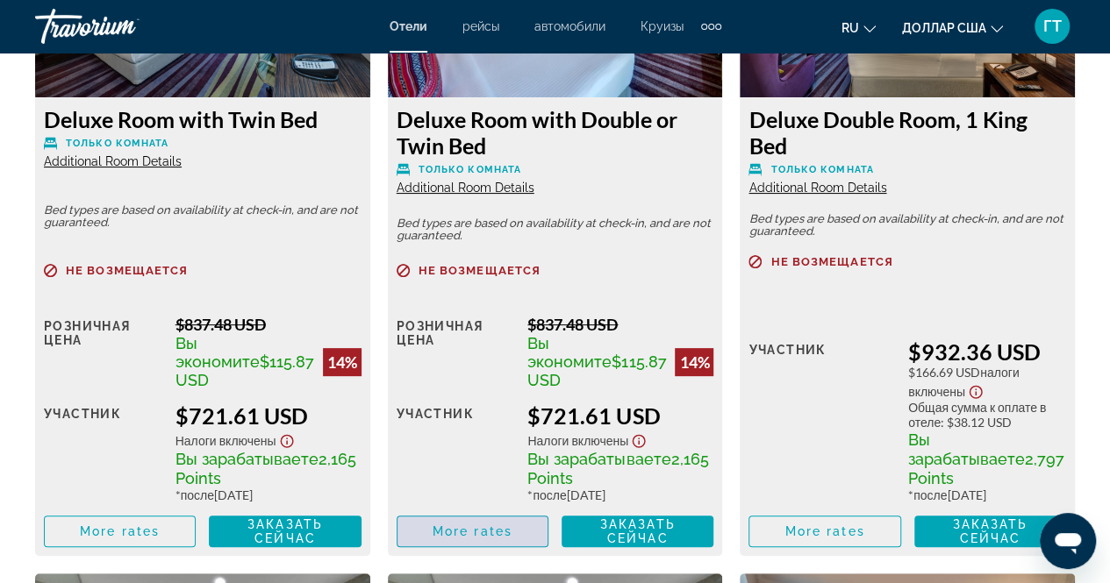
click at [481, 525] on span "More rates" at bounding box center [473, 532] width 80 height 14
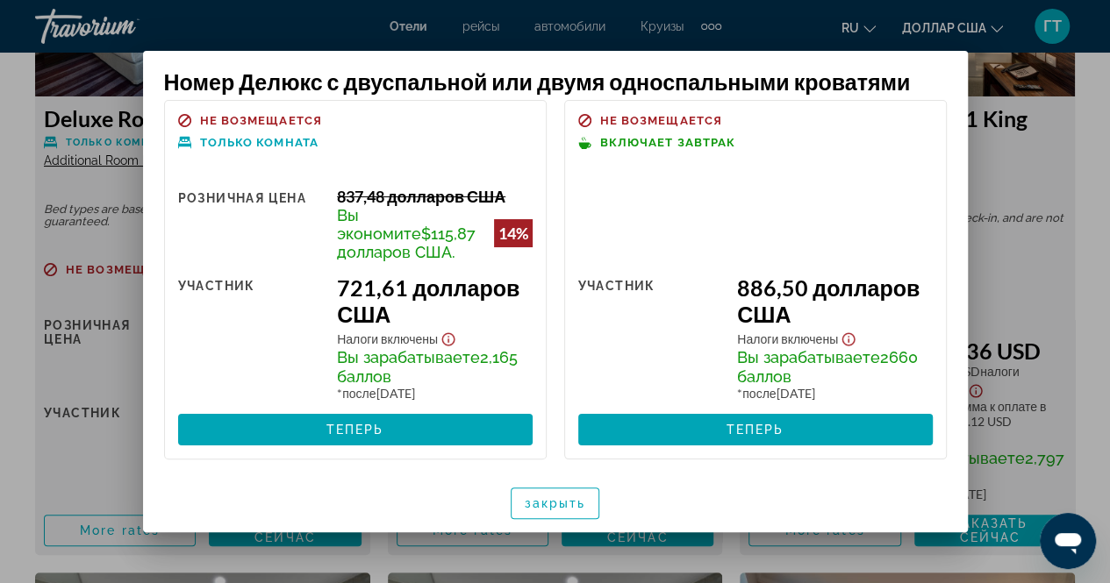
scroll to position [15, 0]
